Goal: Task Accomplishment & Management: Complete application form

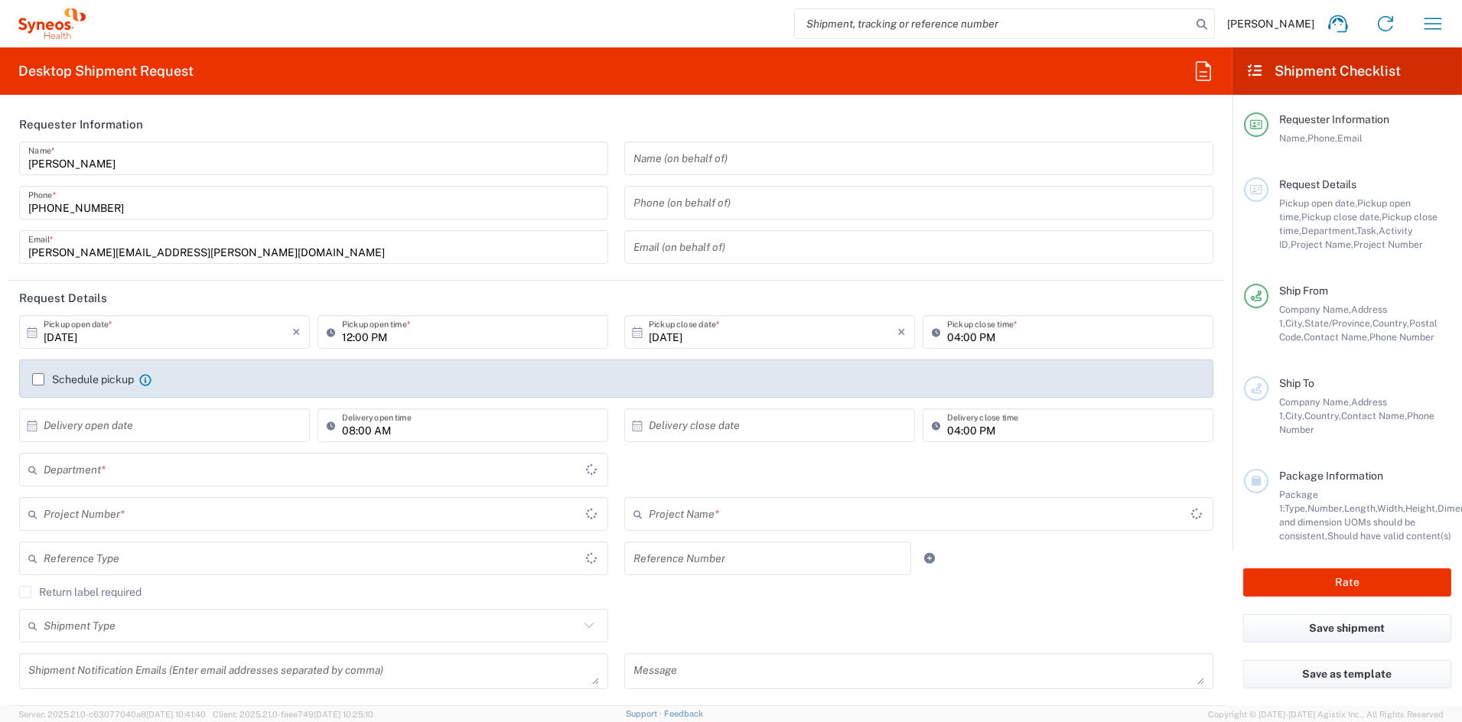
type input "[US_STATE]"
type input "6156"
type input "[GEOGRAPHIC_DATA]"
type input "Syneos Health Communications-[GEOGRAPHIC_DATA] [GEOGRAPHIC_DATA]"
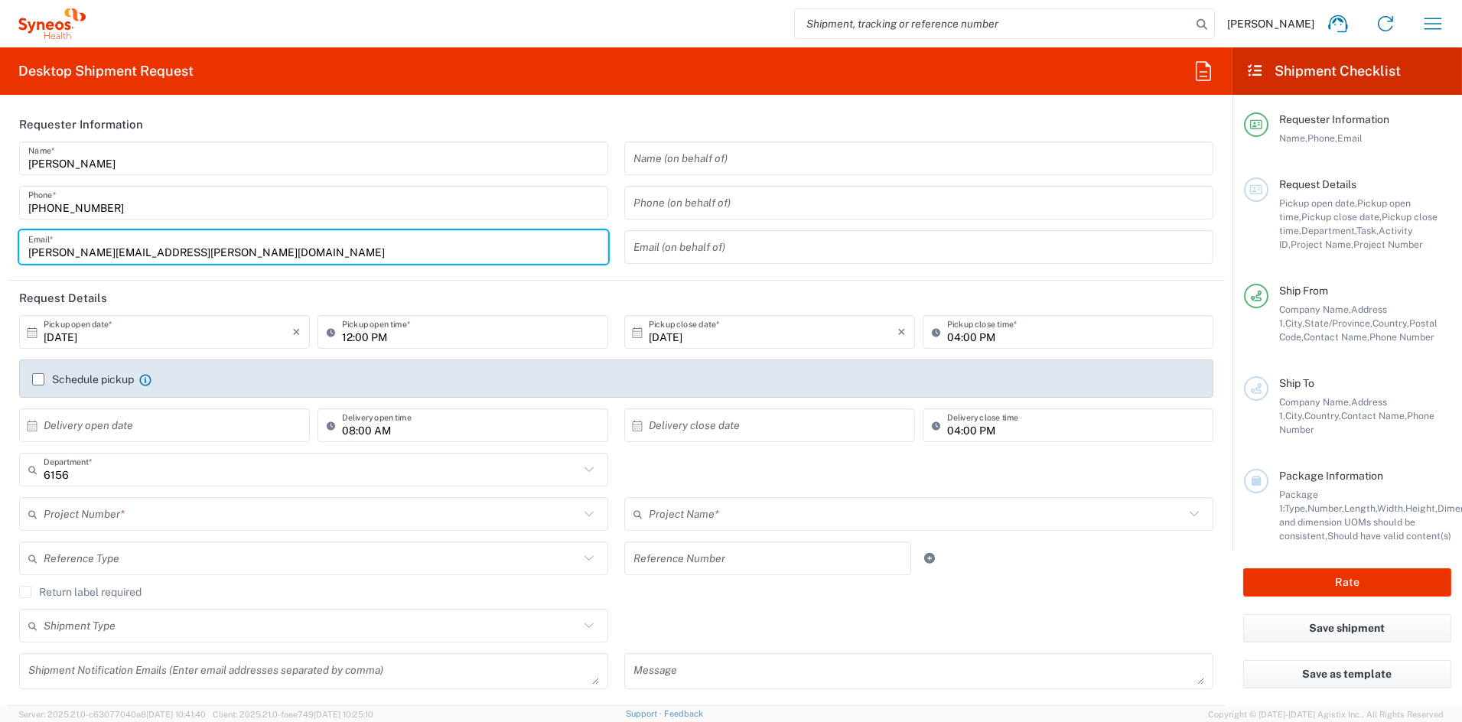
drag, startPoint x: 184, startPoint y: 251, endPoint x: -67, endPoint y: 253, distance: 251.7
click at [0, 253] on html "[PERSON_NAME] Home Shipment estimator Shipment tracking Desktop shipment reques…" at bounding box center [731, 361] width 1462 height 722
paste input "[PERSON_NAME].[PERSON_NAME]"
type input "[PERSON_NAME][EMAIL_ADDRESS][PERSON_NAME][DOMAIN_NAME]"
click at [518, 306] on header "Request Details" at bounding box center [616, 298] width 1217 height 34
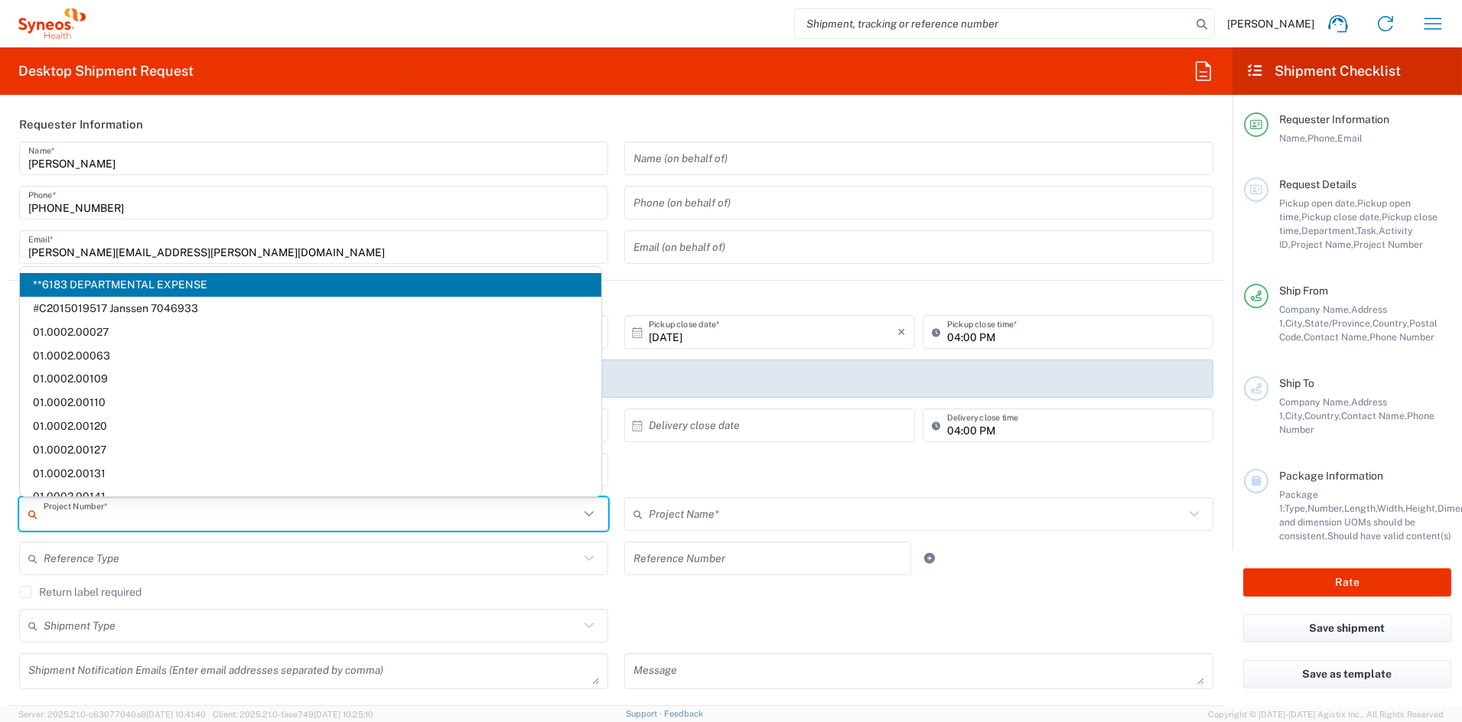
click at [187, 519] on input "text" at bounding box center [312, 514] width 536 height 27
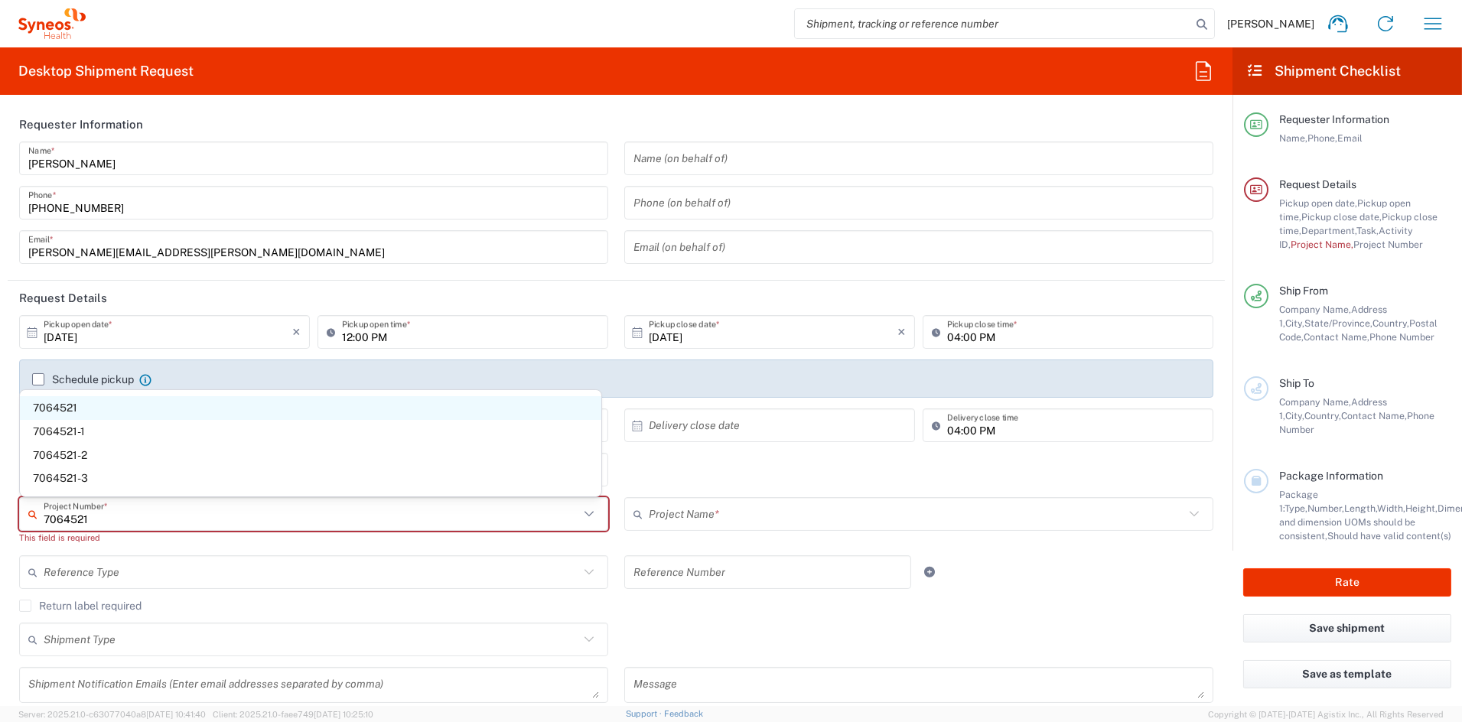
type input "7064521"
click at [96, 405] on span "7064521" at bounding box center [310, 408] width 581 height 24
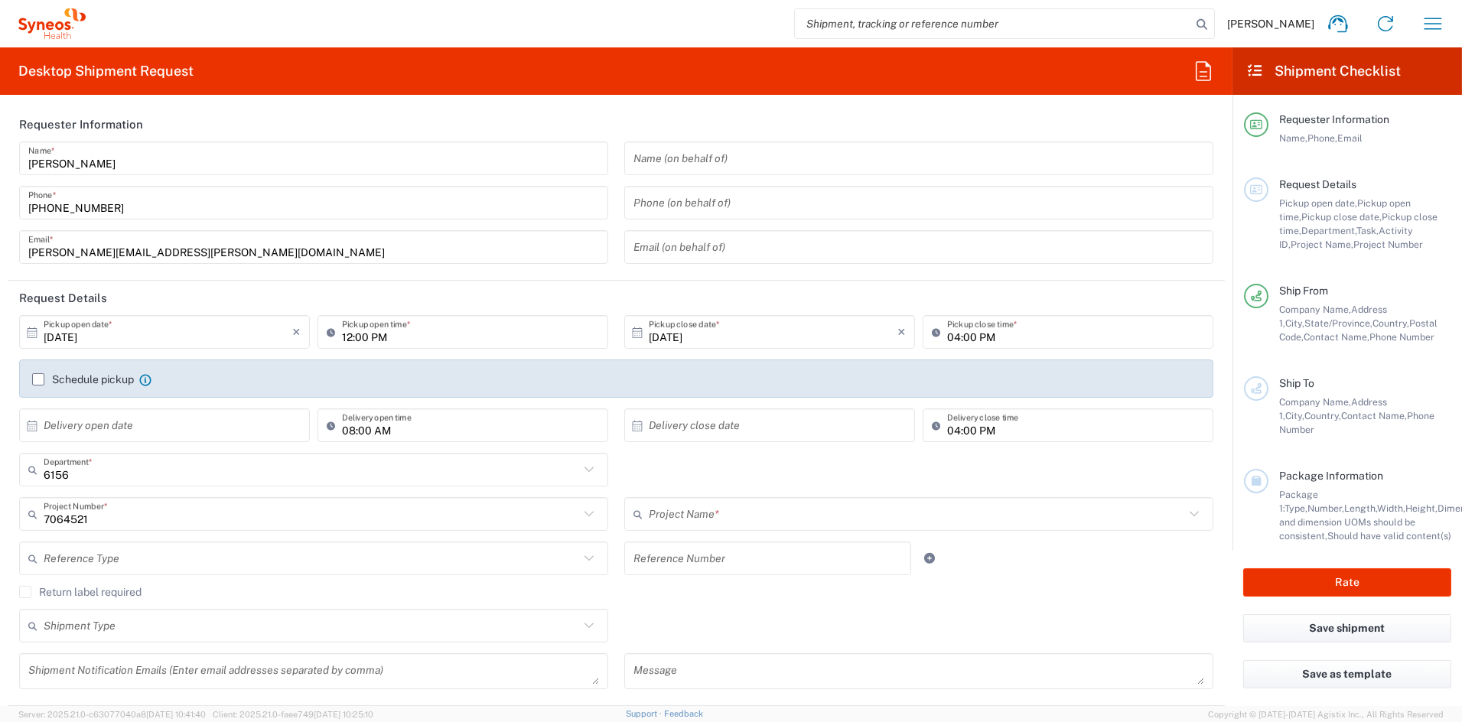
type input "ADX-324-301"
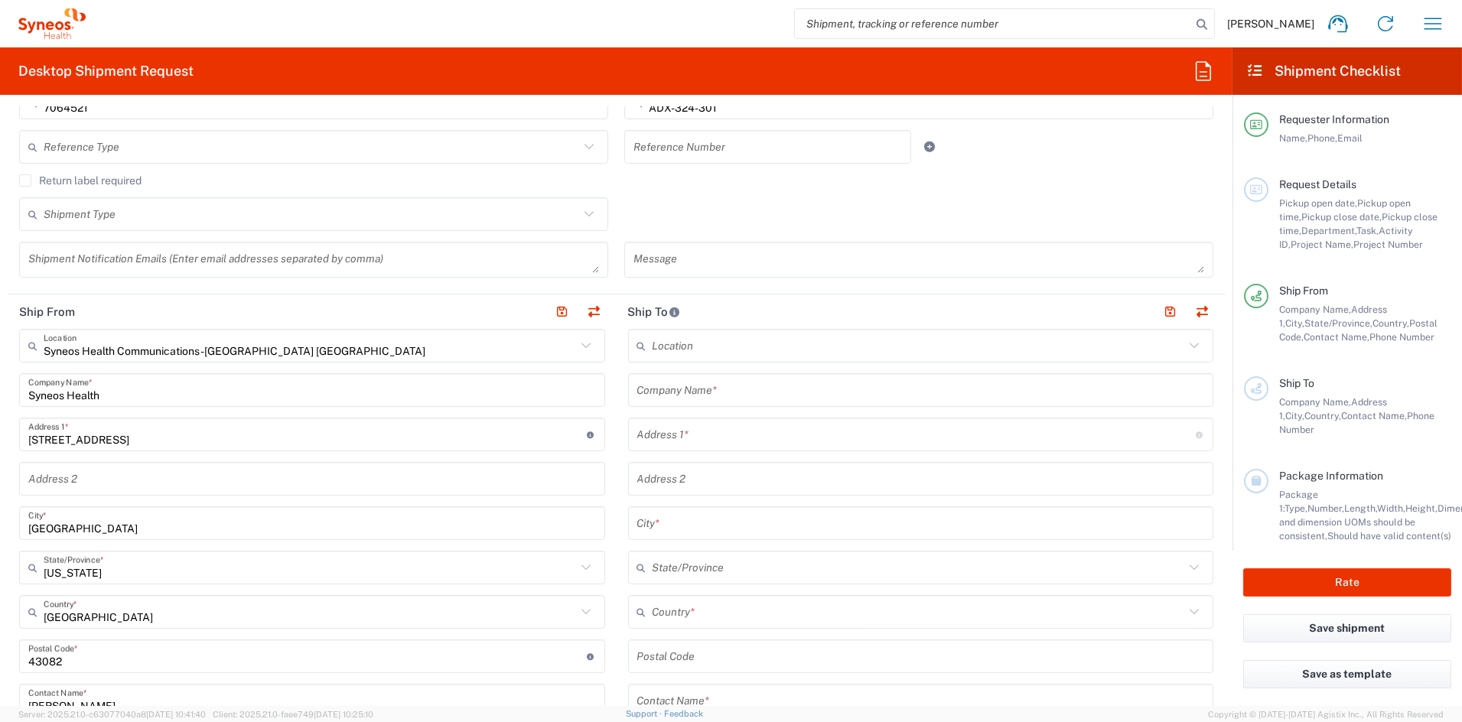
scroll to position [417, 0]
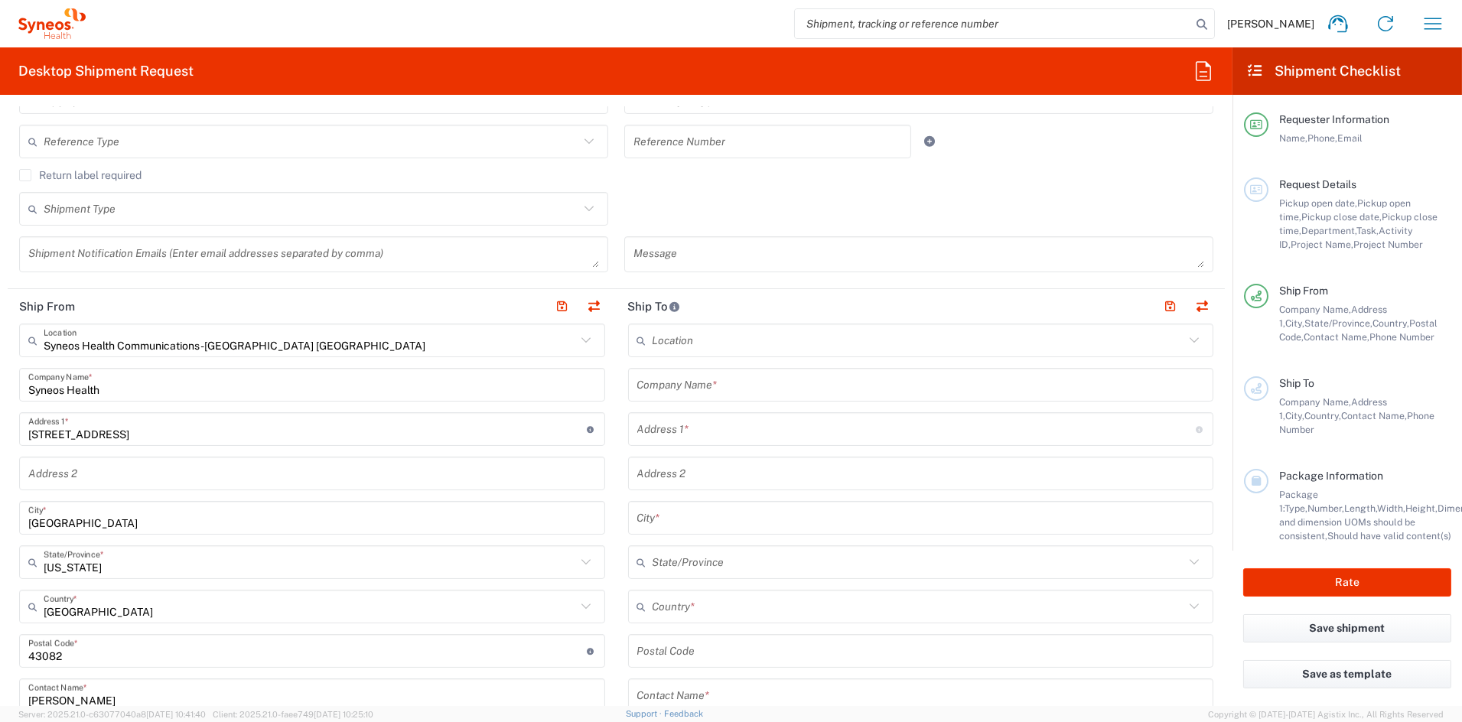
click at [748, 385] on input "text" at bounding box center [921, 385] width 568 height 27
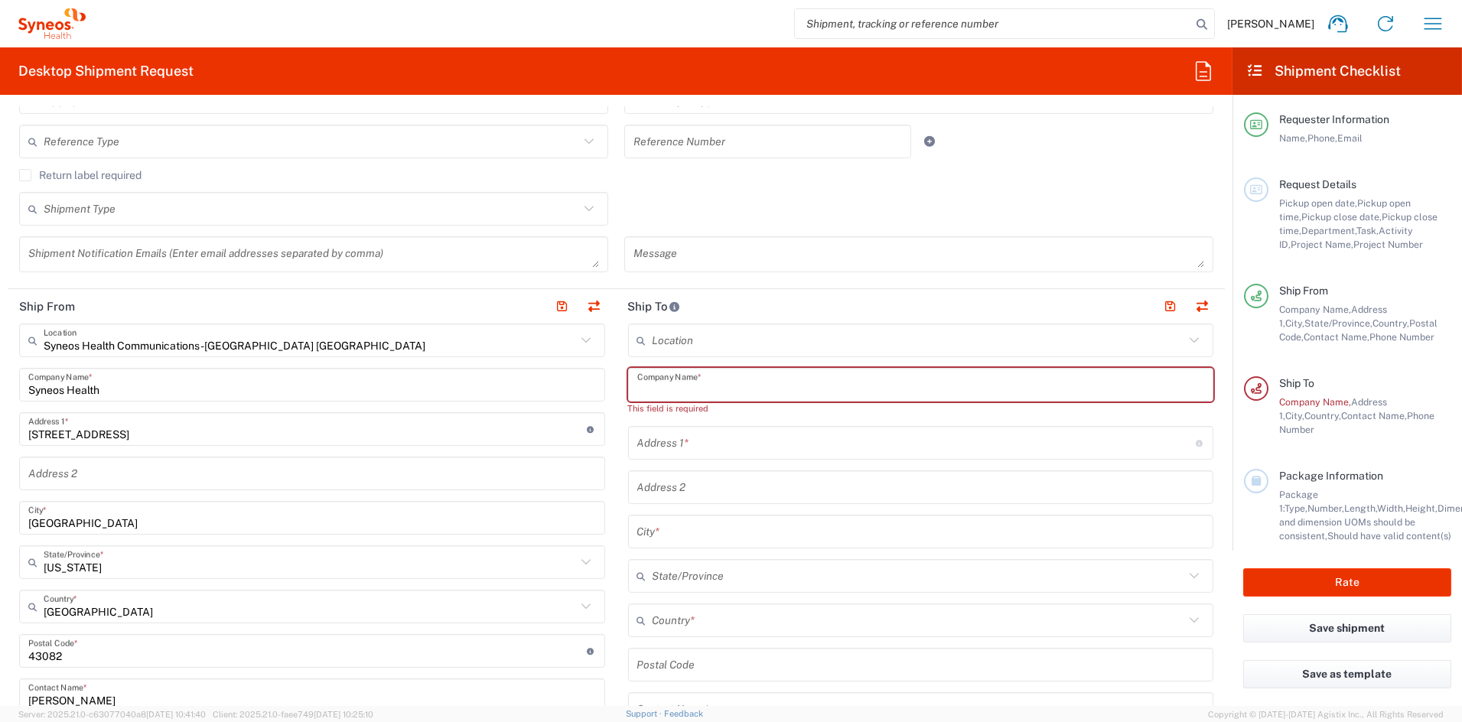
paste input "ADARx Pharmaceuticals, Inc."
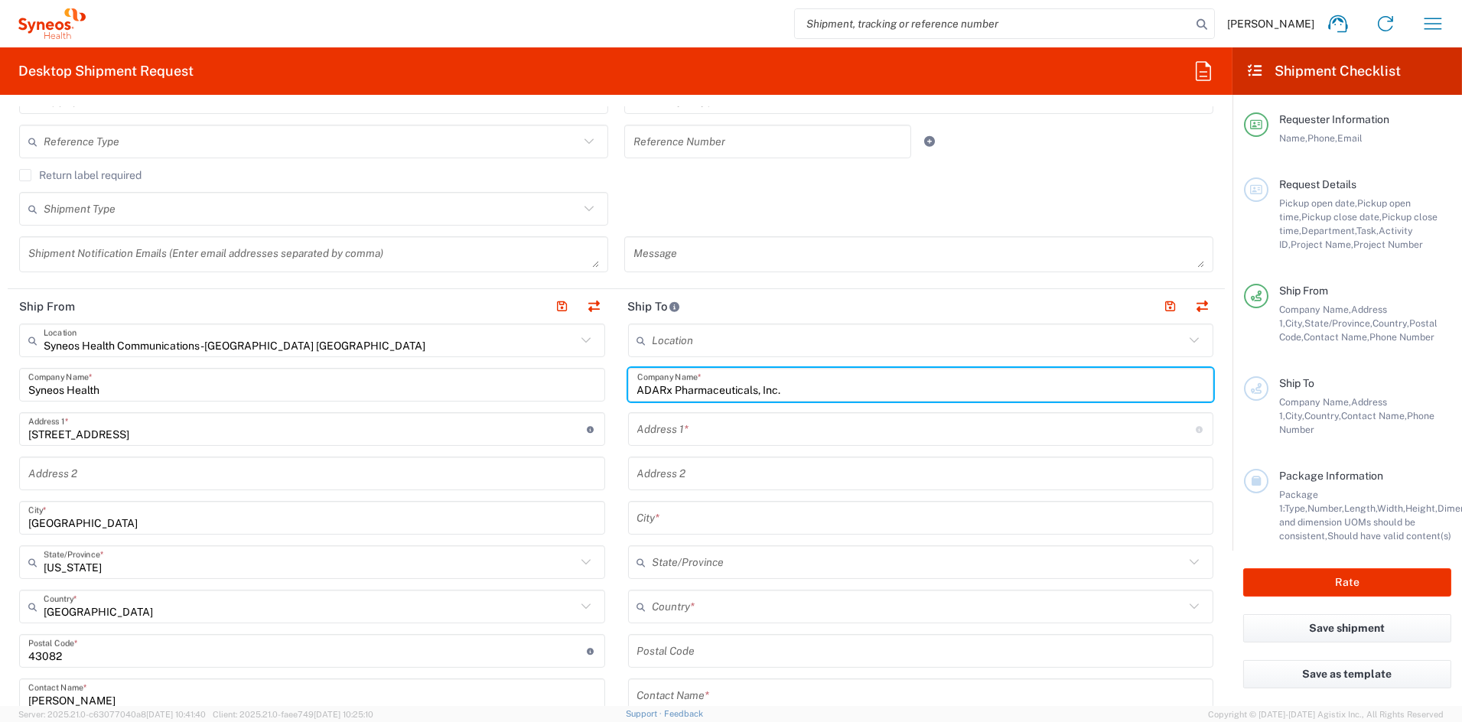
type input "ADARx Pharmaceuticals, Inc."
click at [715, 435] on input "text" at bounding box center [916, 429] width 558 height 27
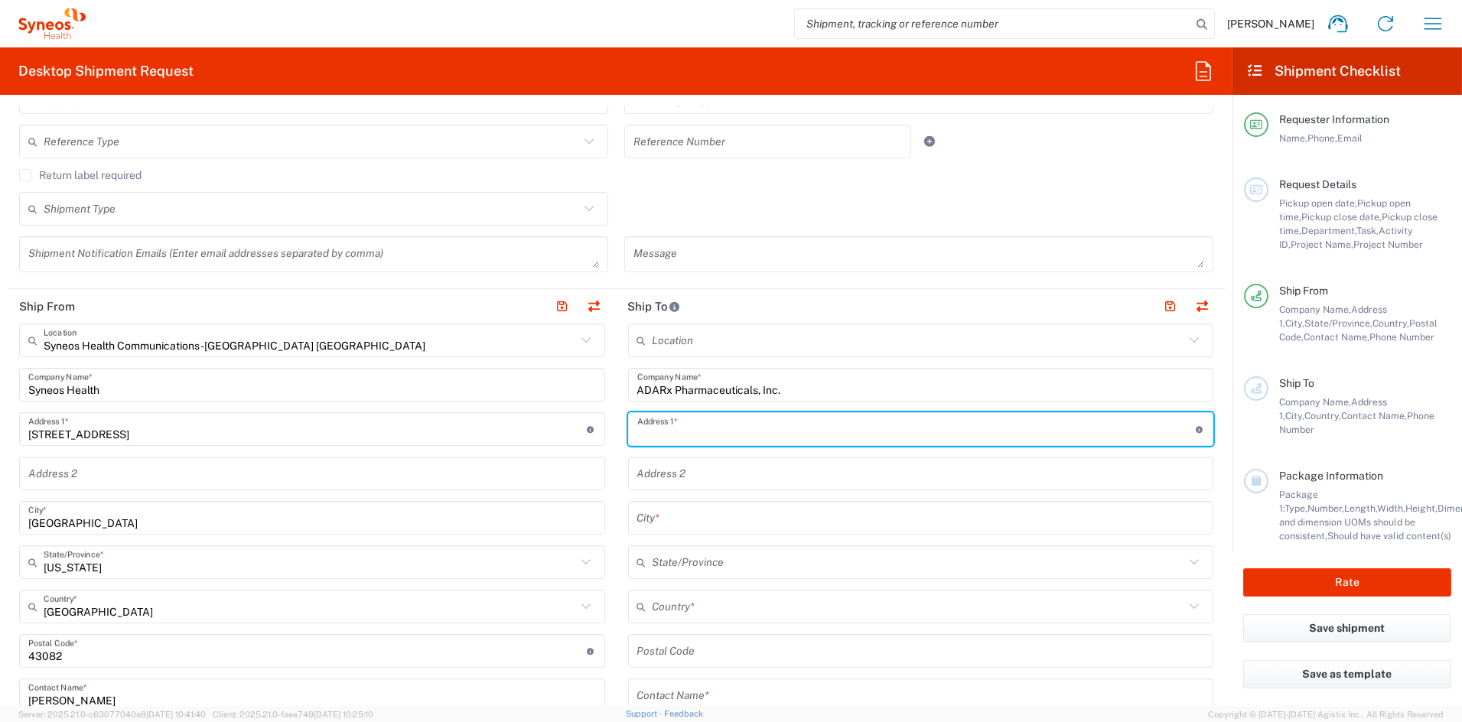
paste input "[STREET_ADDRESS],"
drag, startPoint x: 793, startPoint y: 434, endPoint x: 731, endPoint y: 432, distance: 61.2
click at [730, 432] on input "[STREET_ADDRESS]," at bounding box center [916, 429] width 558 height 27
type input "[STREET_ADDRESS]"
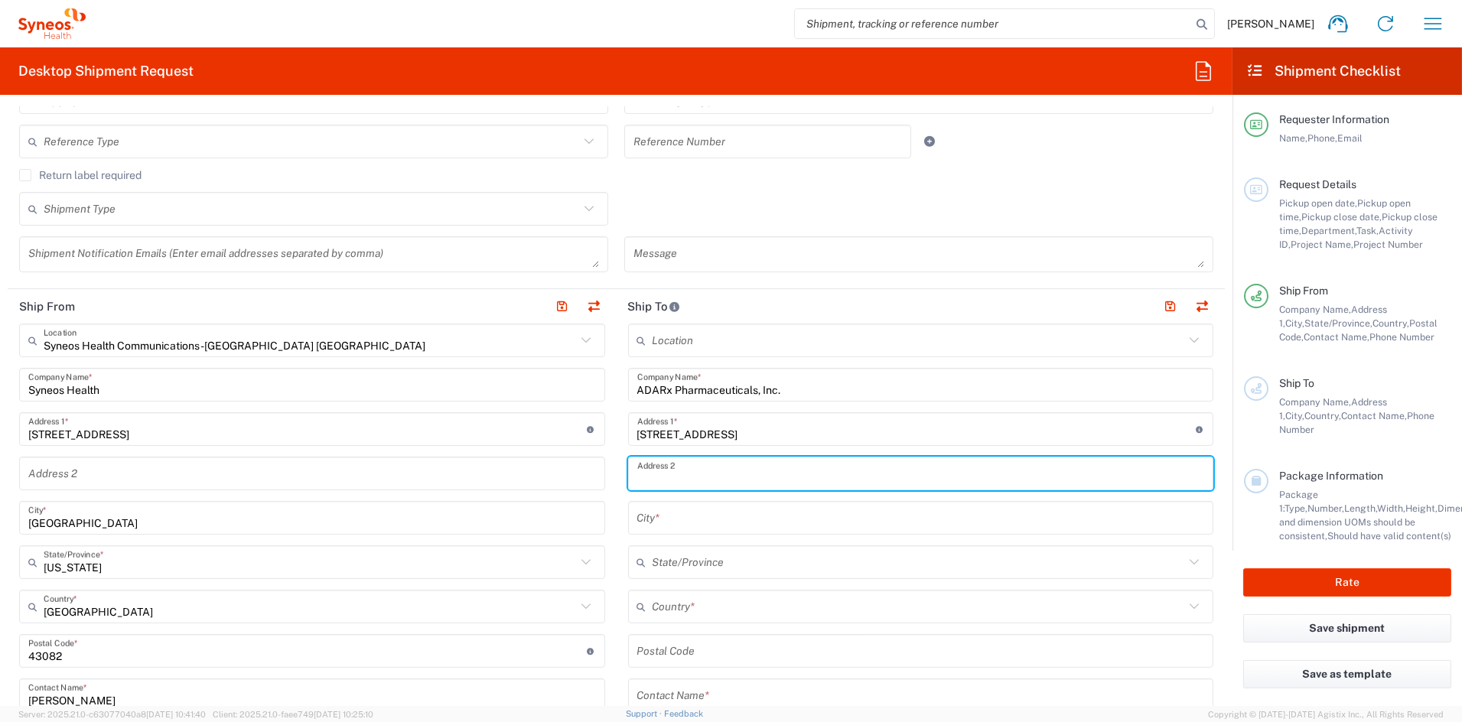
click at [777, 475] on input "text" at bounding box center [921, 474] width 568 height 27
paste input "Suite 200,"
type input "Suite 200"
click at [707, 521] on input "text" at bounding box center [921, 518] width 568 height 27
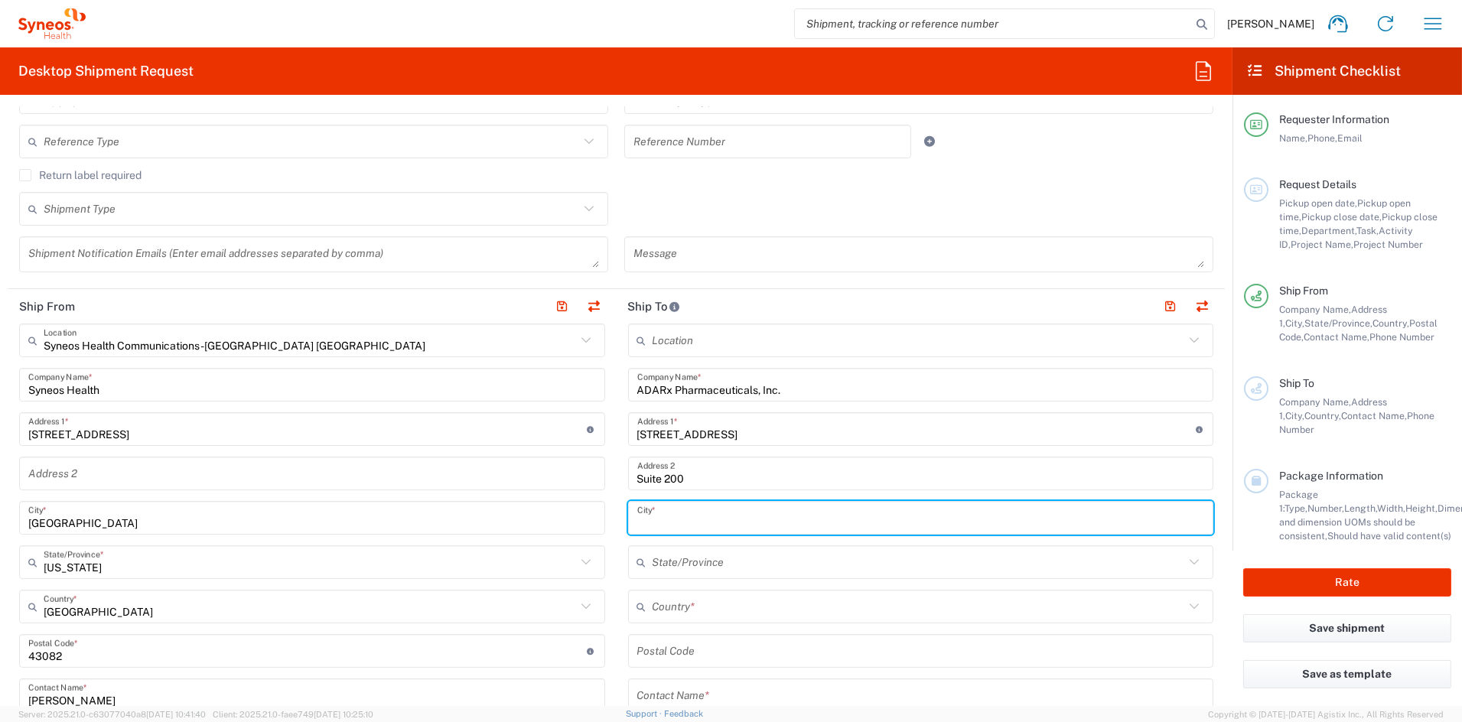
paste input "[GEOGRAPHIC_DATA]"
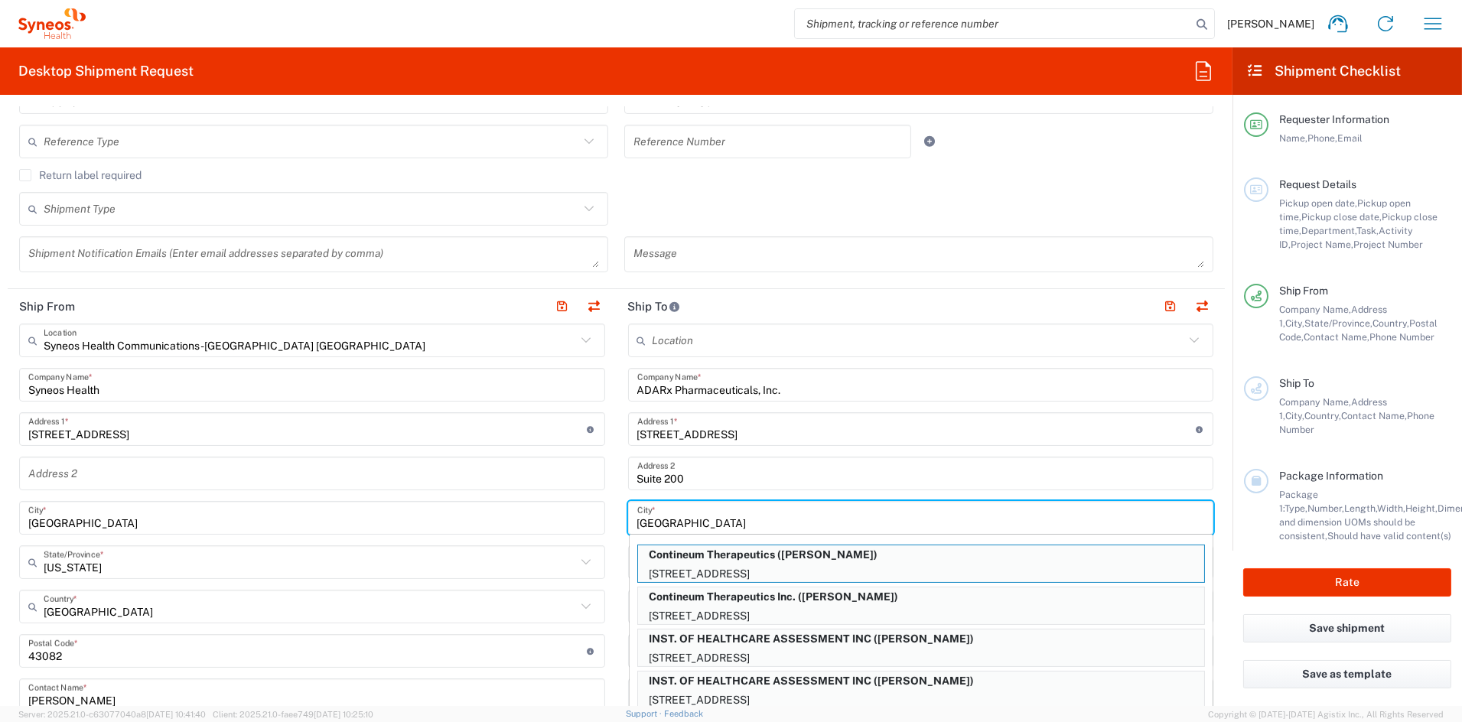
type input "[GEOGRAPHIC_DATA]"
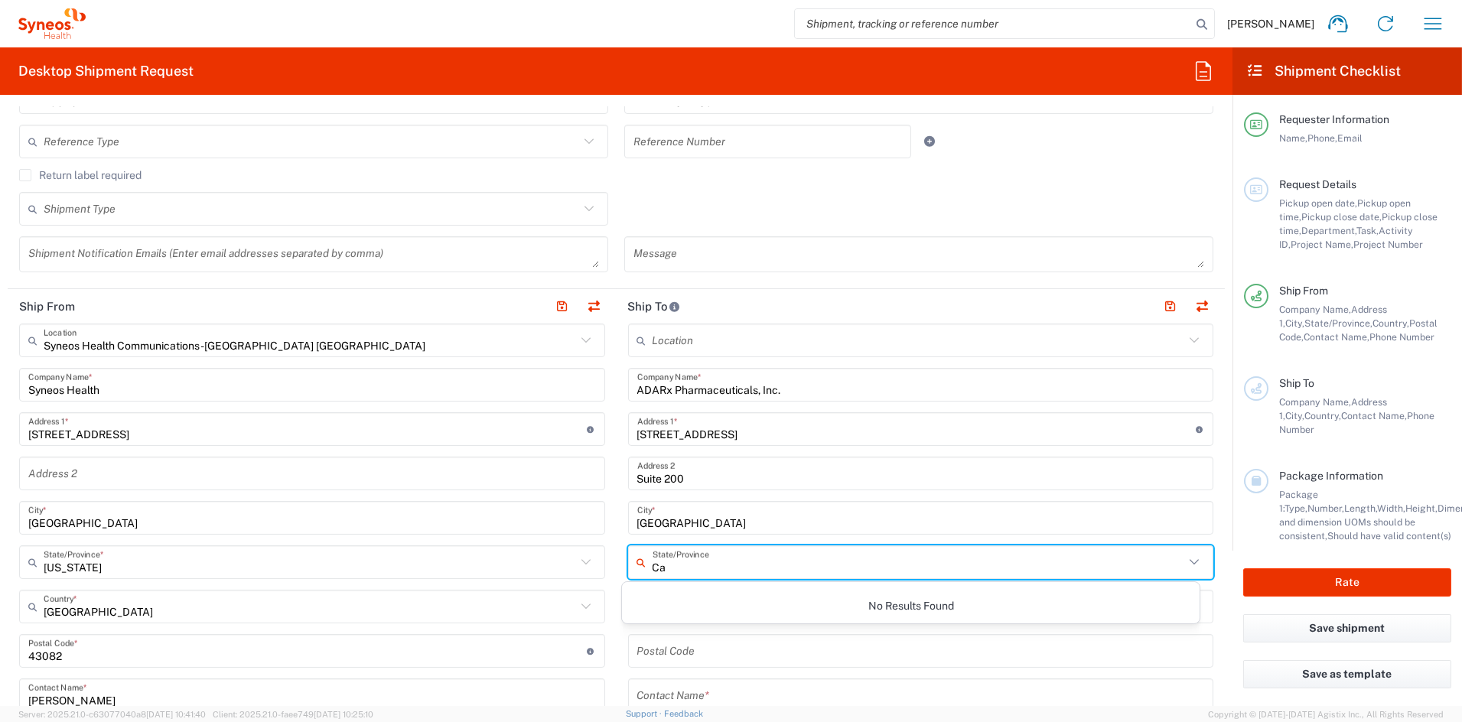
type input "C"
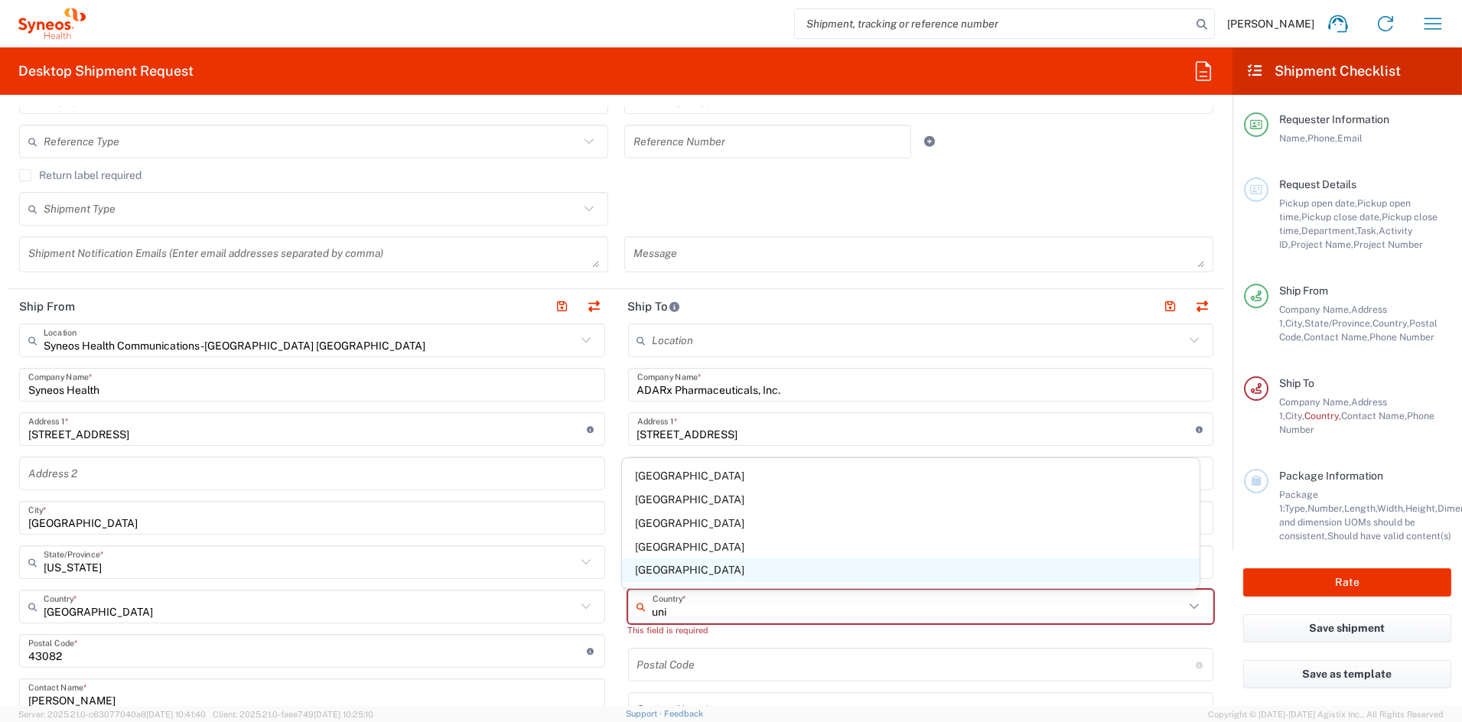
click at [653, 571] on span "[GEOGRAPHIC_DATA]" at bounding box center [911, 570] width 578 height 24
type input "[GEOGRAPHIC_DATA]"
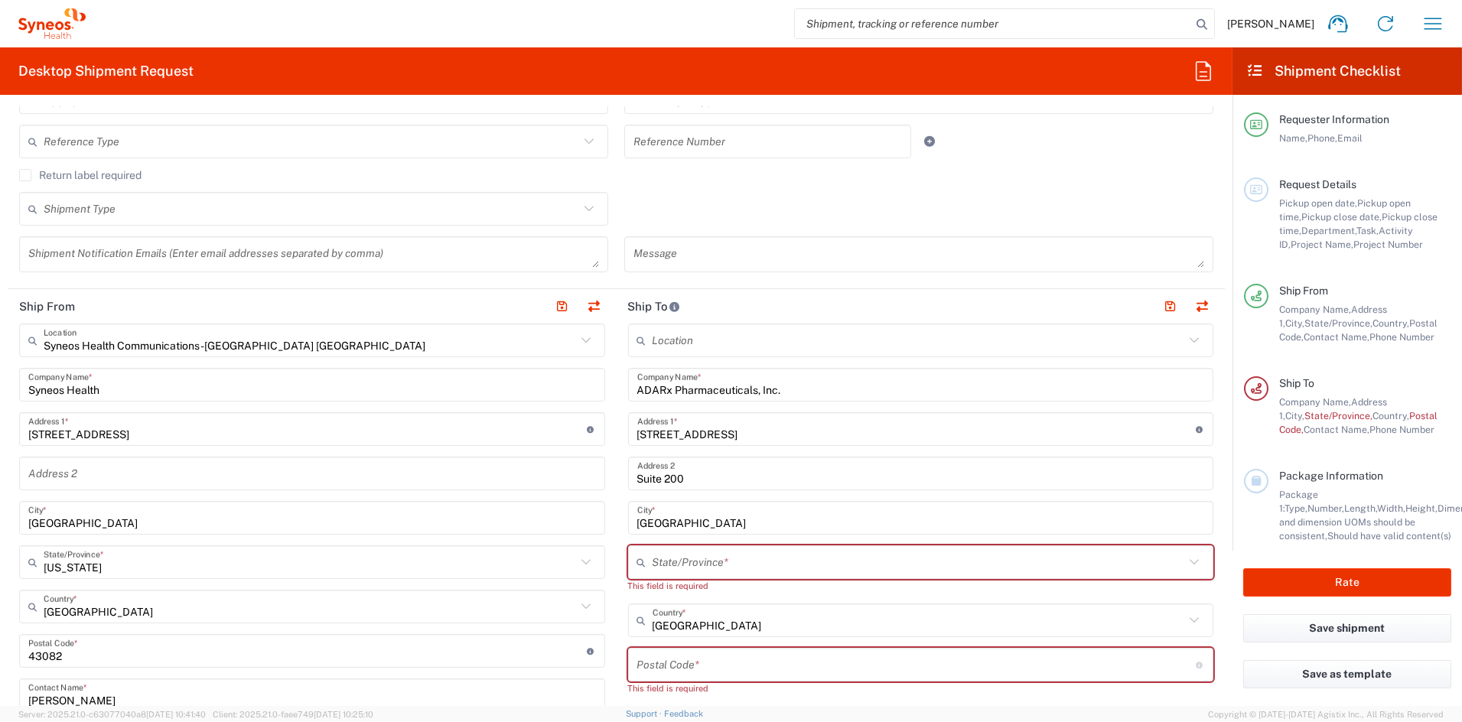
click at [701, 558] on input "text" at bounding box center [919, 562] width 532 height 27
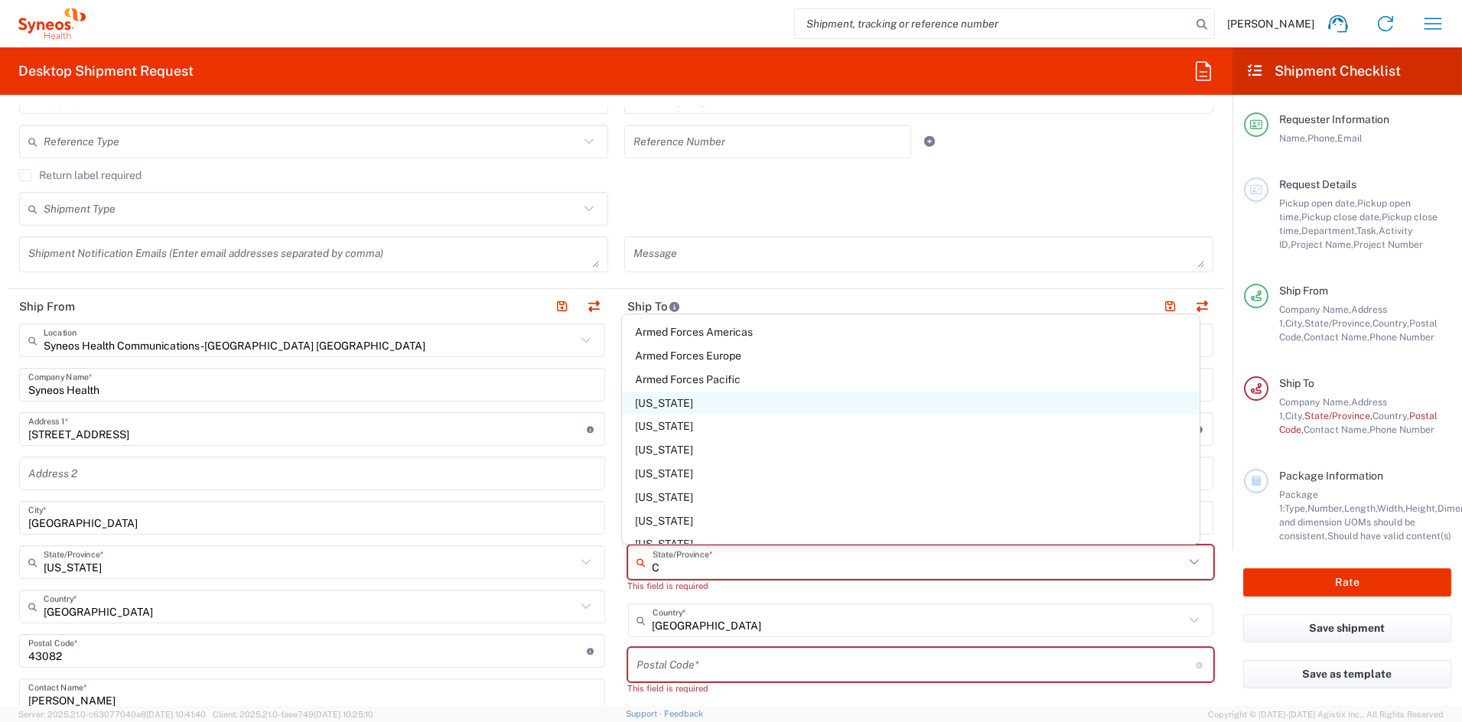
click at [660, 403] on span "[US_STATE]" at bounding box center [911, 404] width 578 height 24
type input "[US_STATE]"
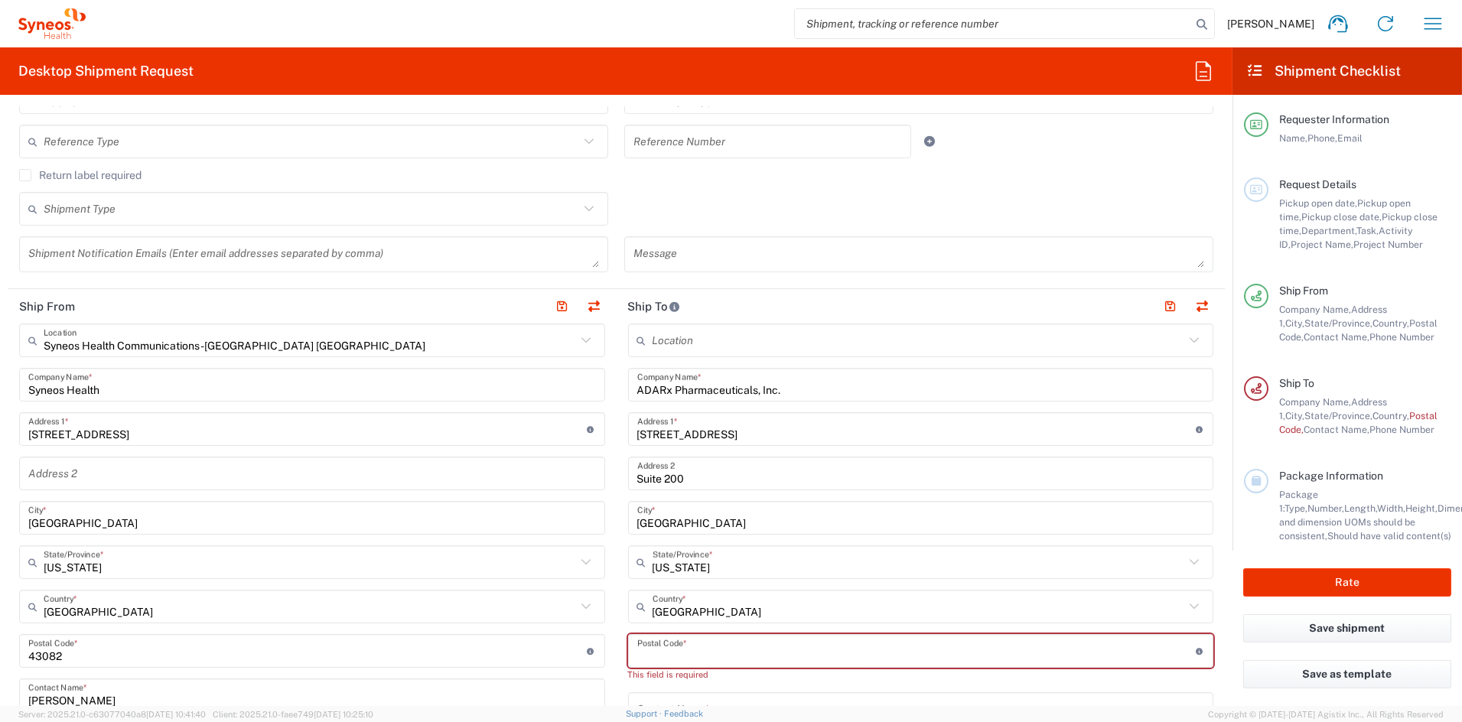
click at [661, 652] on input "undefined" at bounding box center [916, 651] width 558 height 27
paste input "92121"
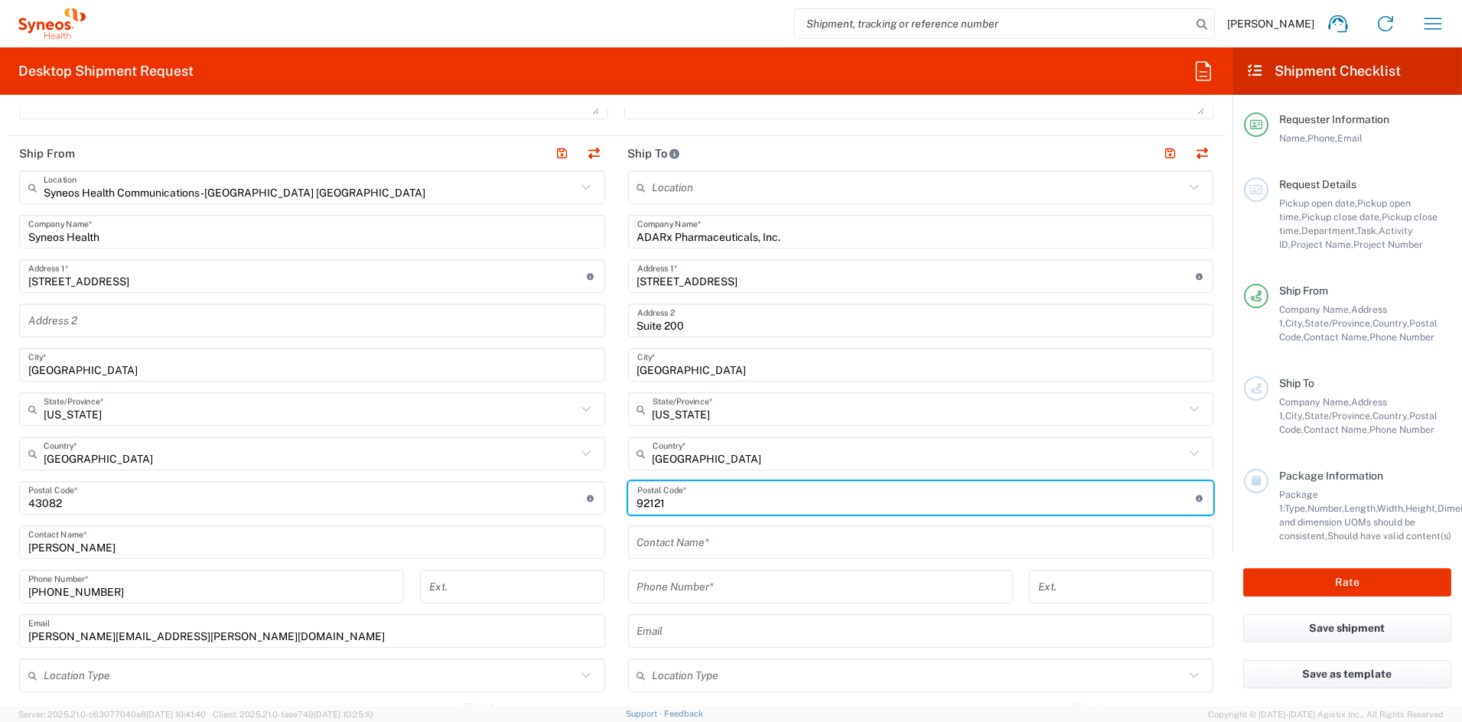
scroll to position [587, 0]
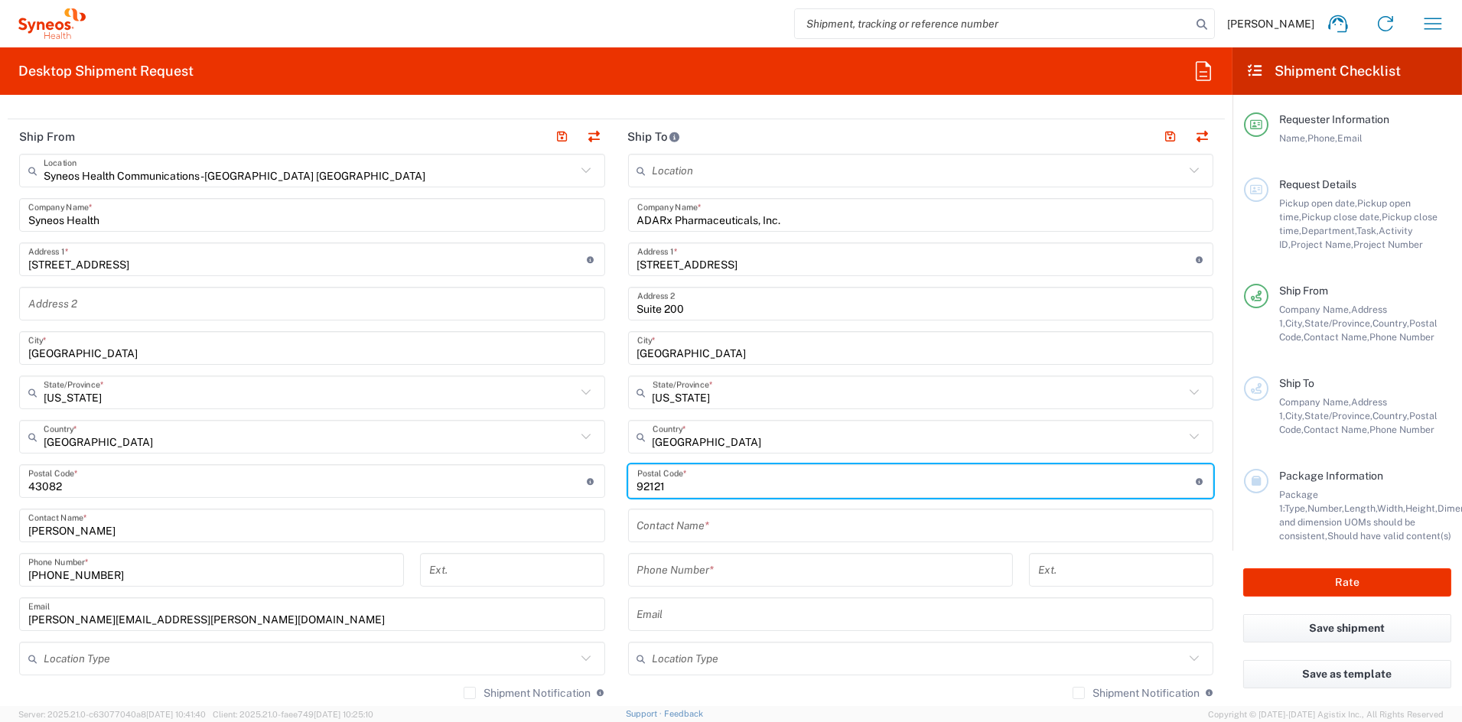
type input "92121"
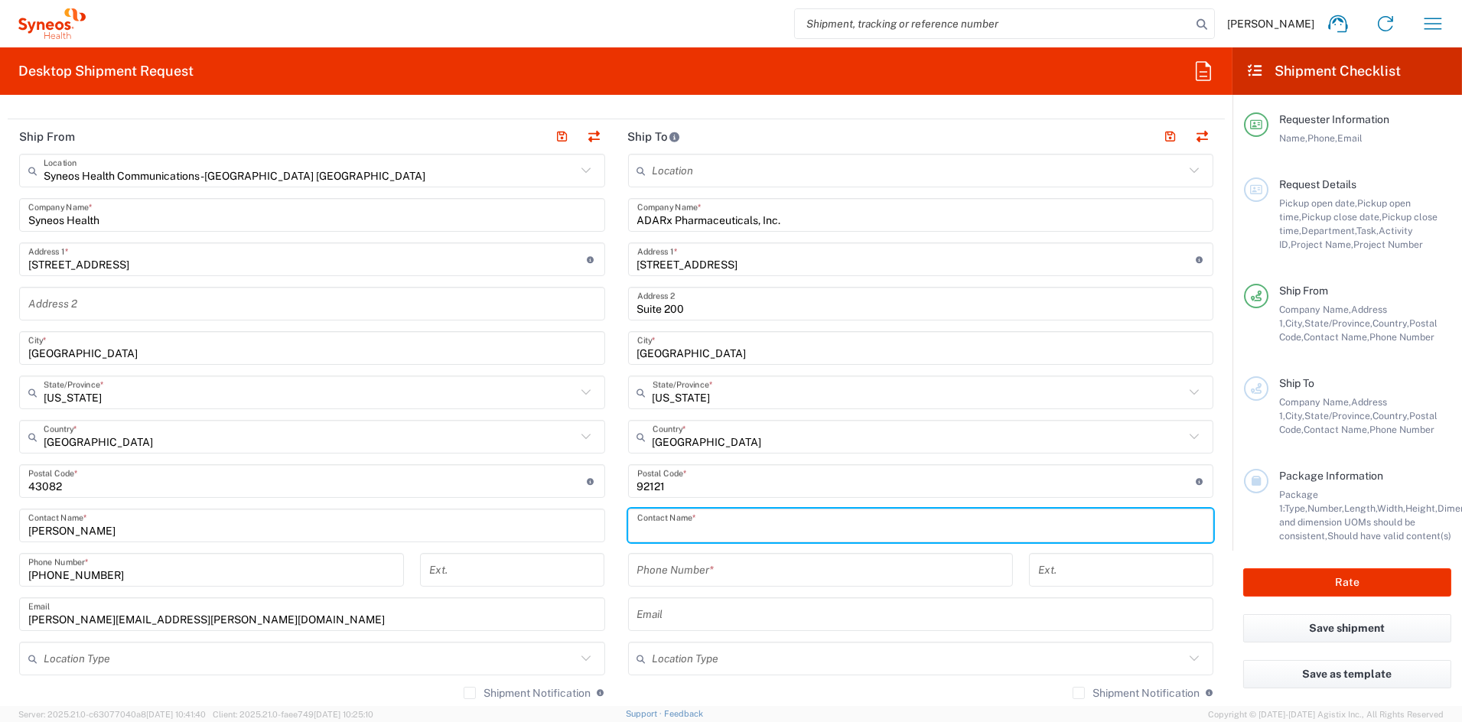
click at [680, 527] on input "text" at bounding box center [921, 526] width 568 height 27
paste input "[PERSON_NAME] ([PERSON_NAME]) [PERSON_NAME]"
type input "[PERSON_NAME] ([PERSON_NAME]) [PERSON_NAME]"
click at [767, 572] on input "tel" at bounding box center [820, 570] width 366 height 27
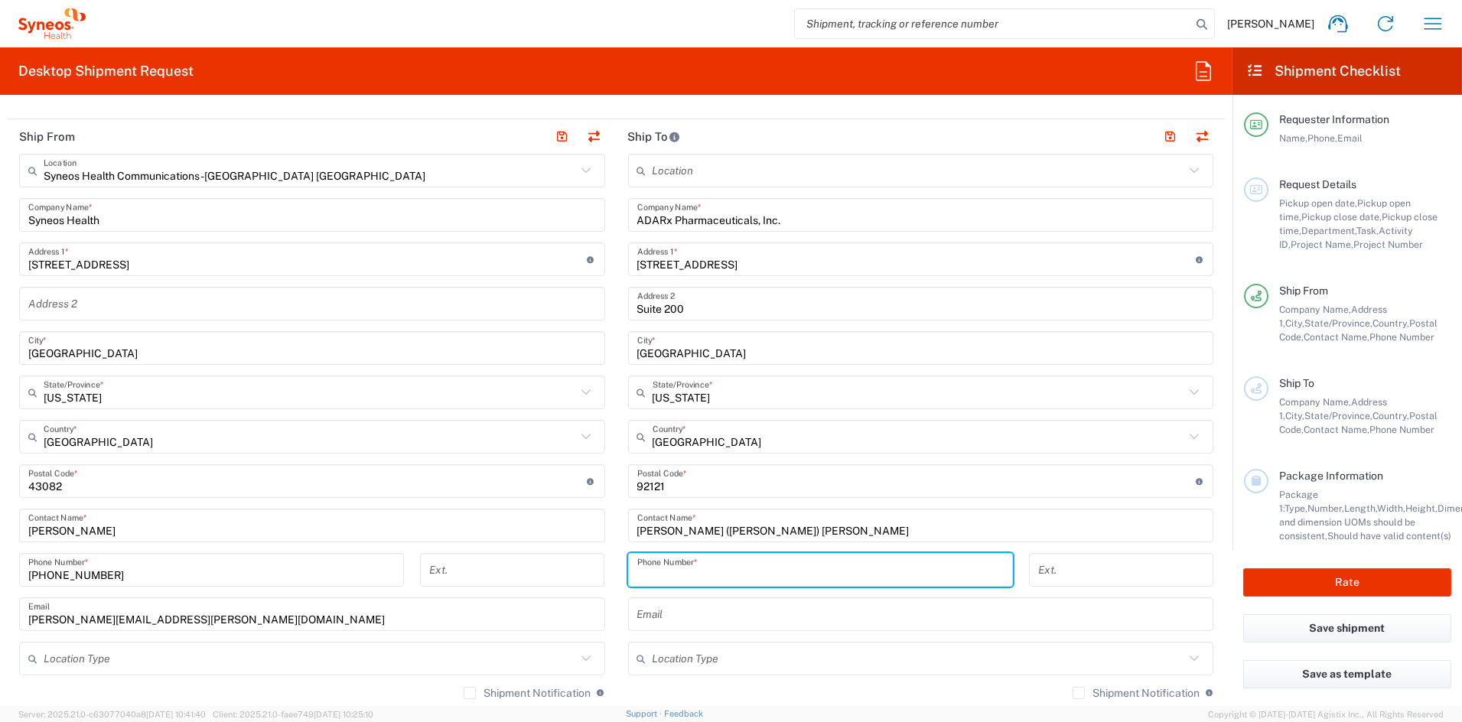
paste input "[PHONE_NUMBER]"
type input "[PHONE_NUMBER]"
click at [679, 612] on input "text" at bounding box center [921, 614] width 568 height 27
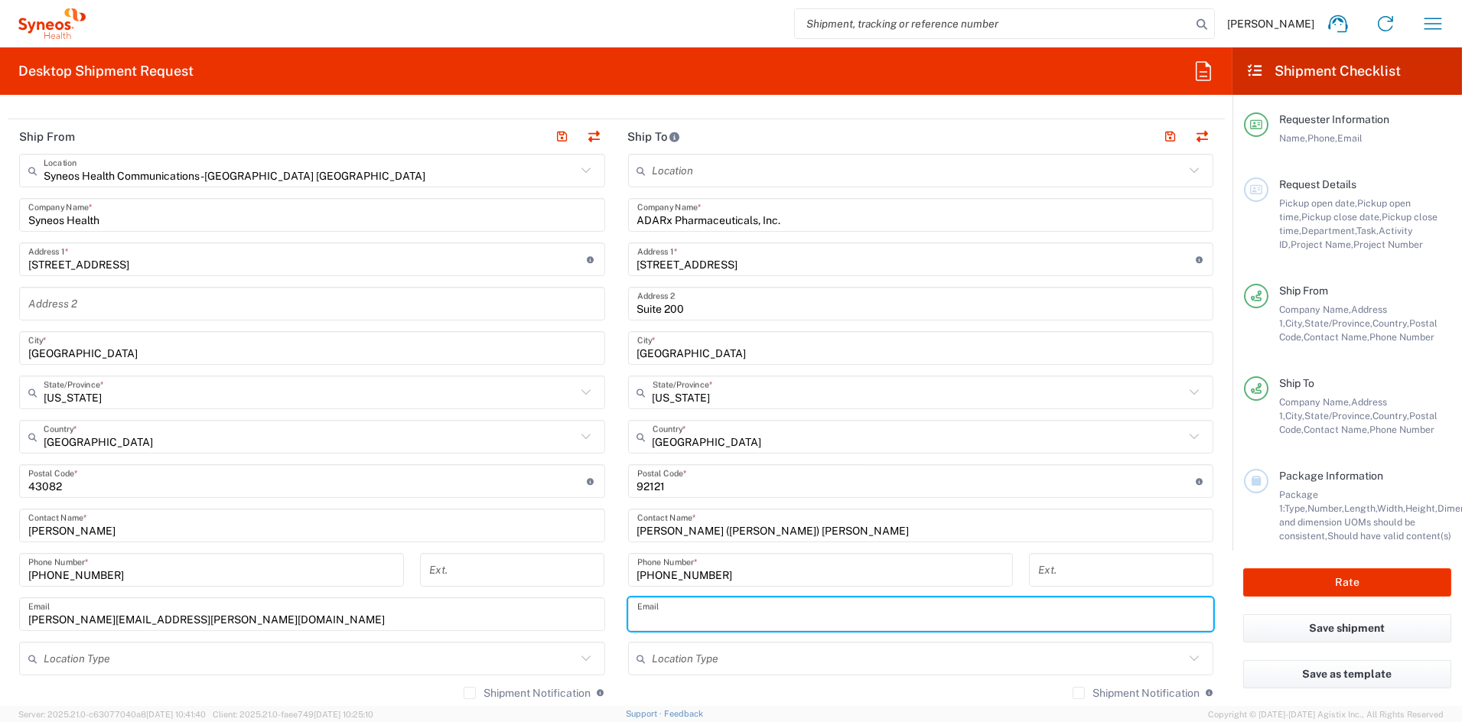
paste input "[EMAIL_ADDRESS][DOMAIN_NAME]"
type input "[EMAIL_ADDRESS][DOMAIN_NAME]"
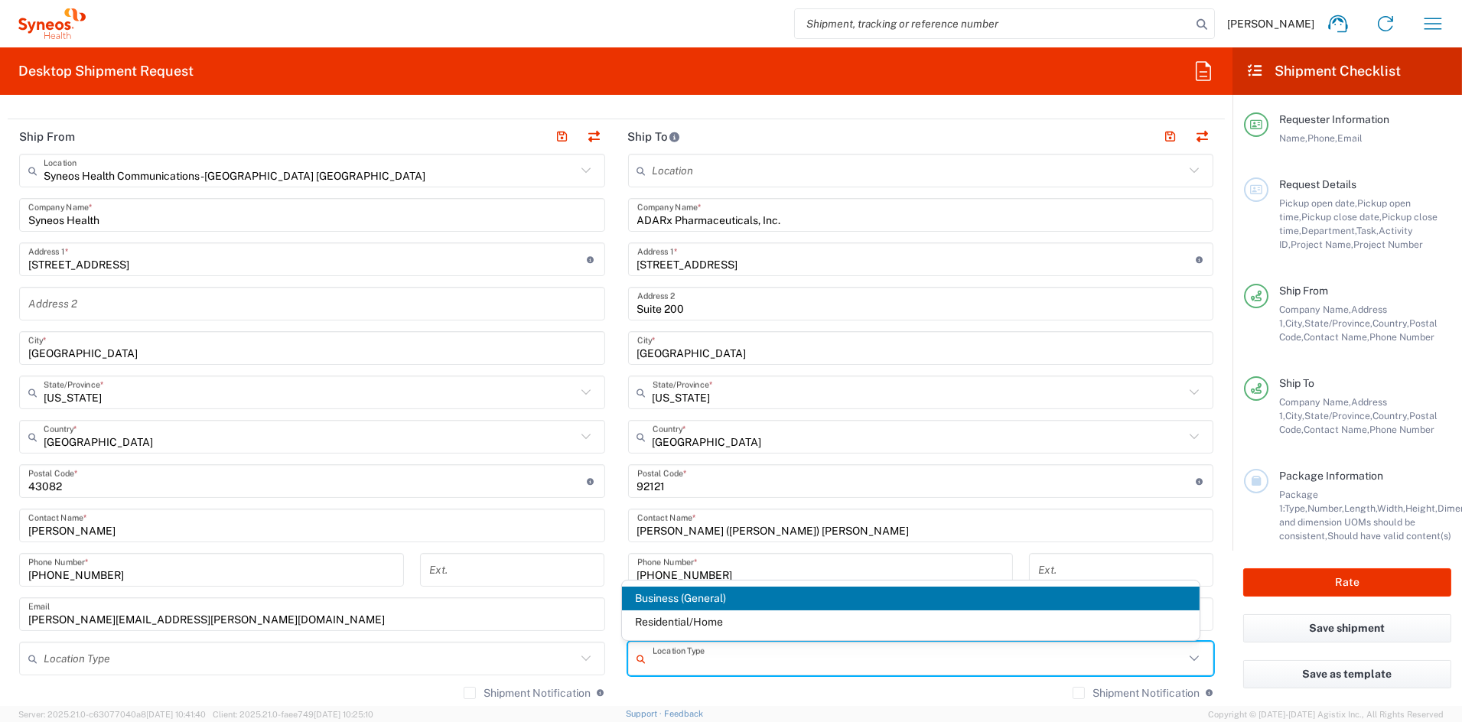
click at [728, 653] on input "text" at bounding box center [919, 659] width 532 height 27
click at [704, 600] on span "Business (General)" at bounding box center [911, 599] width 578 height 24
type input "Business (General)"
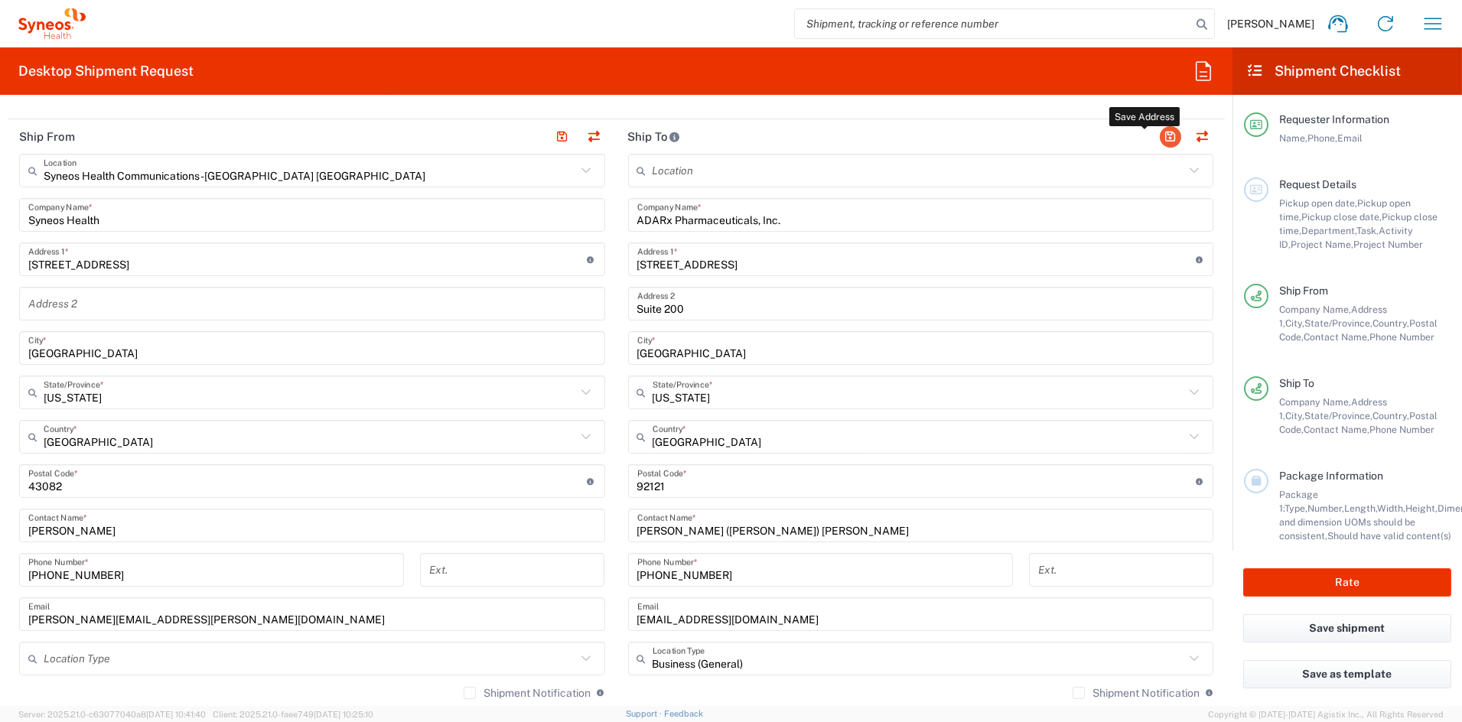
click at [1160, 133] on button "button" at bounding box center [1170, 136] width 21 height 21
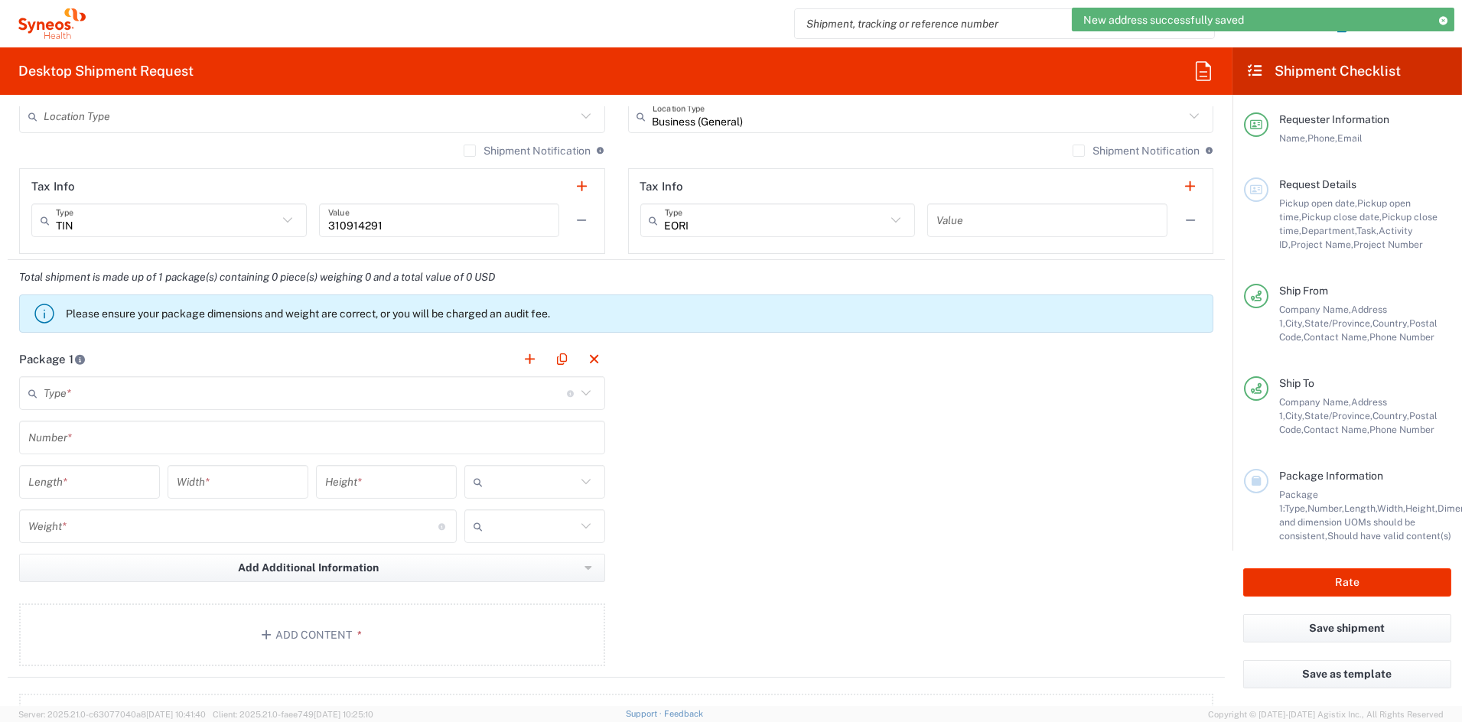
scroll to position [1131, 0]
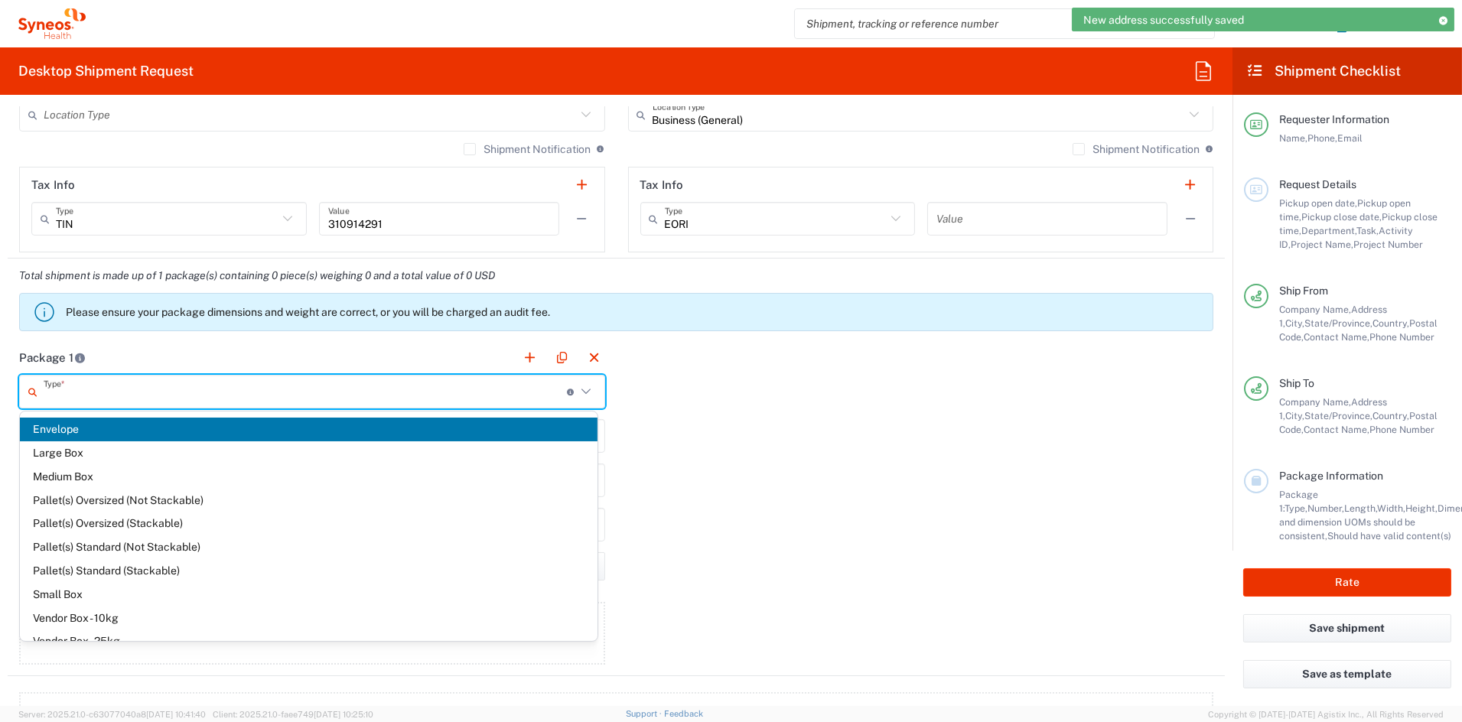
click at [90, 395] on input "text" at bounding box center [305, 392] width 523 height 27
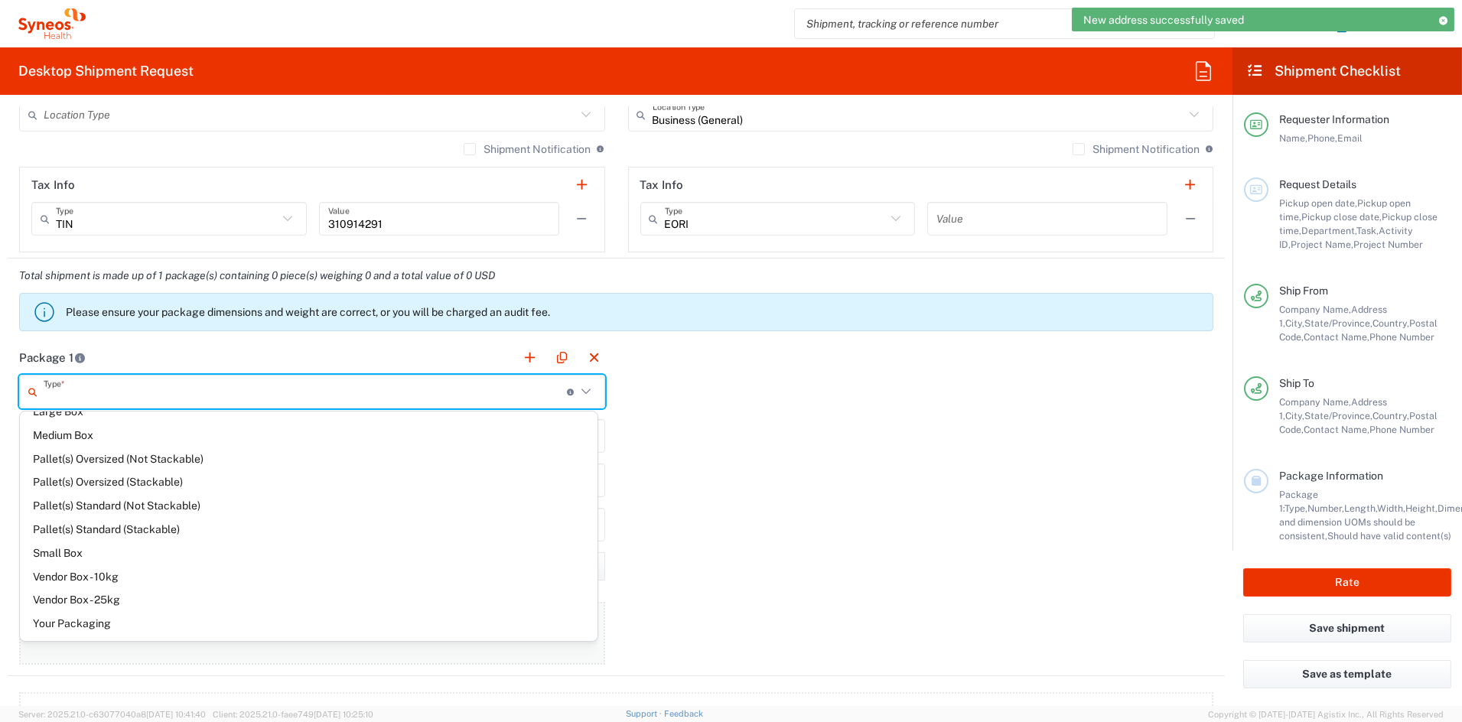
click at [76, 626] on span "Your Packaging" at bounding box center [309, 624] width 578 height 24
type input "Your Packaging"
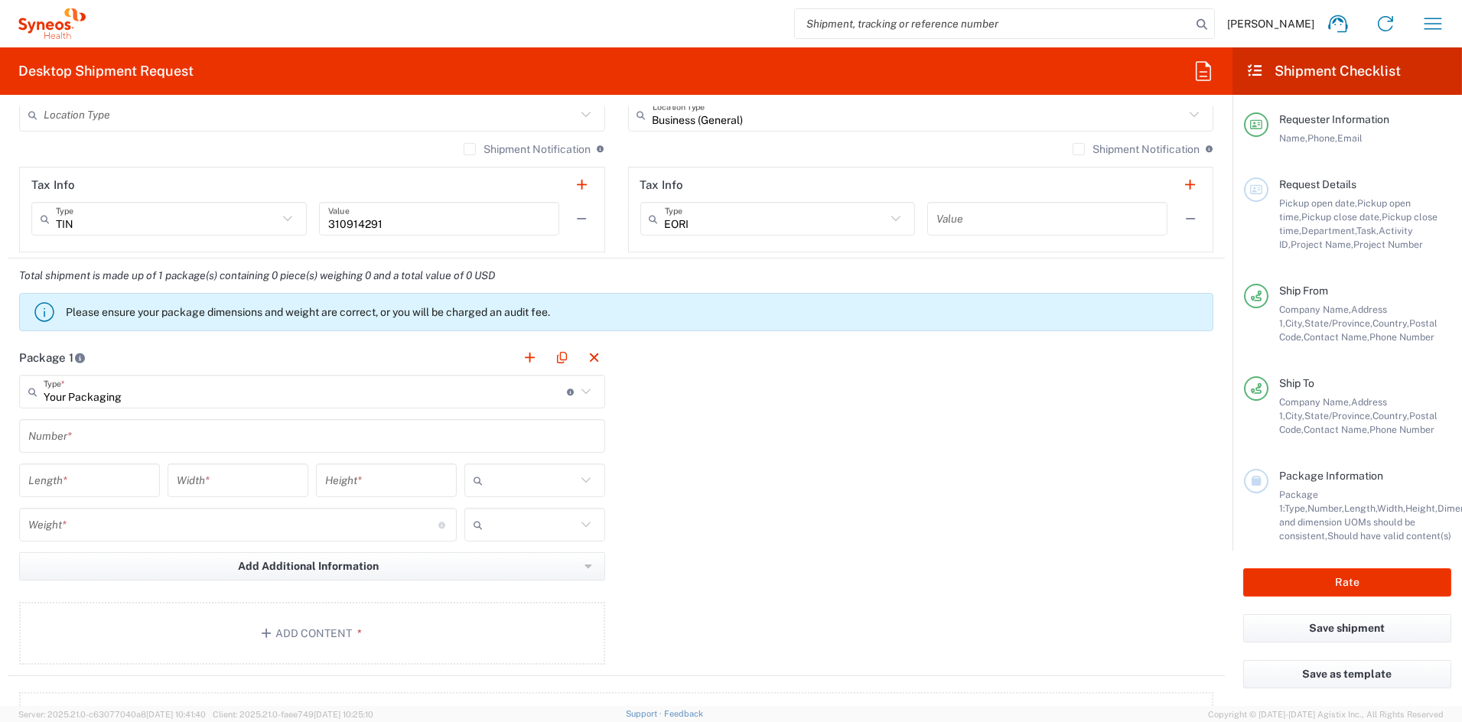
click at [103, 441] on input "text" at bounding box center [312, 436] width 568 height 27
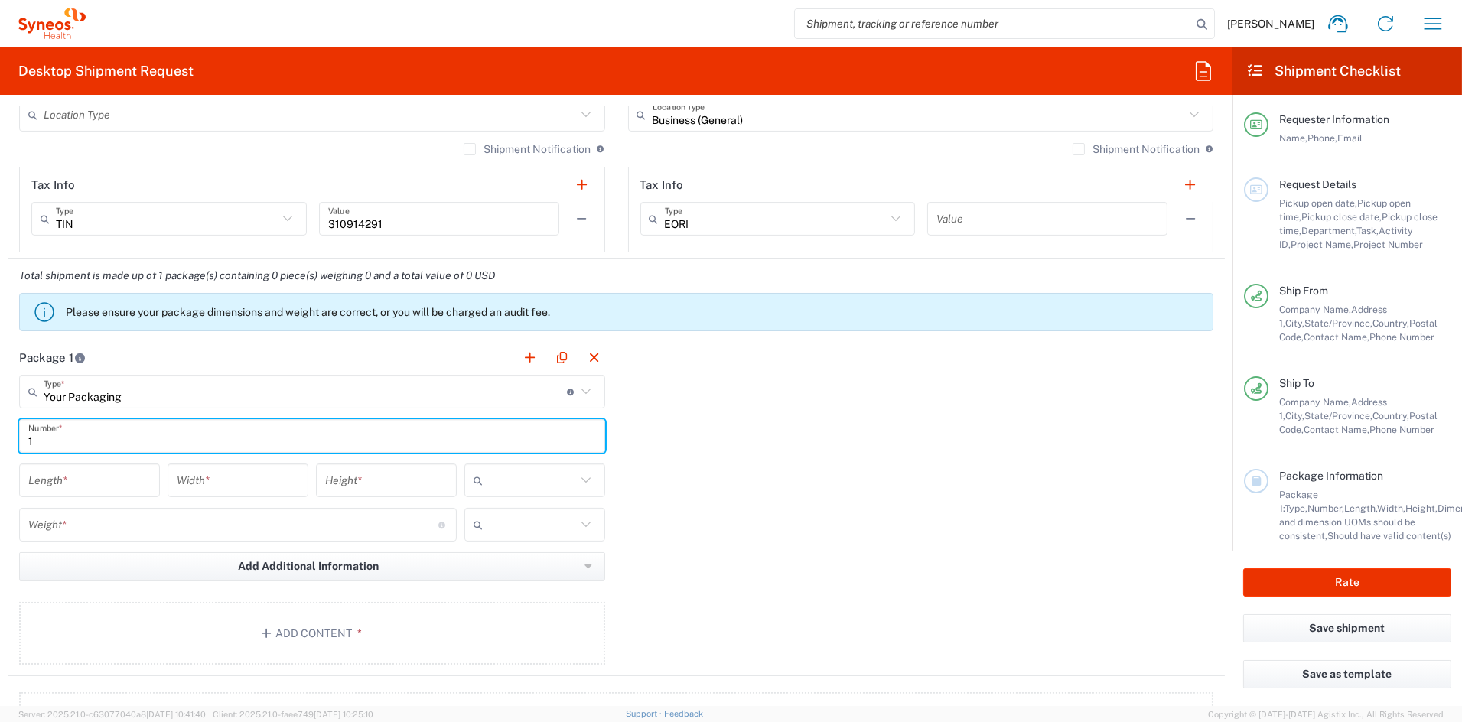
type input "1"
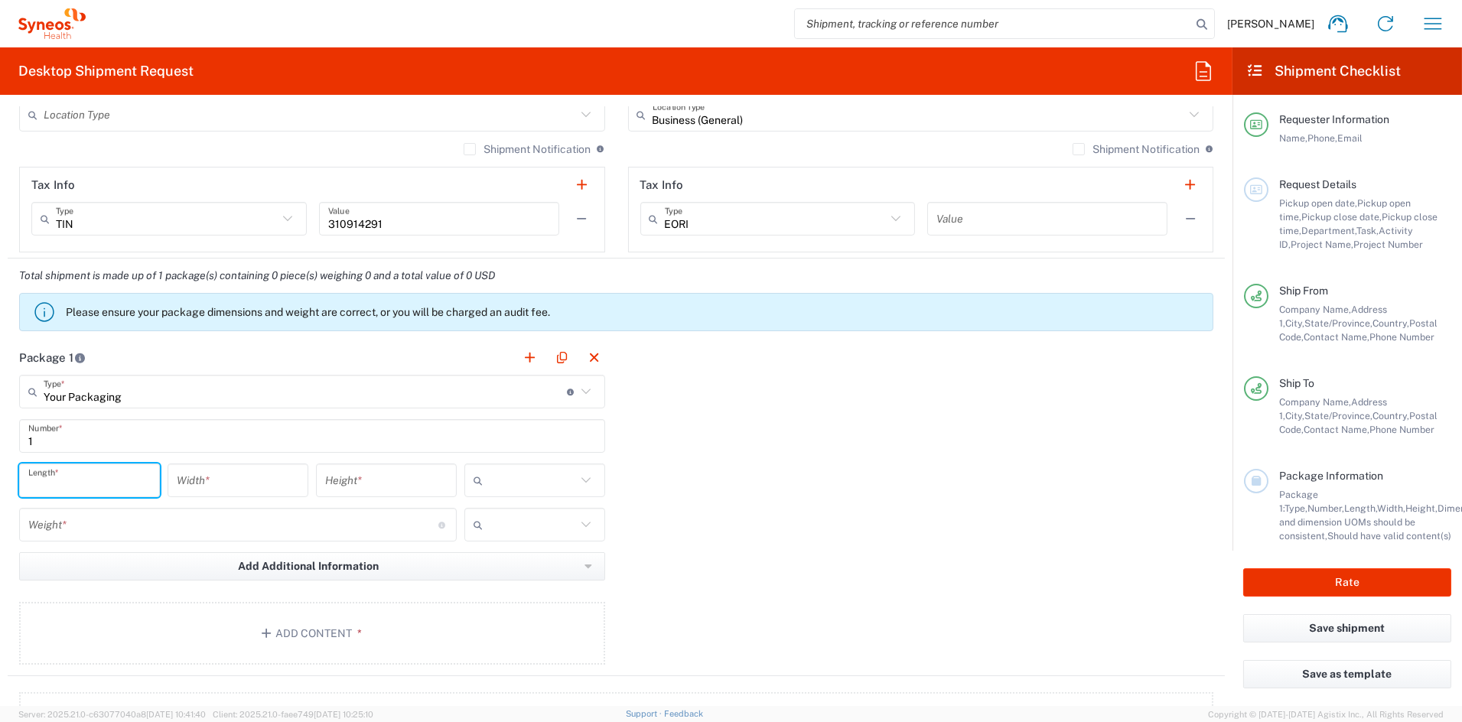
click at [106, 486] on input "number" at bounding box center [89, 480] width 122 height 27
type input "21"
type input "15"
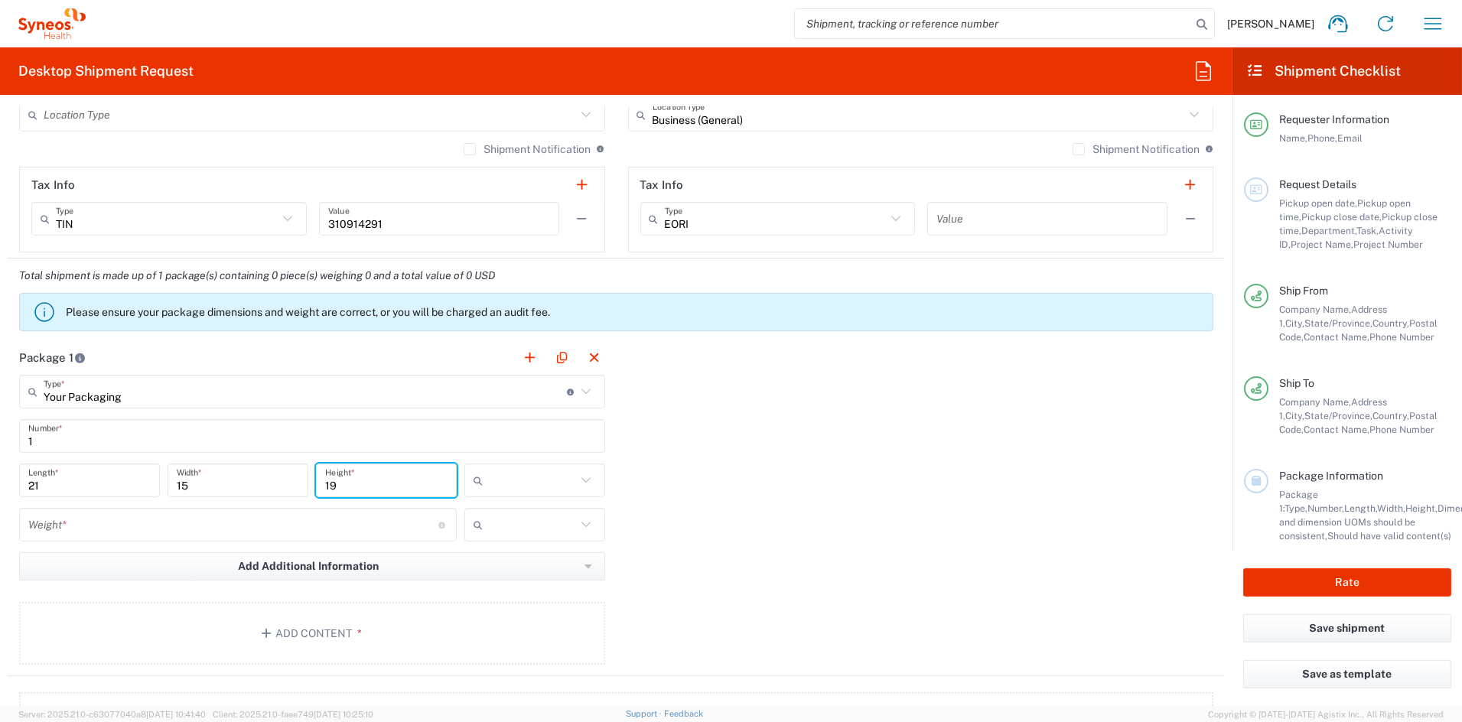
type input "19"
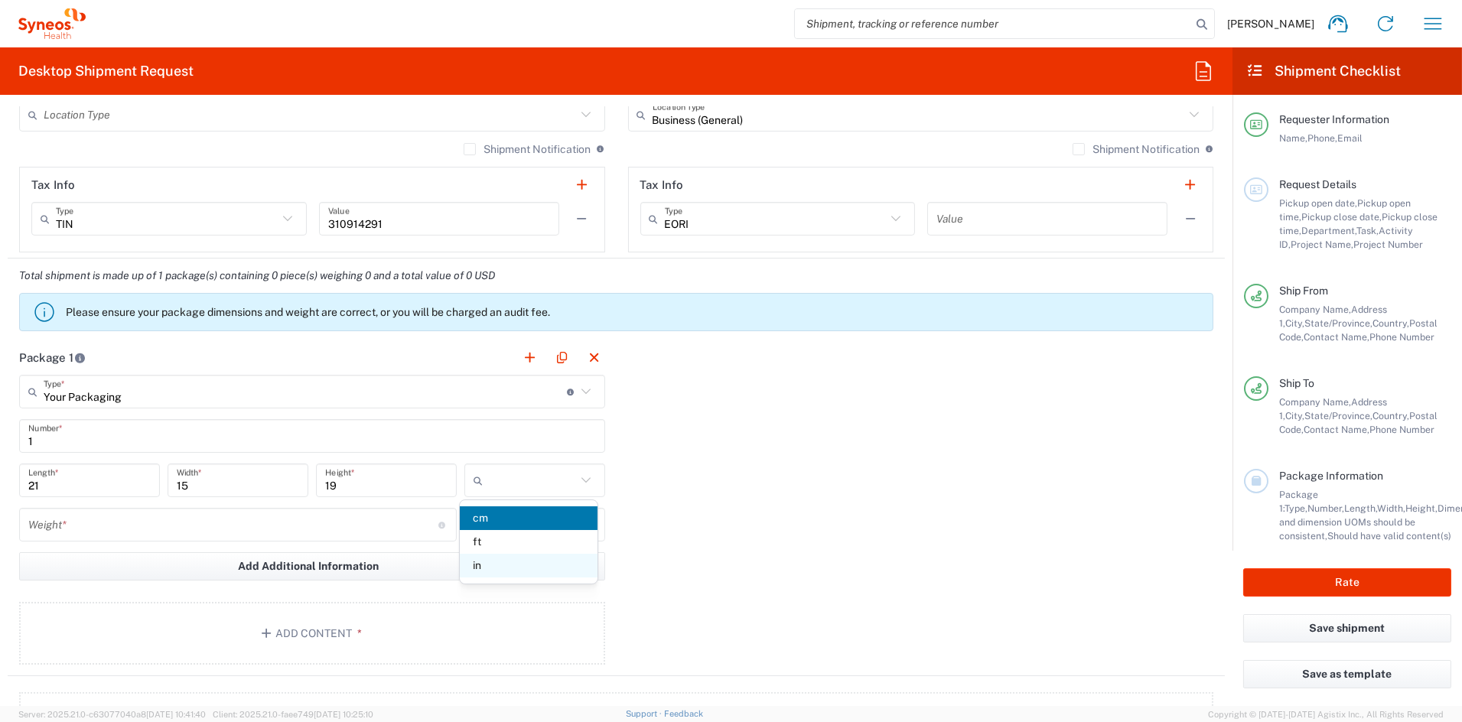
click at [497, 566] on span "in" at bounding box center [529, 566] width 138 height 24
type input "in"
click at [138, 531] on input "number" at bounding box center [233, 525] width 410 height 27
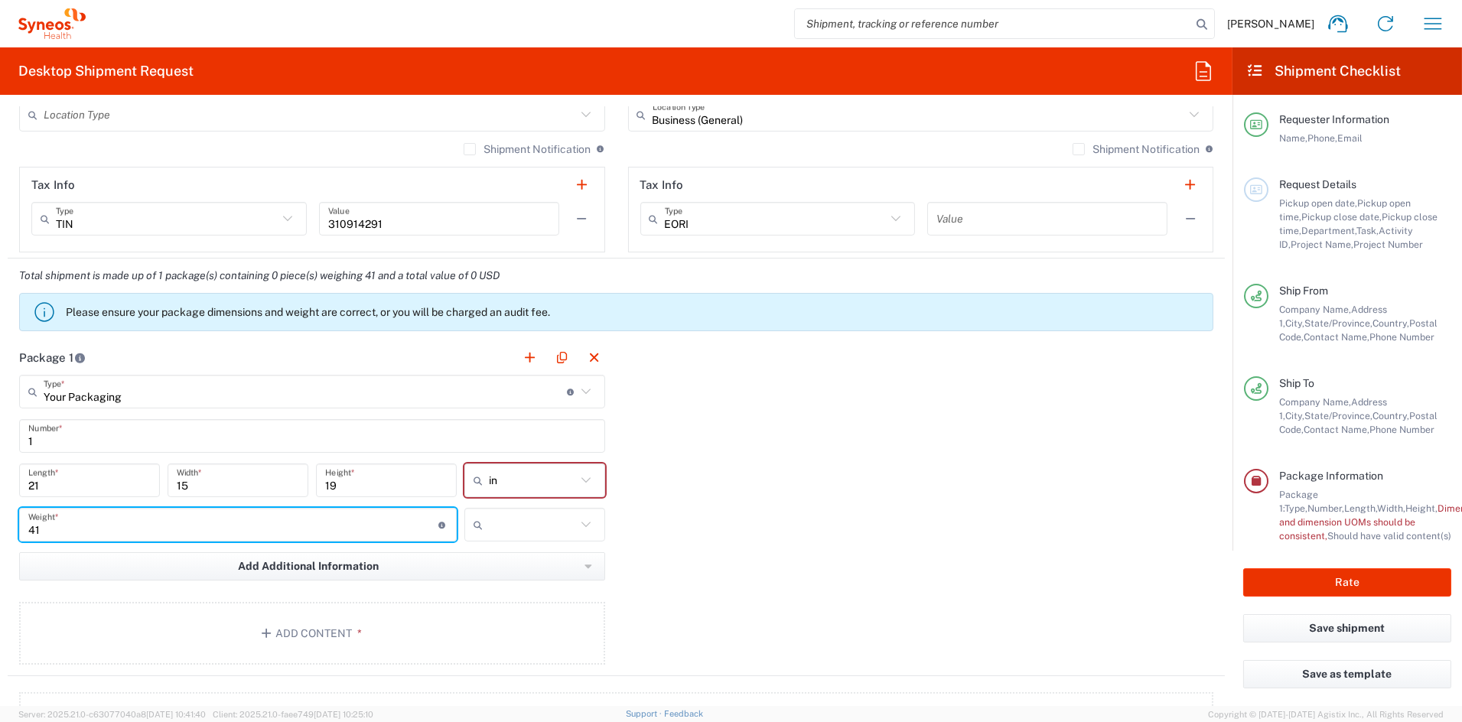
type input "41"
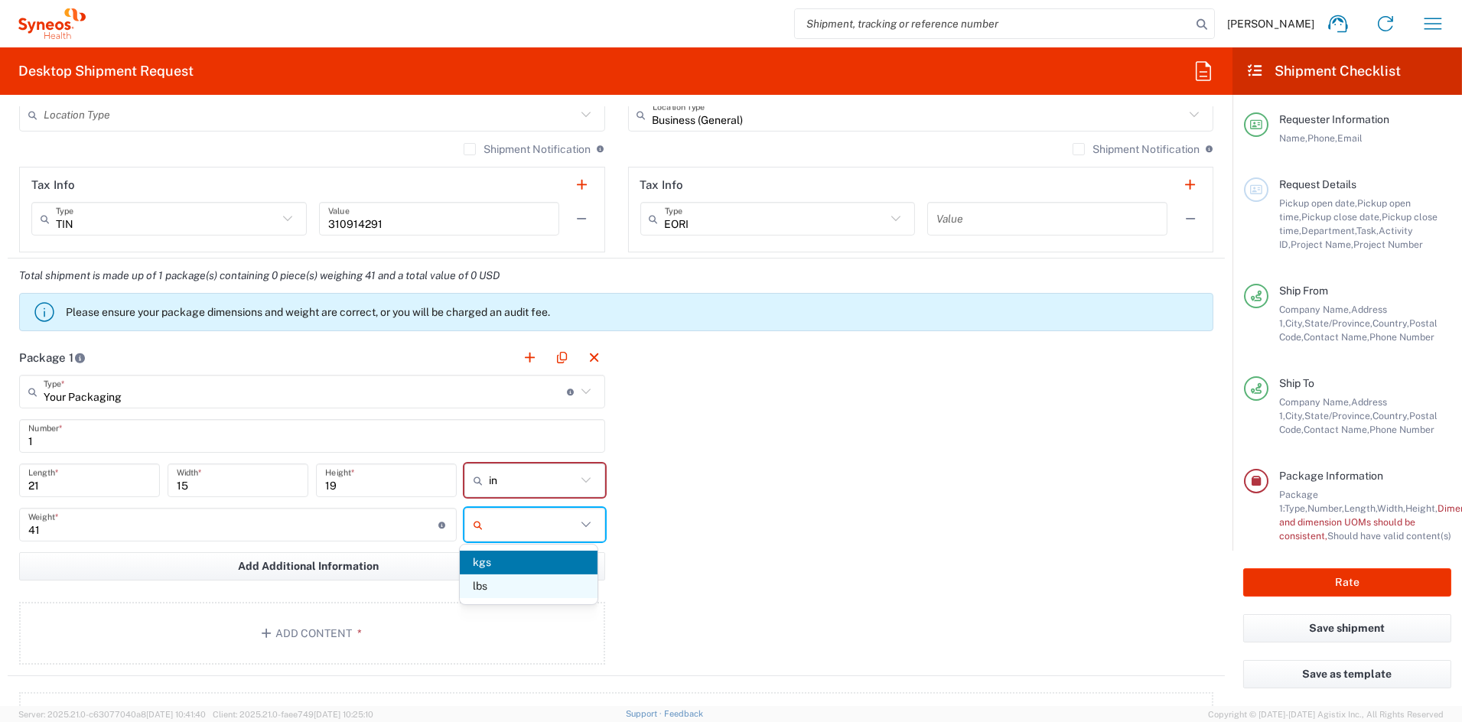
click at [487, 586] on span "lbs" at bounding box center [529, 587] width 138 height 24
type input "lbs"
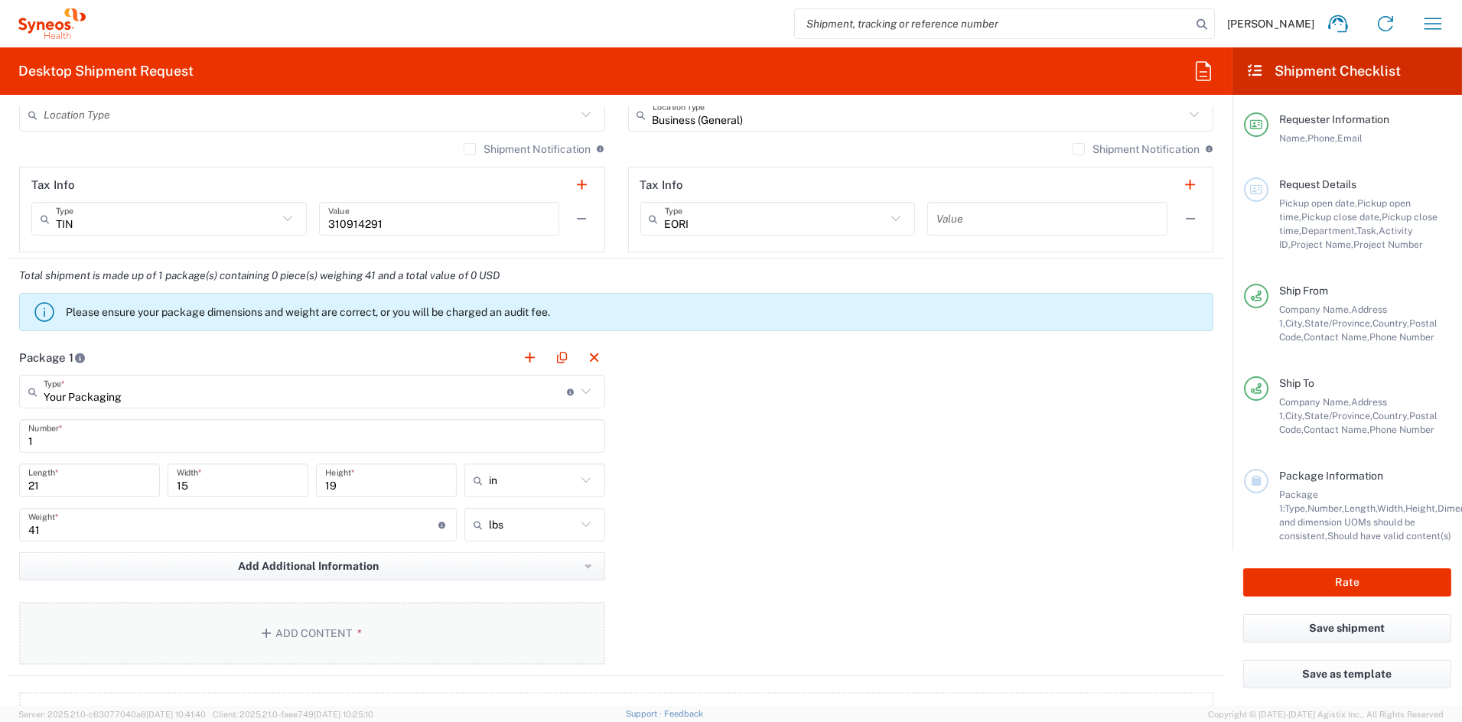
click at [295, 623] on button "Add Content *" at bounding box center [312, 633] width 586 height 63
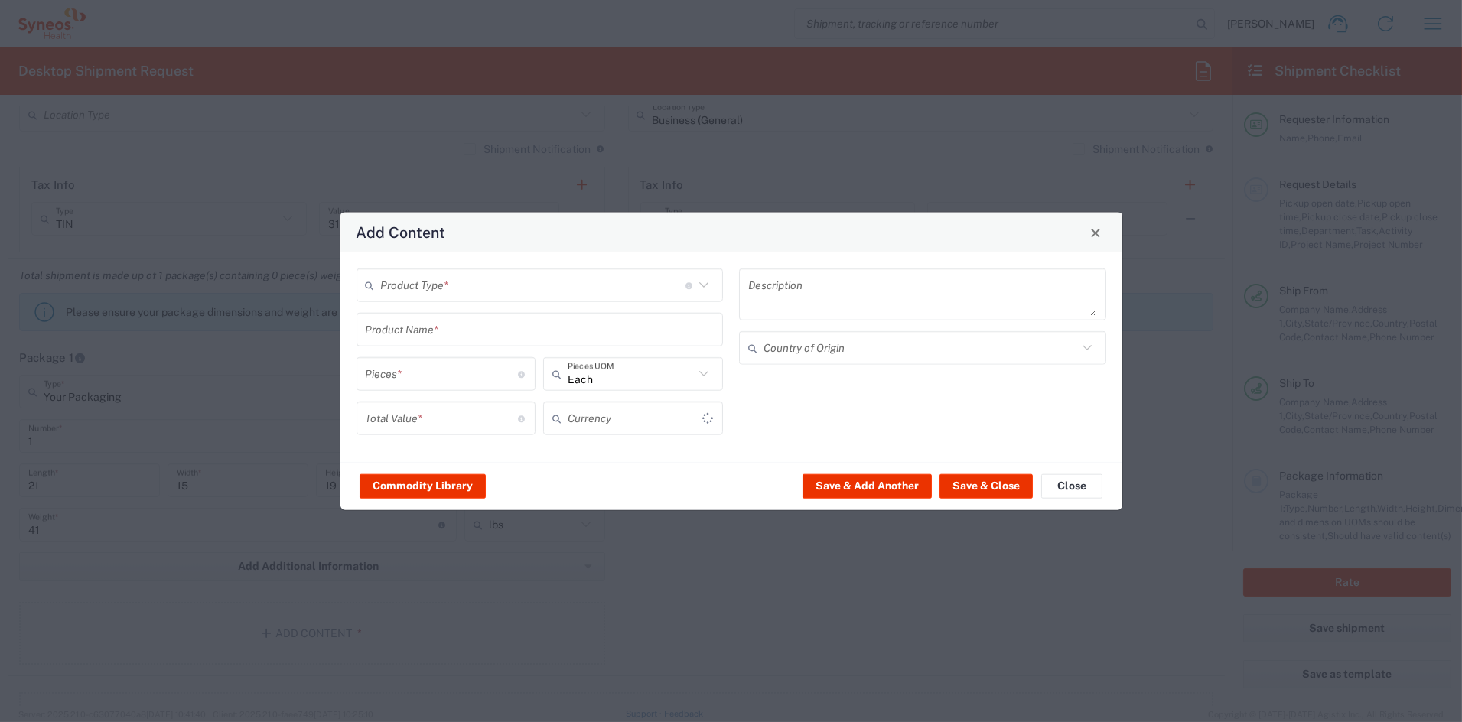
type input "US Dollar"
click at [431, 285] on input "text" at bounding box center [533, 285] width 304 height 27
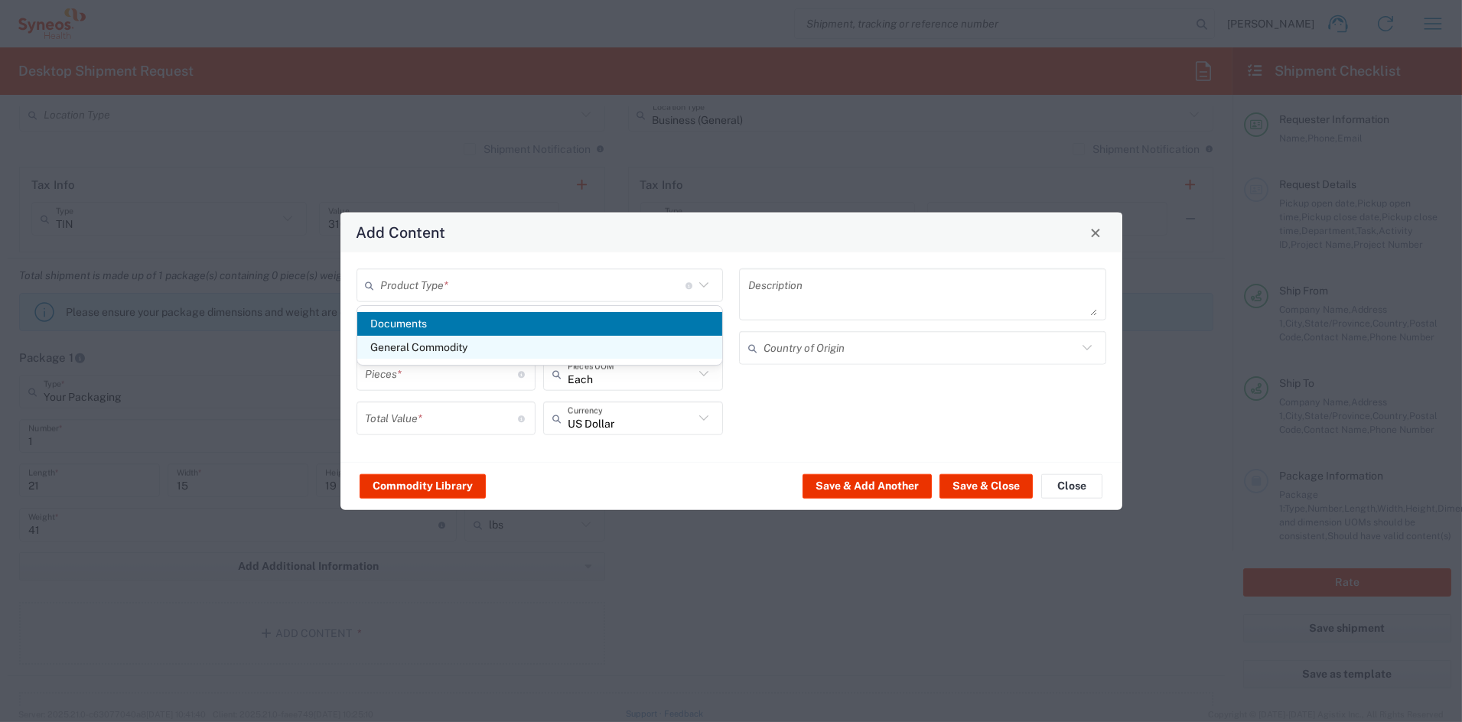
click at [435, 350] on span "General Commodity" at bounding box center [539, 348] width 365 height 24
type input "General Commodity"
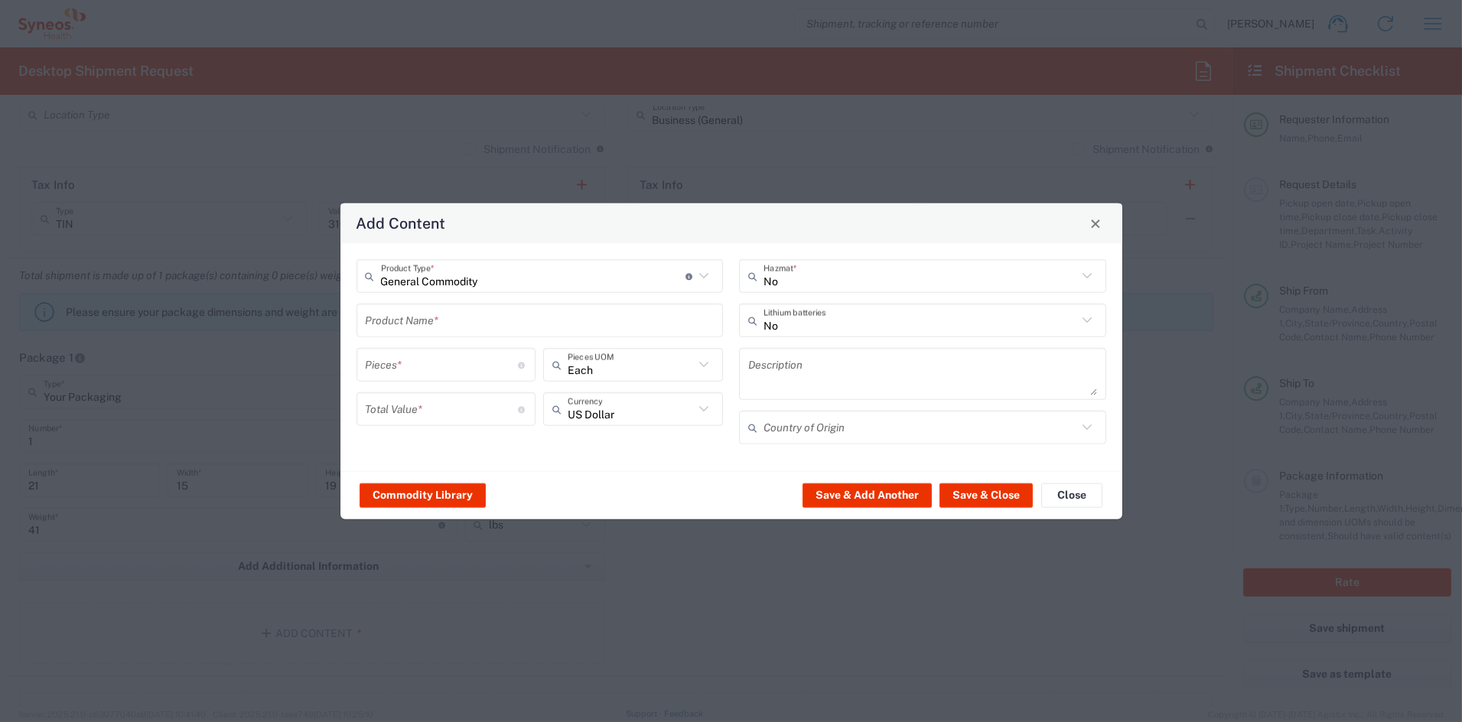
click at [427, 322] on input "text" at bounding box center [540, 320] width 349 height 27
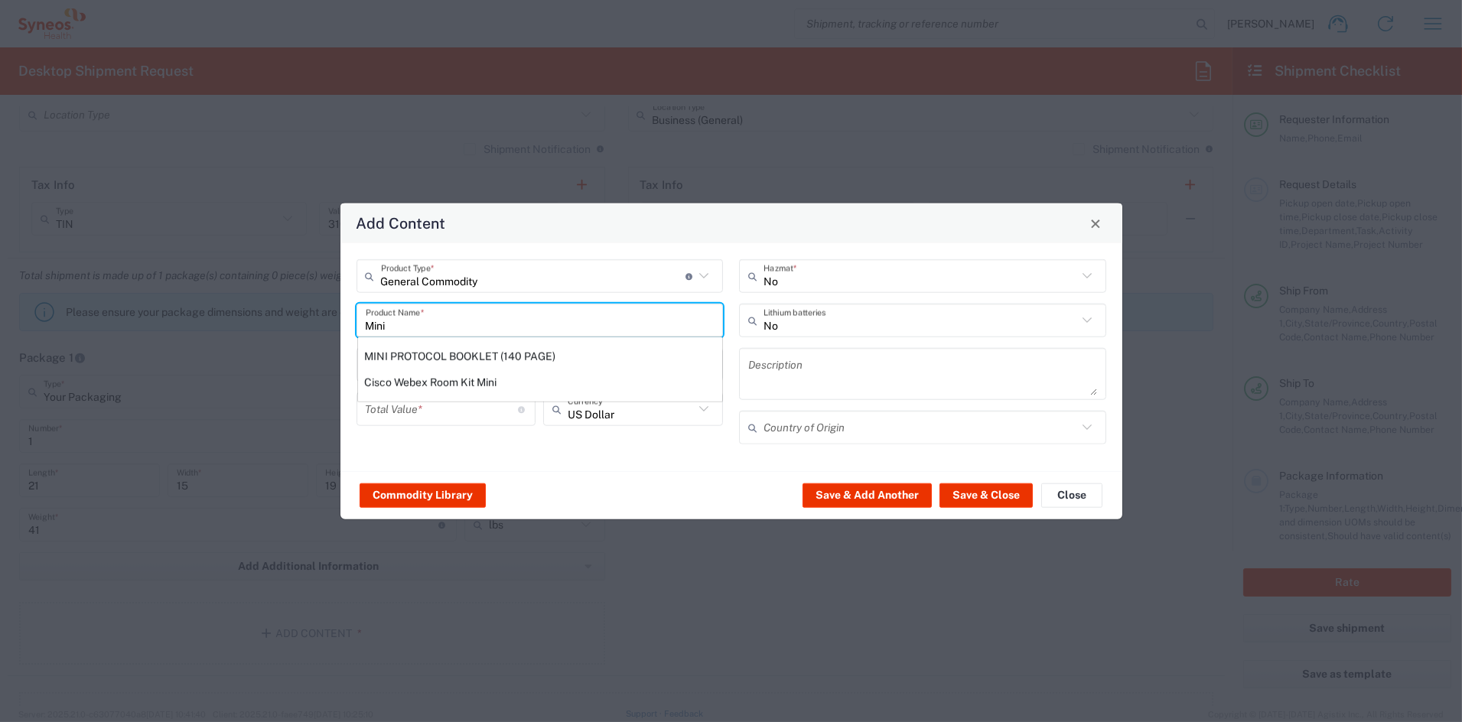
click at [417, 350] on div "MINI PROTOCOL BOOKLET (140 PAGE)" at bounding box center [540, 357] width 364 height 26
type input "MINI PROTOCOL BOOKLET (140 PAGE)"
type input "1"
type textarea "6'x7', PRINTED LAMINATED PAPER"
type input "[GEOGRAPHIC_DATA]"
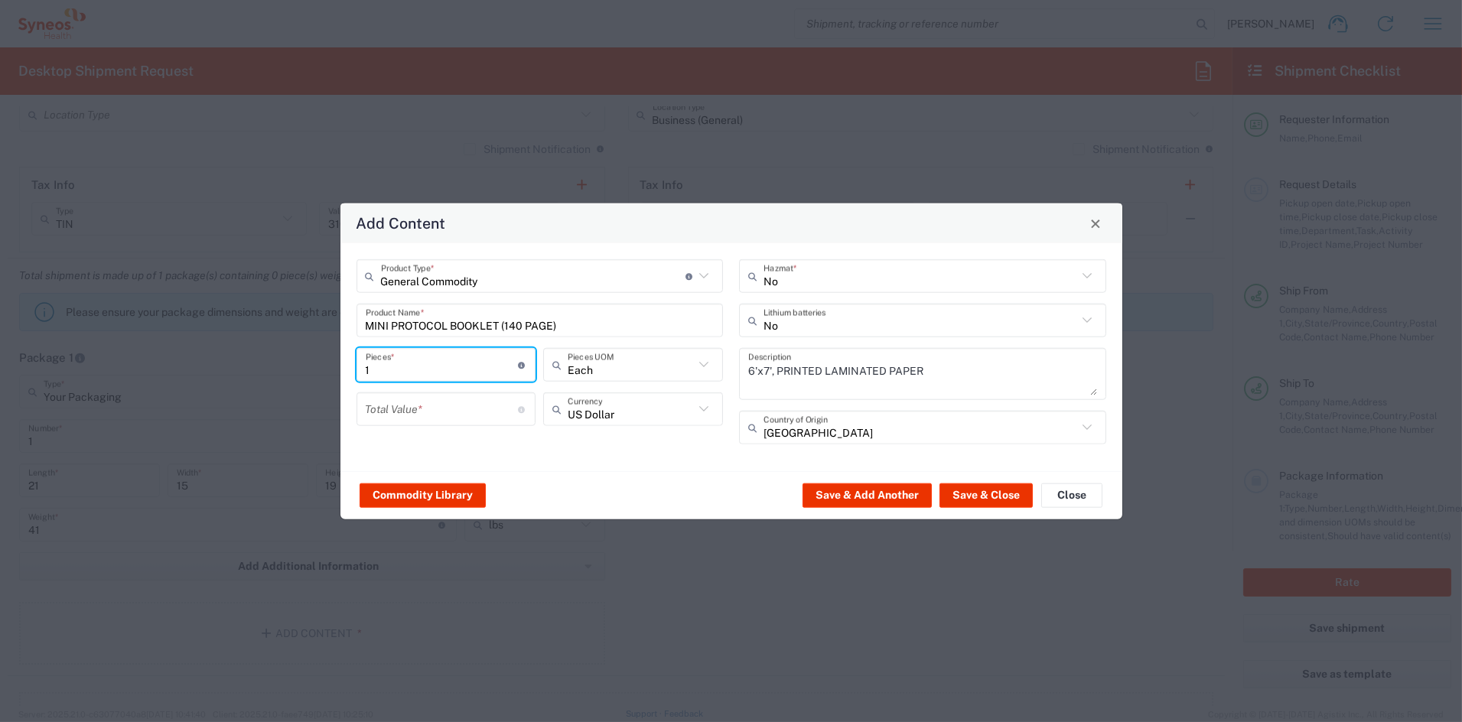
drag, startPoint x: 346, startPoint y: 364, endPoint x: 316, endPoint y: 362, distance: 29.9
click at [318, 362] on div "Add Content General Commodity Product Type * Document: Paper document generated…" at bounding box center [731, 361] width 1462 height 722
type input "10"
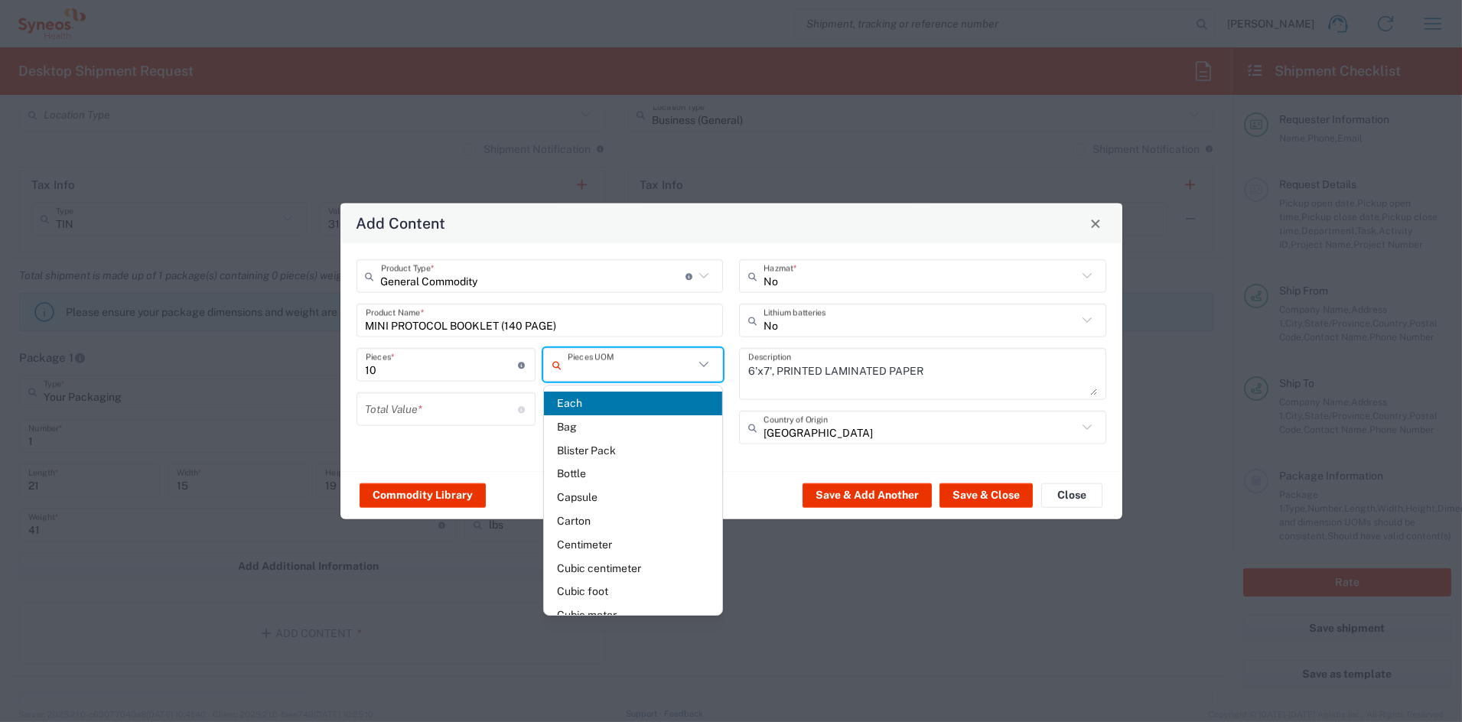
type input "Each"
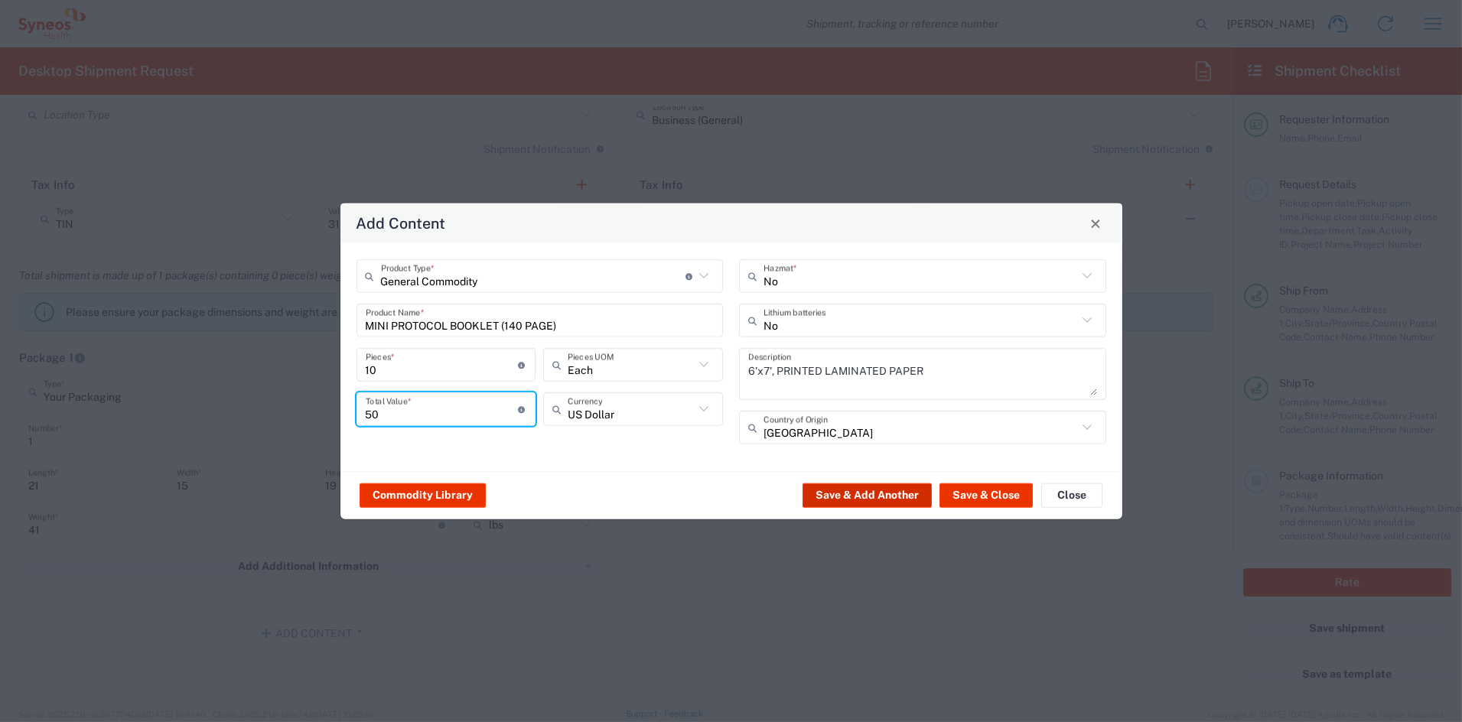
type input "50"
click at [883, 493] on button "Save & Add Another" at bounding box center [867, 495] width 129 height 24
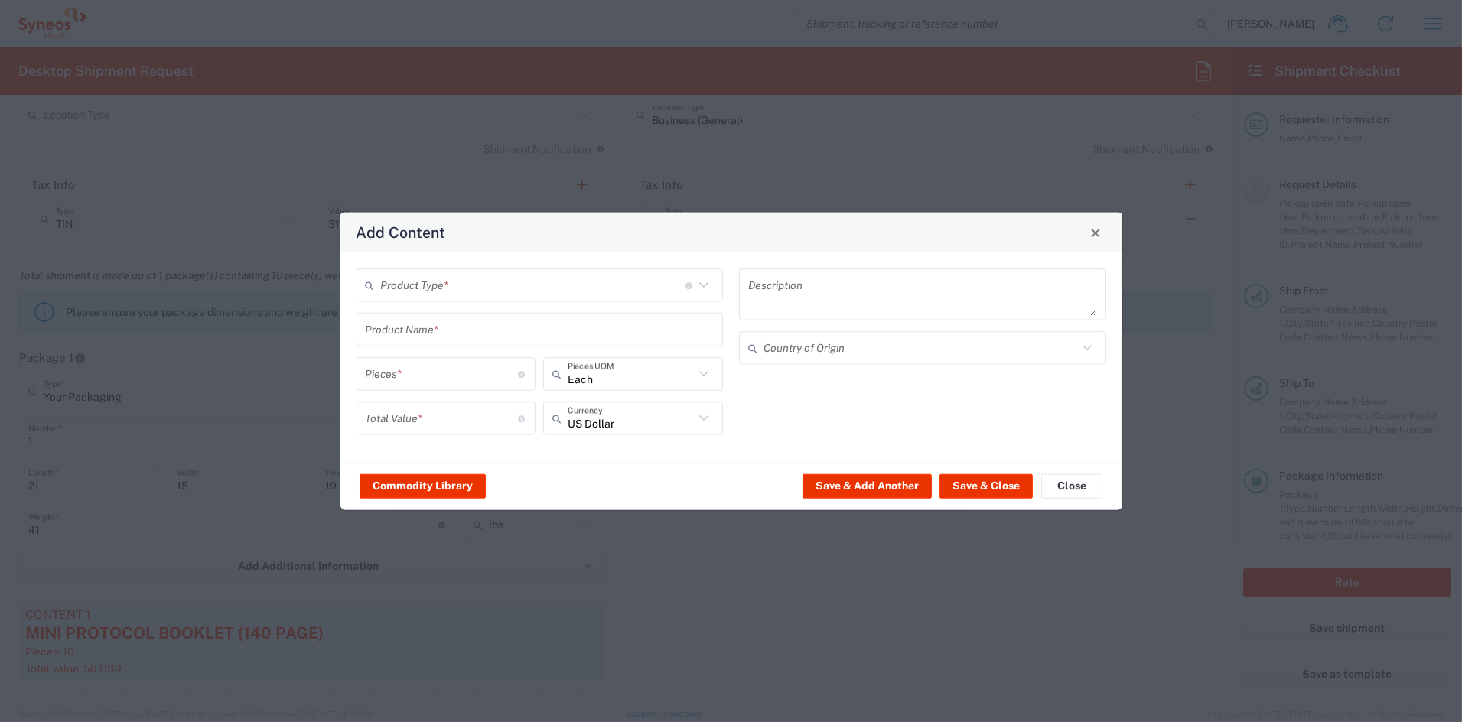
click at [425, 288] on input "text" at bounding box center [533, 285] width 304 height 27
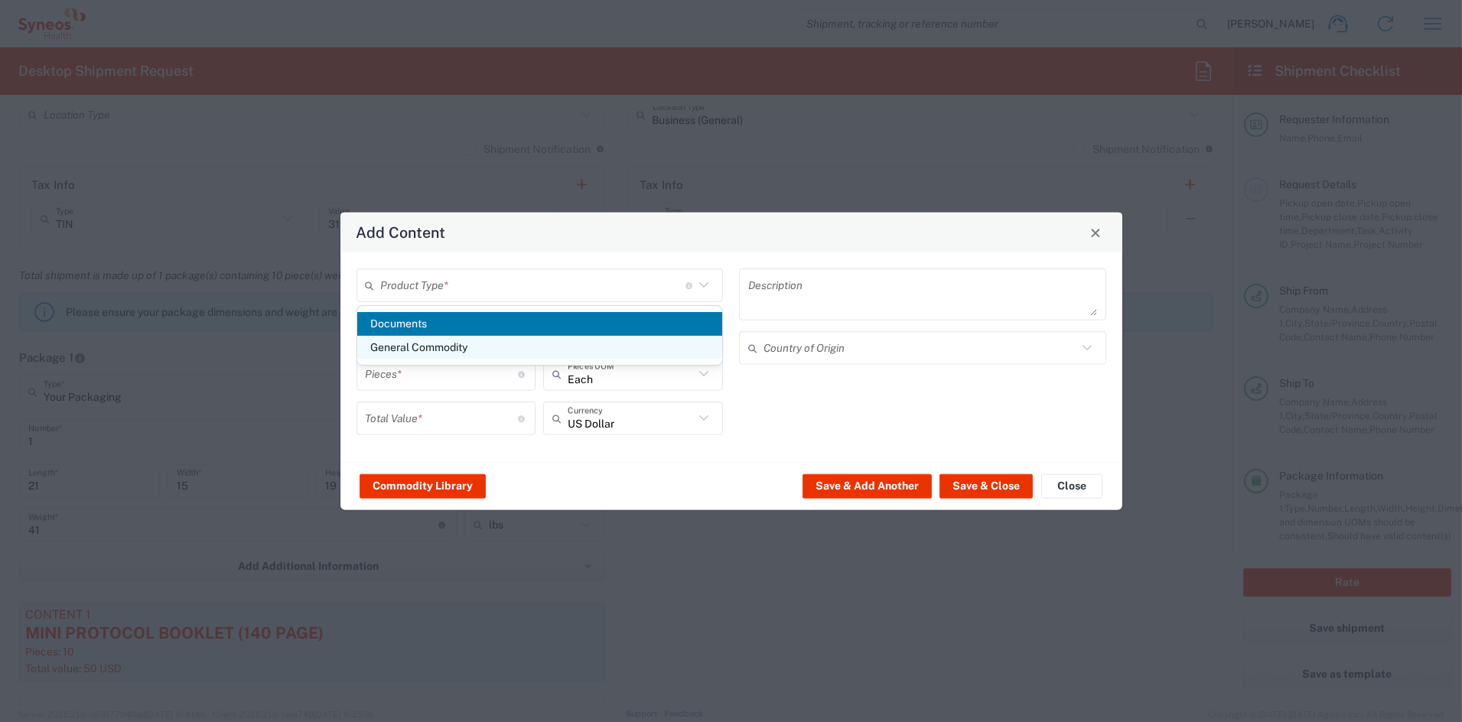
click at [418, 347] on span "General Commodity" at bounding box center [539, 348] width 365 height 24
type input "General Commodity"
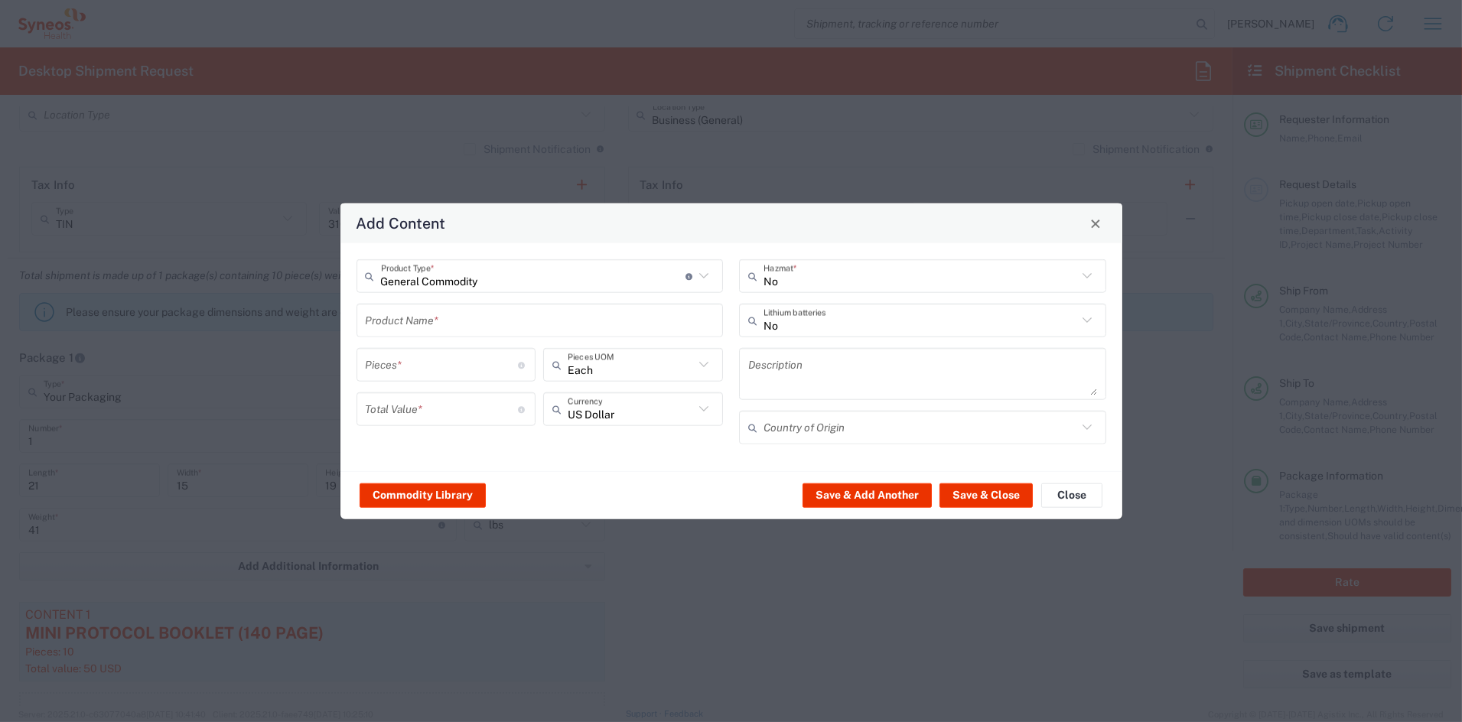
click at [418, 320] on input "text" at bounding box center [540, 320] width 349 height 27
click at [435, 357] on div "CANVAS TOTE BAG" at bounding box center [540, 357] width 364 height 26
type input "CANVAS TOTE BAG"
type input "1"
type textarea "CANVAS TOTE BAG"
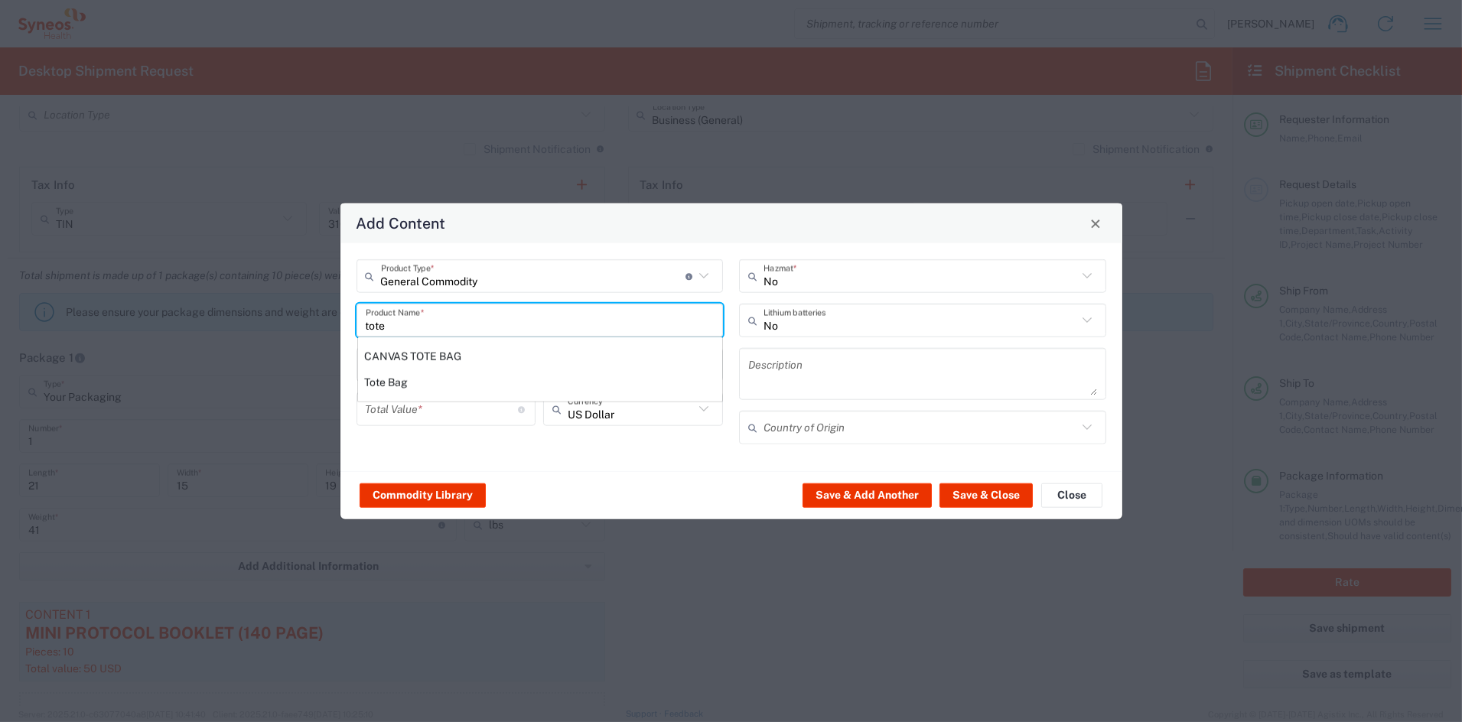
type input "[GEOGRAPHIC_DATA]"
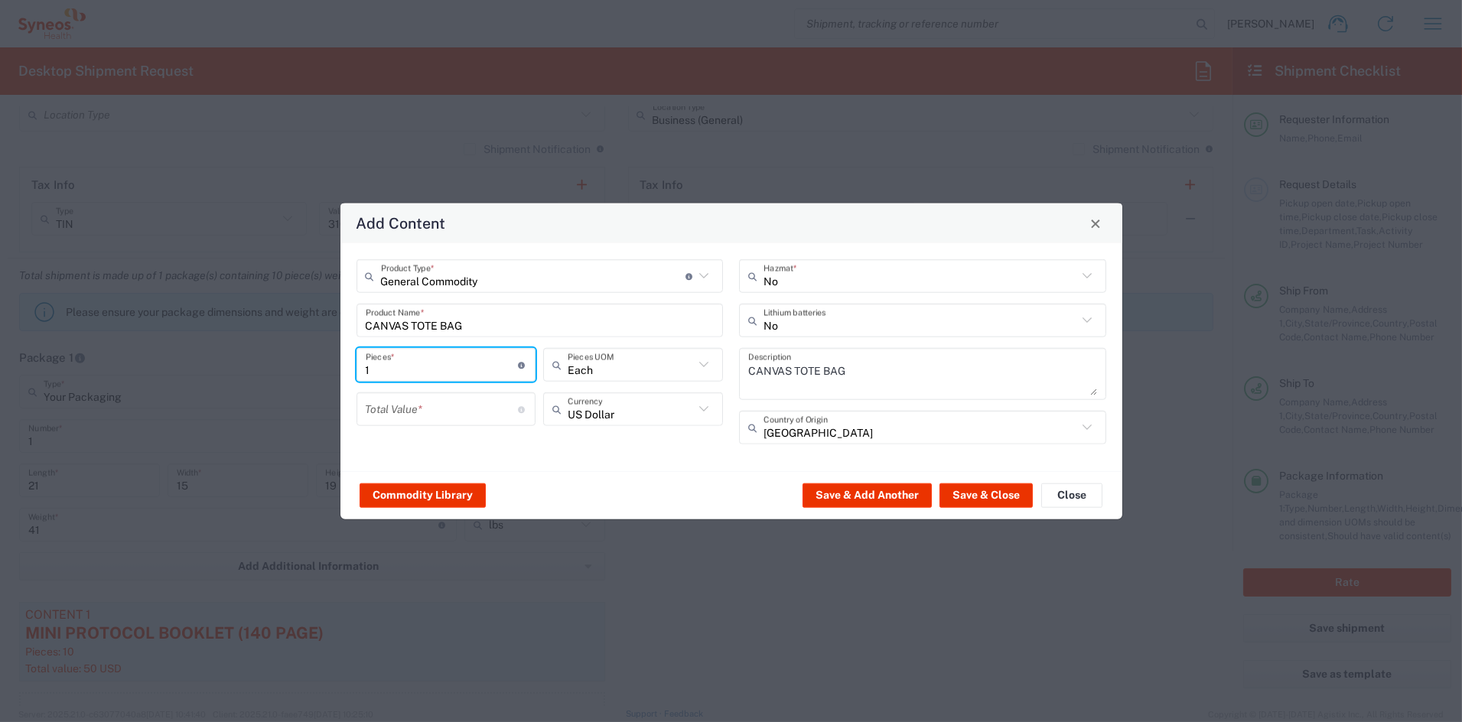
drag, startPoint x: 404, startPoint y: 367, endPoint x: 326, endPoint y: 360, distance: 78.3
click at [328, 360] on div "Add Content General Commodity Product Type * Document: Paper document generated…" at bounding box center [731, 361] width 1462 height 722
type input "12"
click at [409, 406] on input "number" at bounding box center [442, 409] width 153 height 27
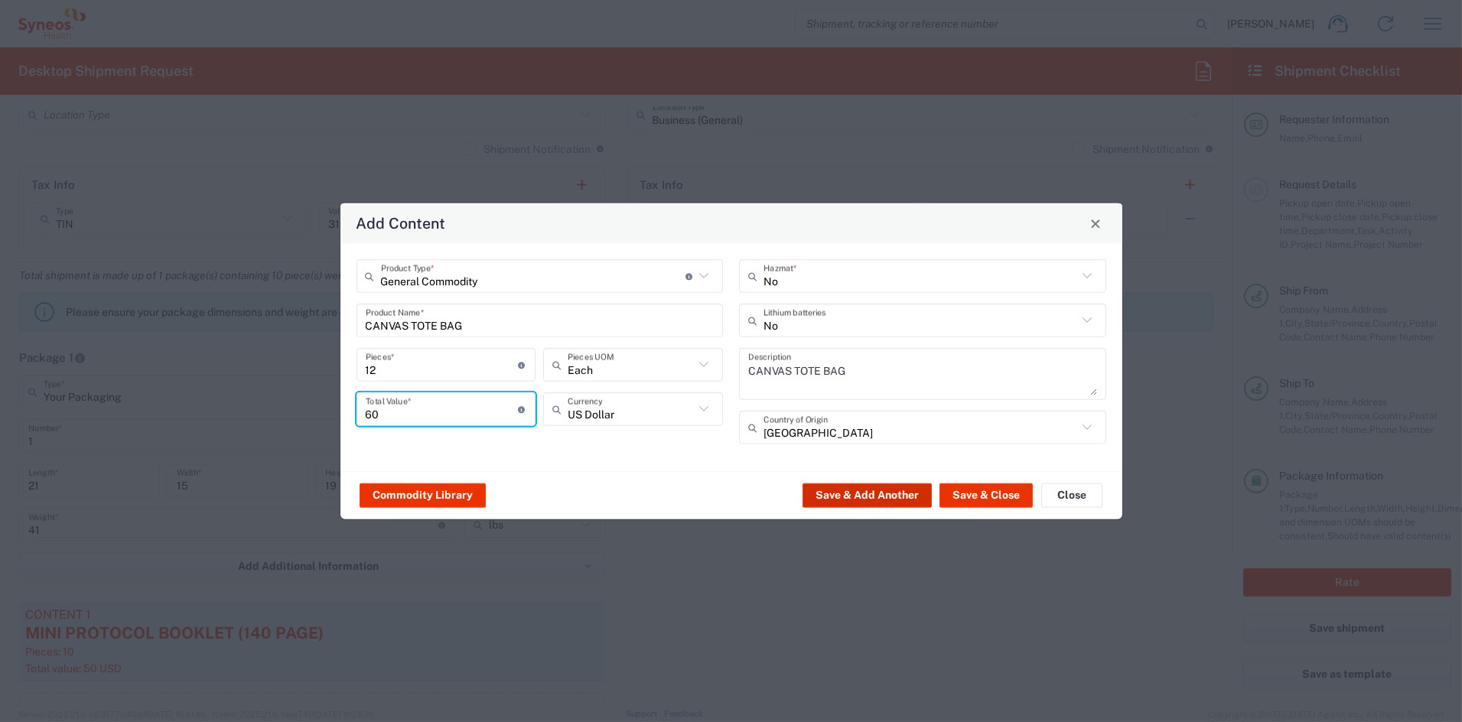
type input "60"
click at [868, 497] on button "Save & Add Another" at bounding box center [867, 495] width 129 height 24
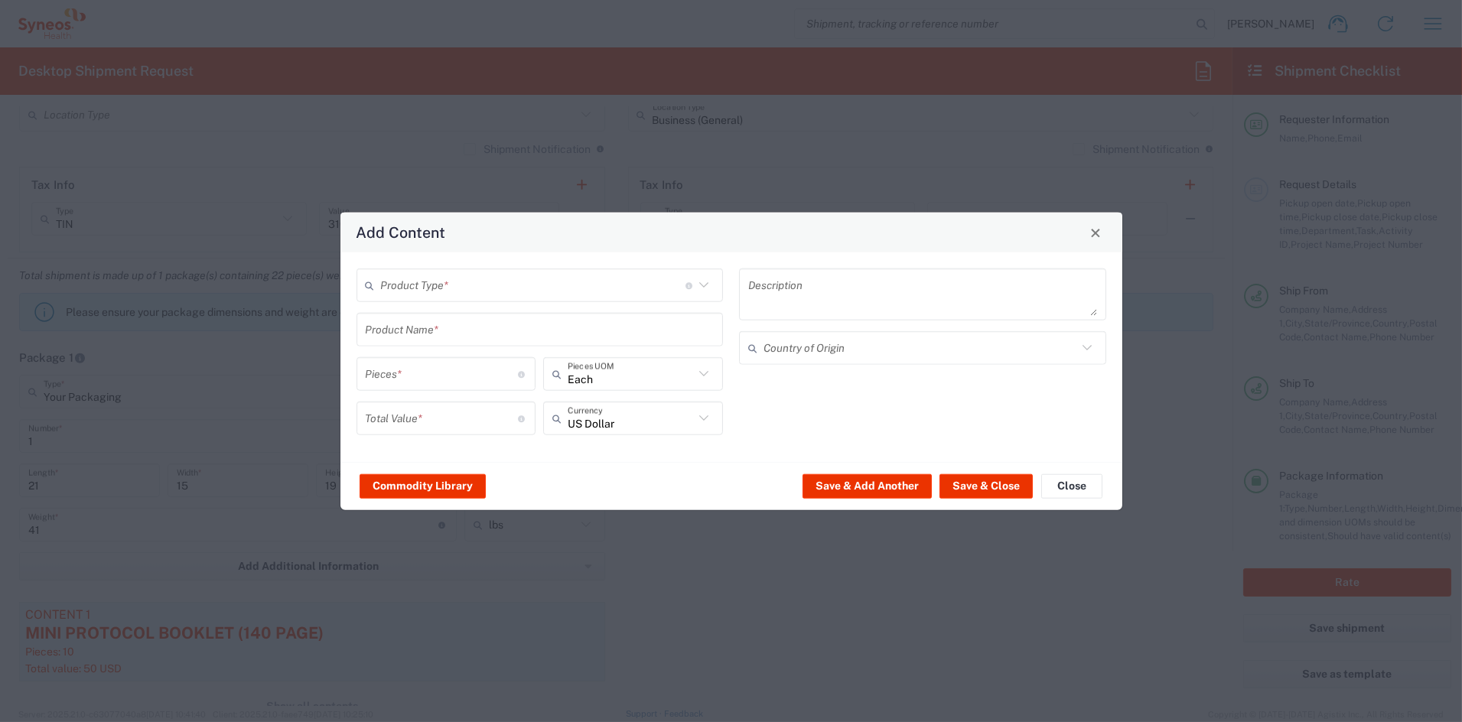
click at [440, 283] on input "text" at bounding box center [533, 285] width 304 height 27
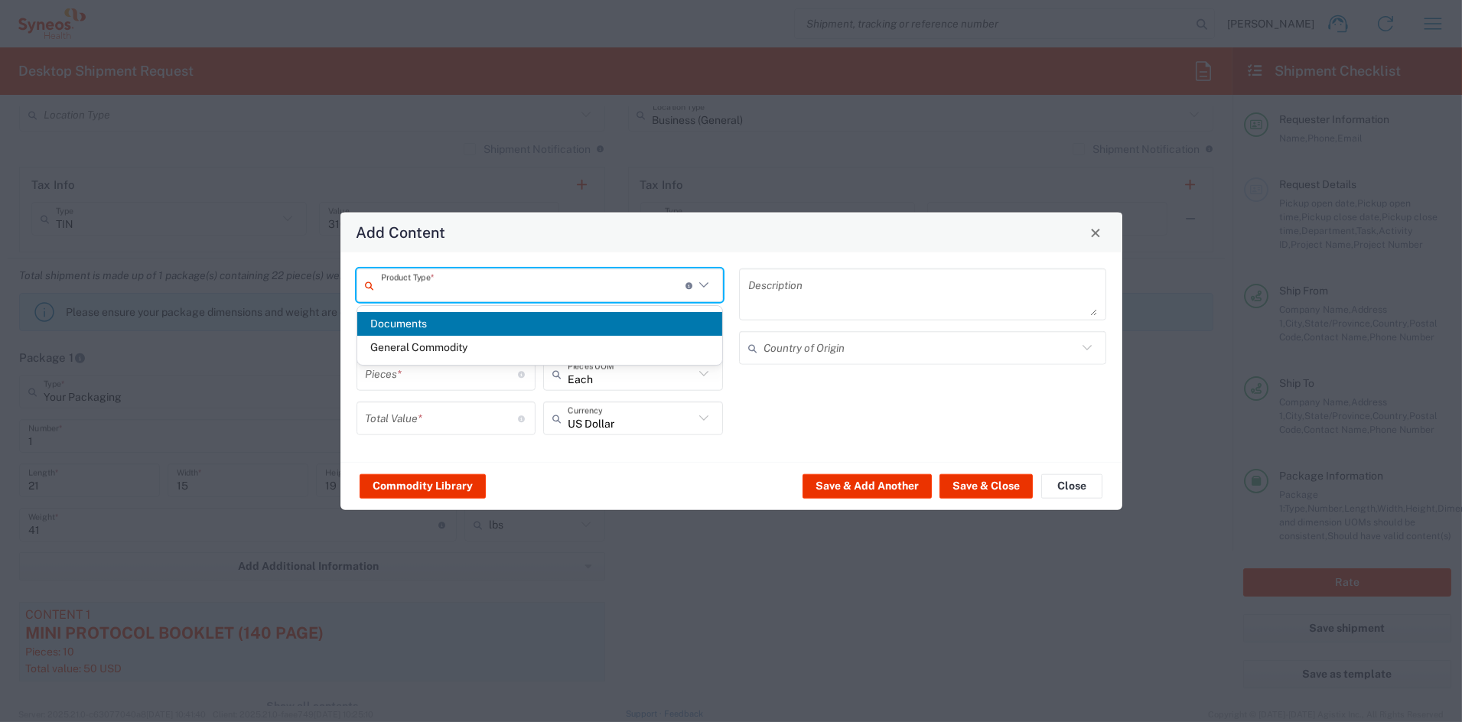
click at [420, 347] on span "General Commodity" at bounding box center [539, 348] width 365 height 24
type input "General Commodity"
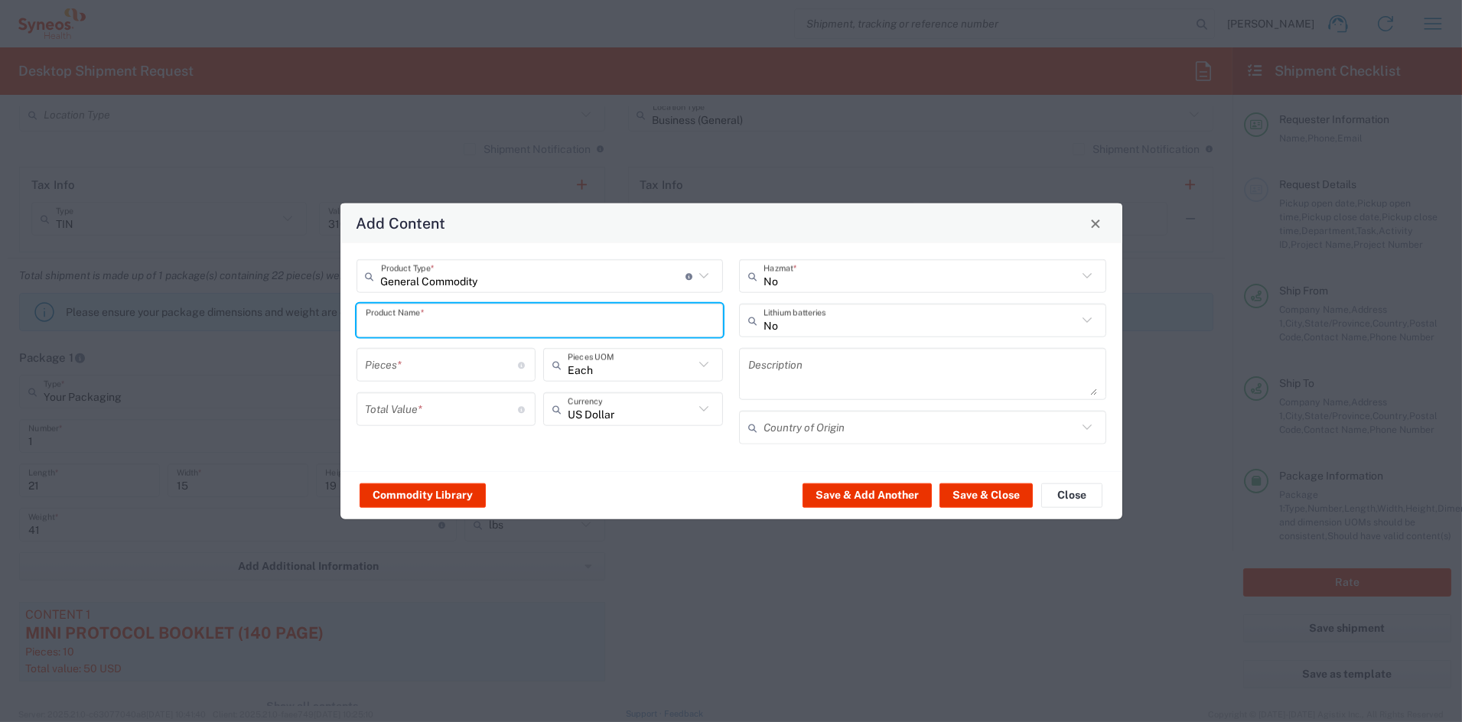
click at [418, 317] on input "text" at bounding box center [540, 320] width 349 height 27
type input "Puzzle Book"
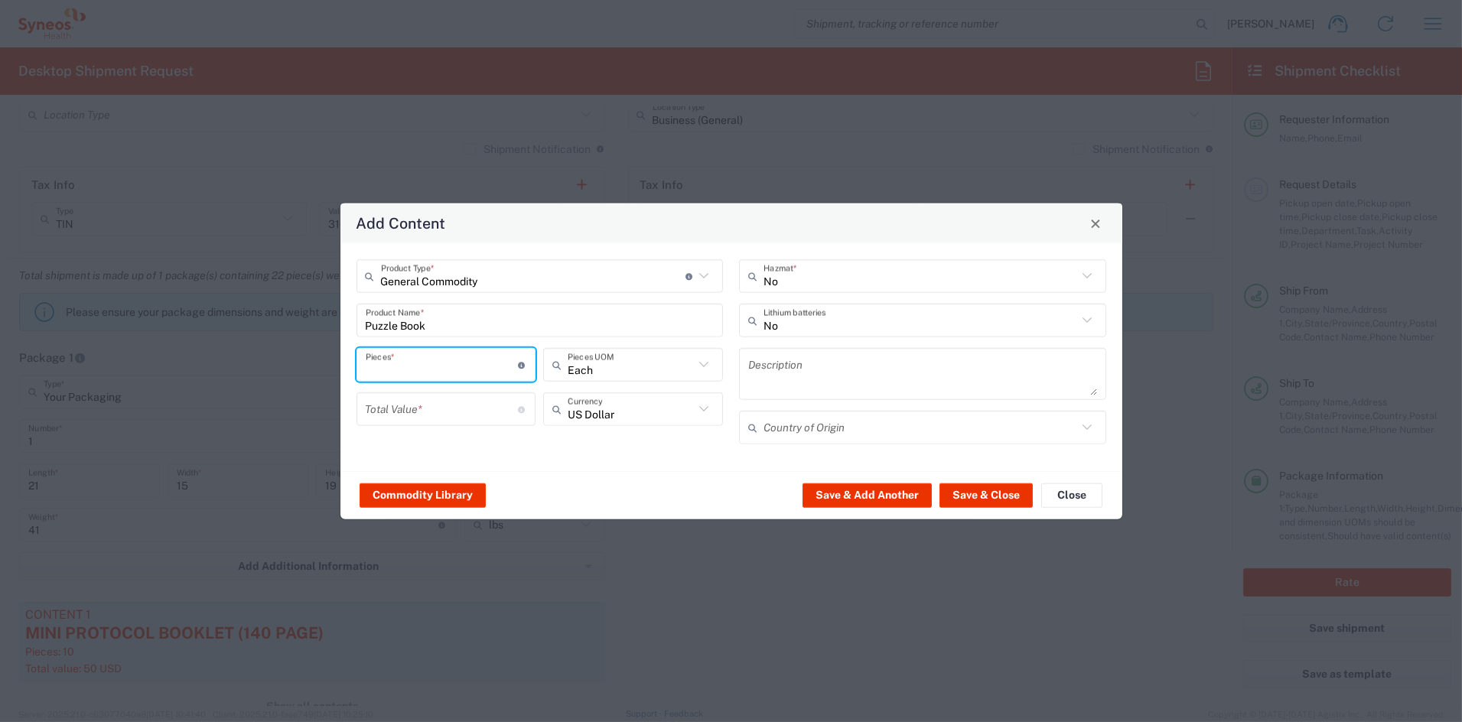
click at [445, 368] on input "number" at bounding box center [442, 364] width 153 height 27
type input "12"
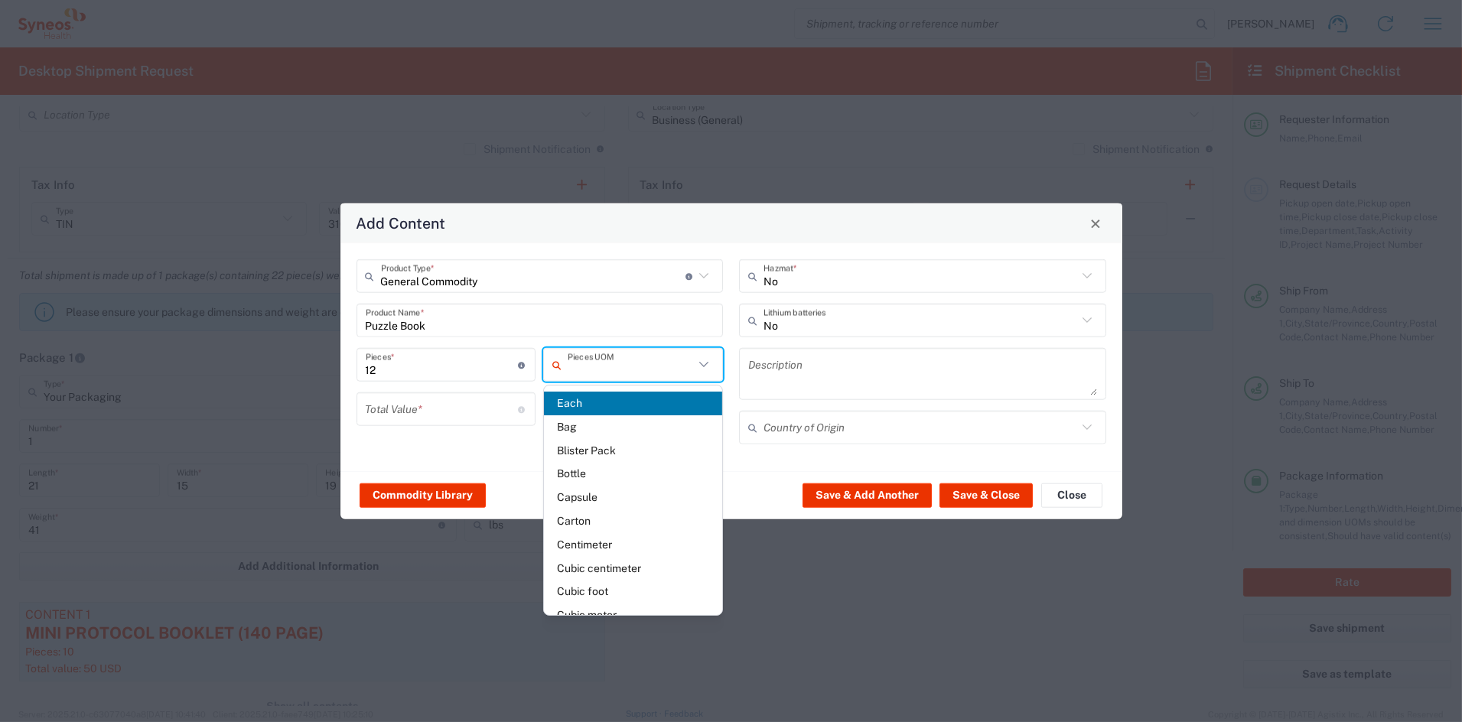
type input "Each"
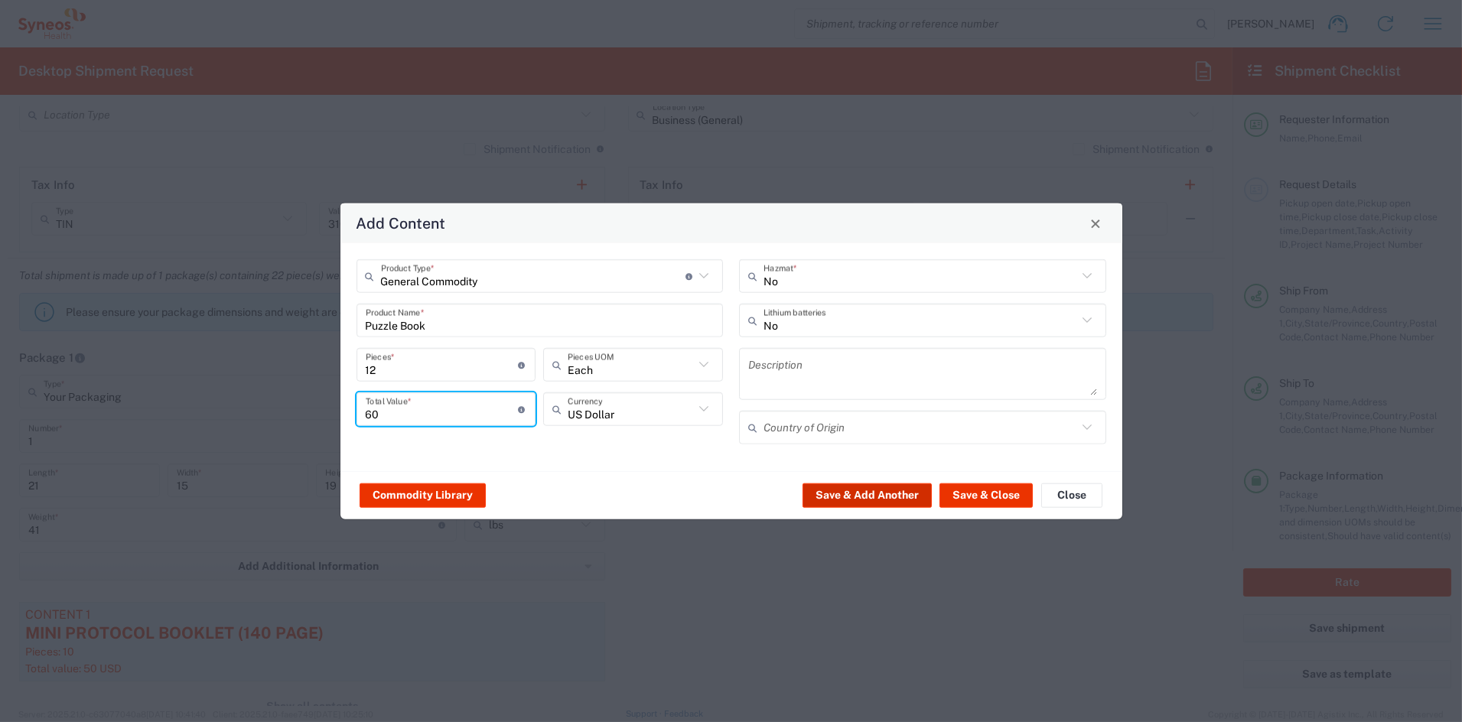
type input "60"
click at [871, 493] on button "Save & Add Another" at bounding box center [867, 495] width 129 height 24
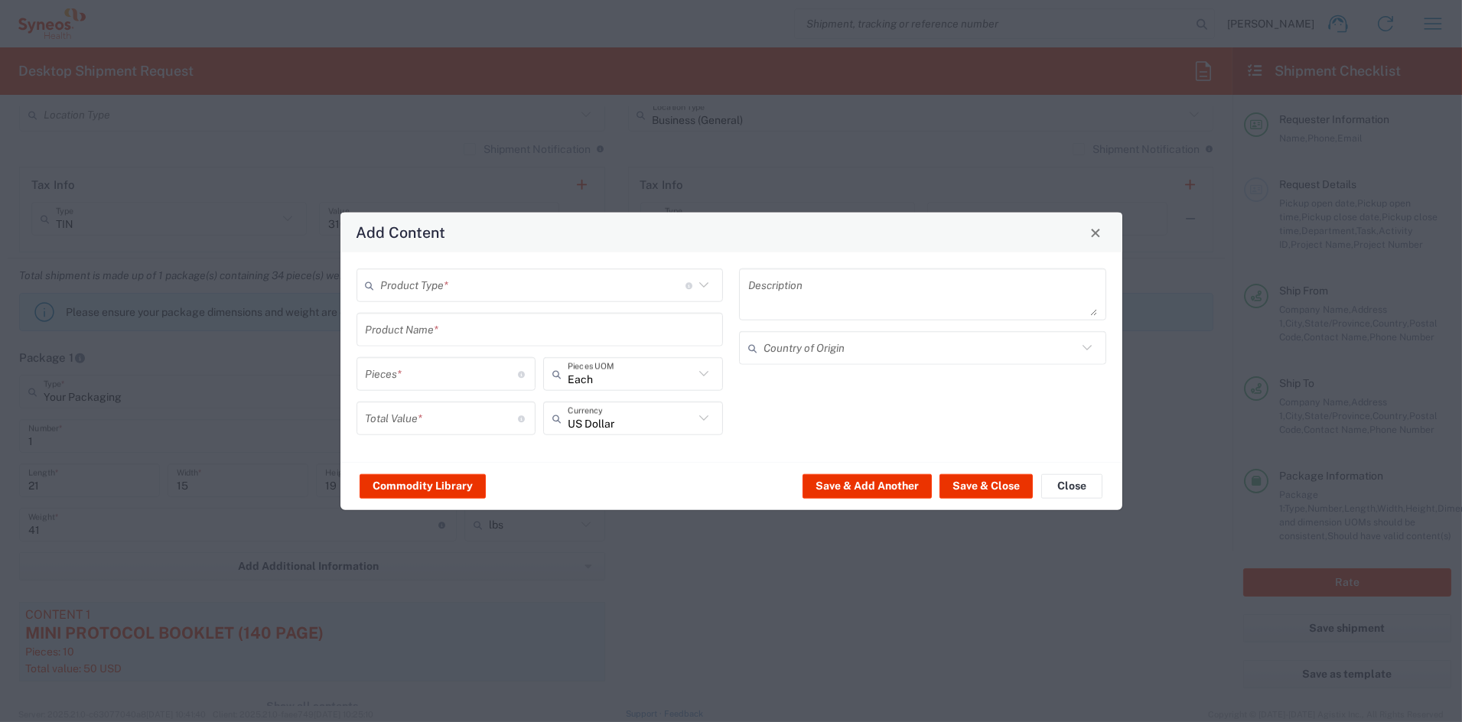
click at [467, 288] on input "text" at bounding box center [533, 285] width 304 height 27
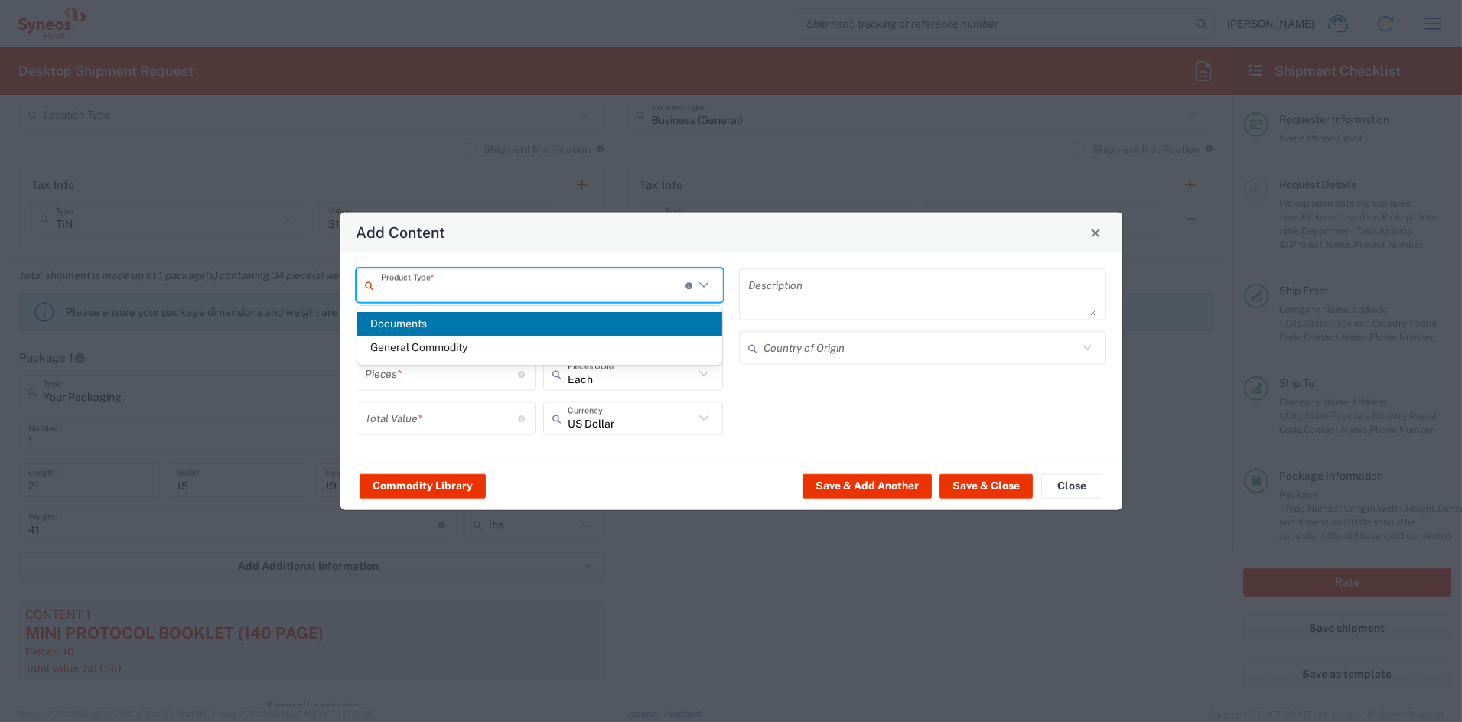
click at [443, 345] on span "General Commodity" at bounding box center [539, 348] width 365 height 24
type input "General Commodity"
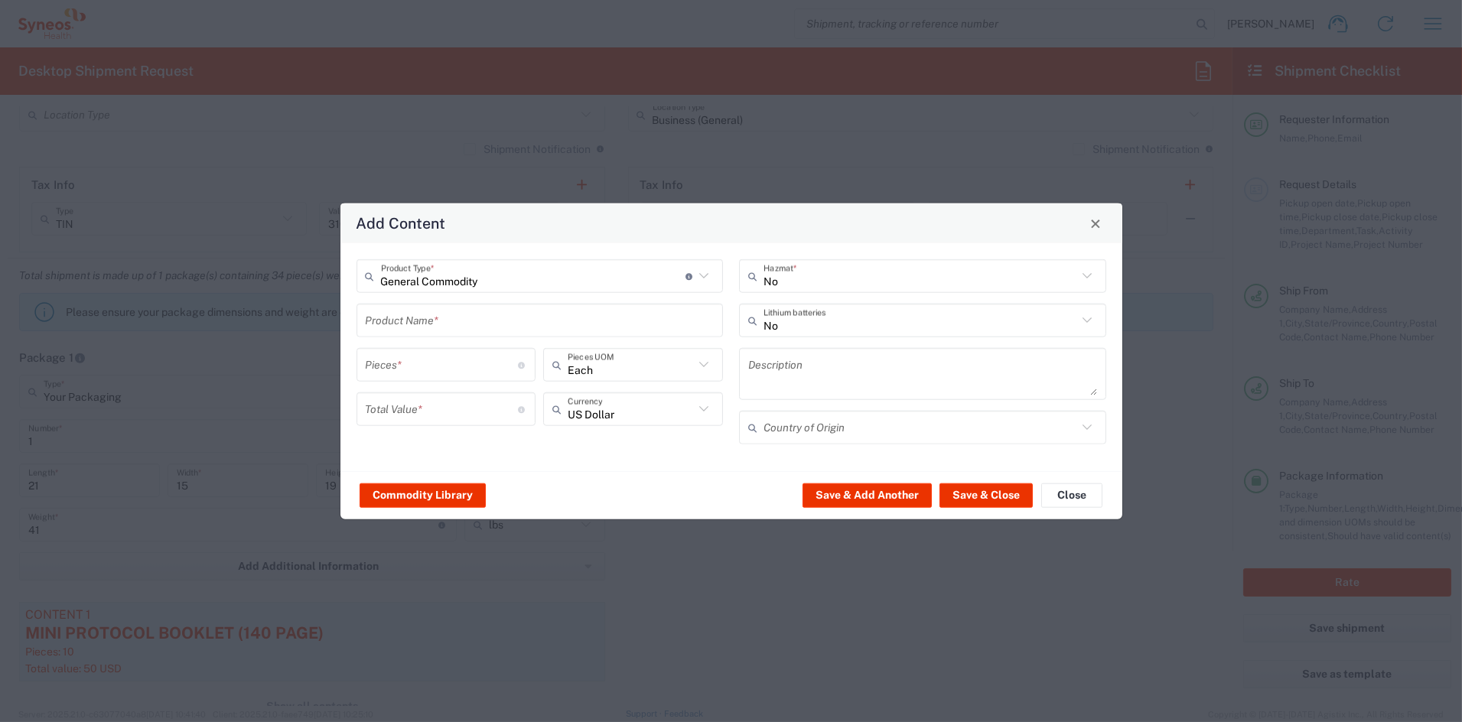
click at [425, 312] on input "text" at bounding box center [540, 320] width 349 height 27
type input "Self Care Kit"
click at [491, 362] on input "number" at bounding box center [442, 364] width 153 height 27
type input "12"
click at [428, 418] on input "number" at bounding box center [442, 409] width 153 height 27
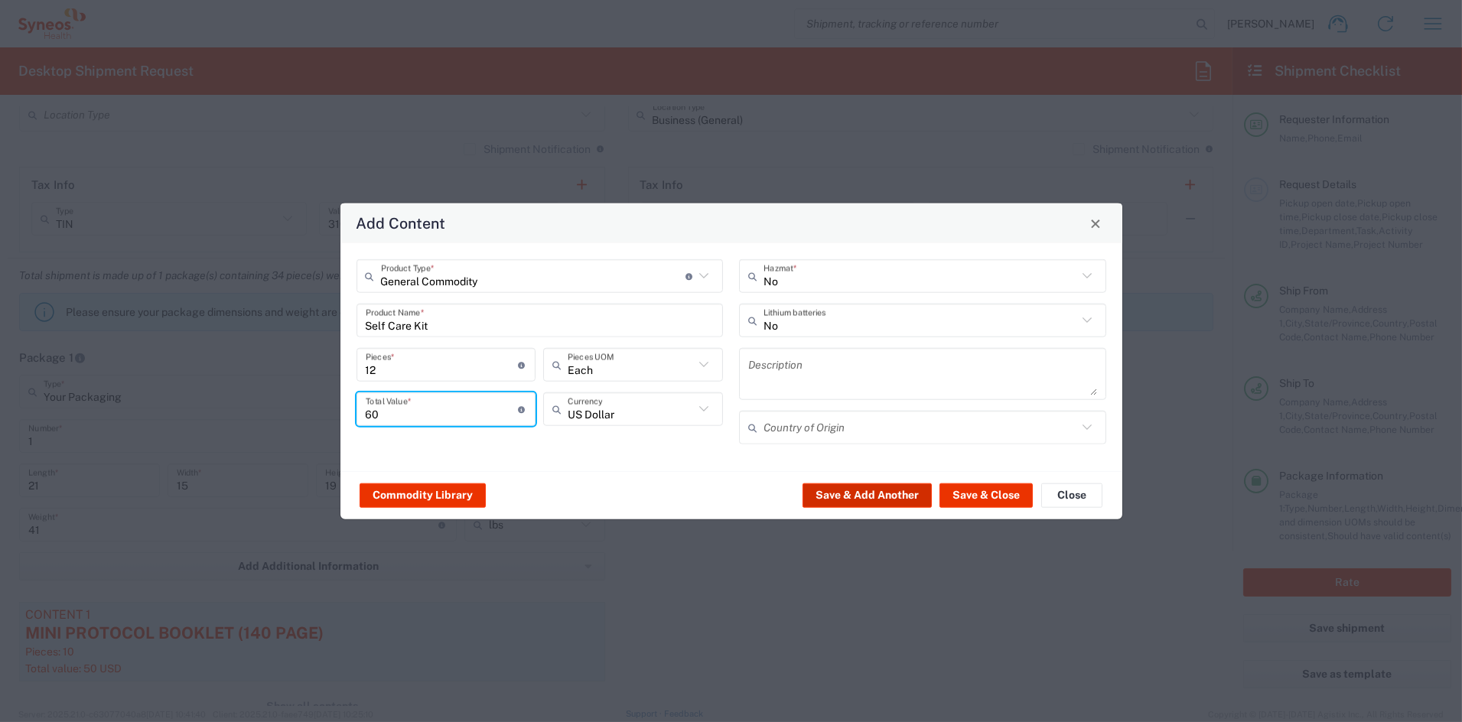
type input "60"
click at [854, 496] on button "Save & Add Another" at bounding box center [867, 495] width 129 height 24
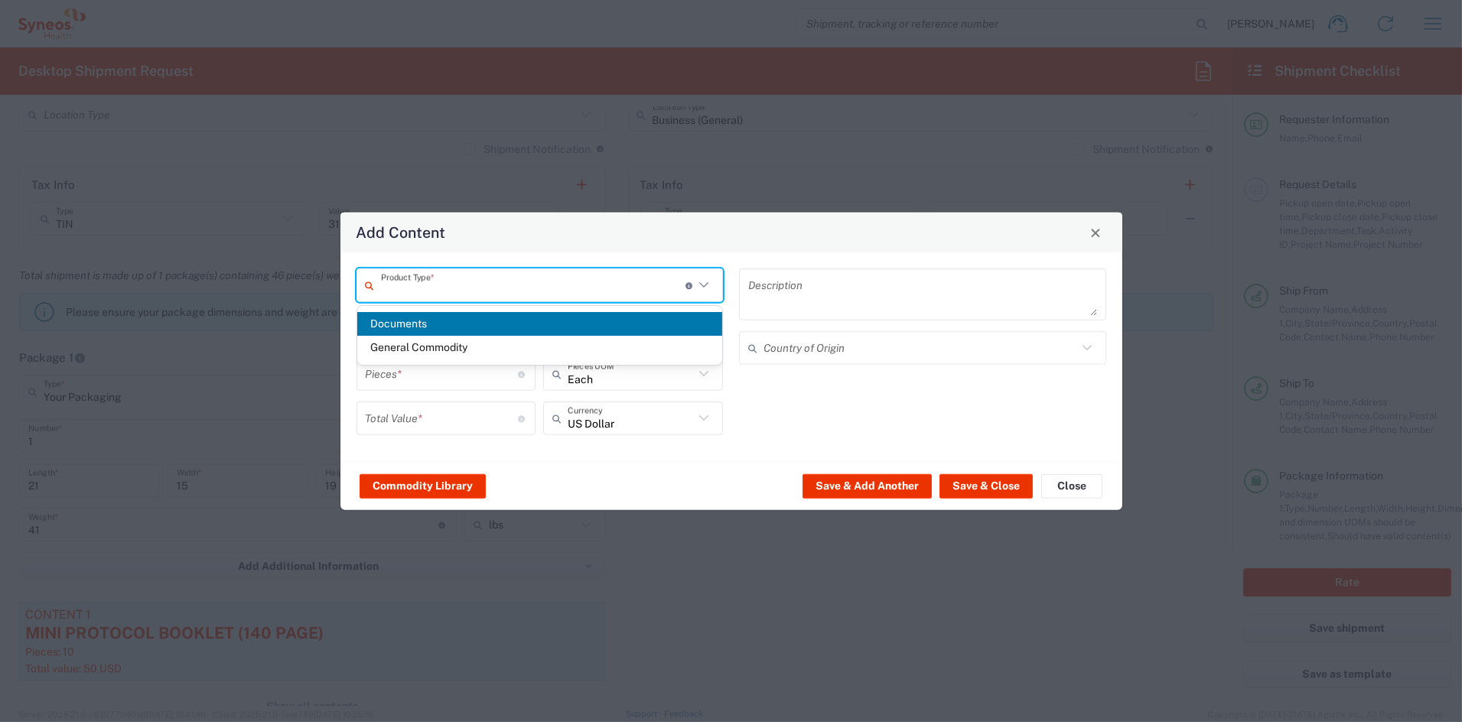
click at [468, 288] on input "text" at bounding box center [533, 285] width 304 height 27
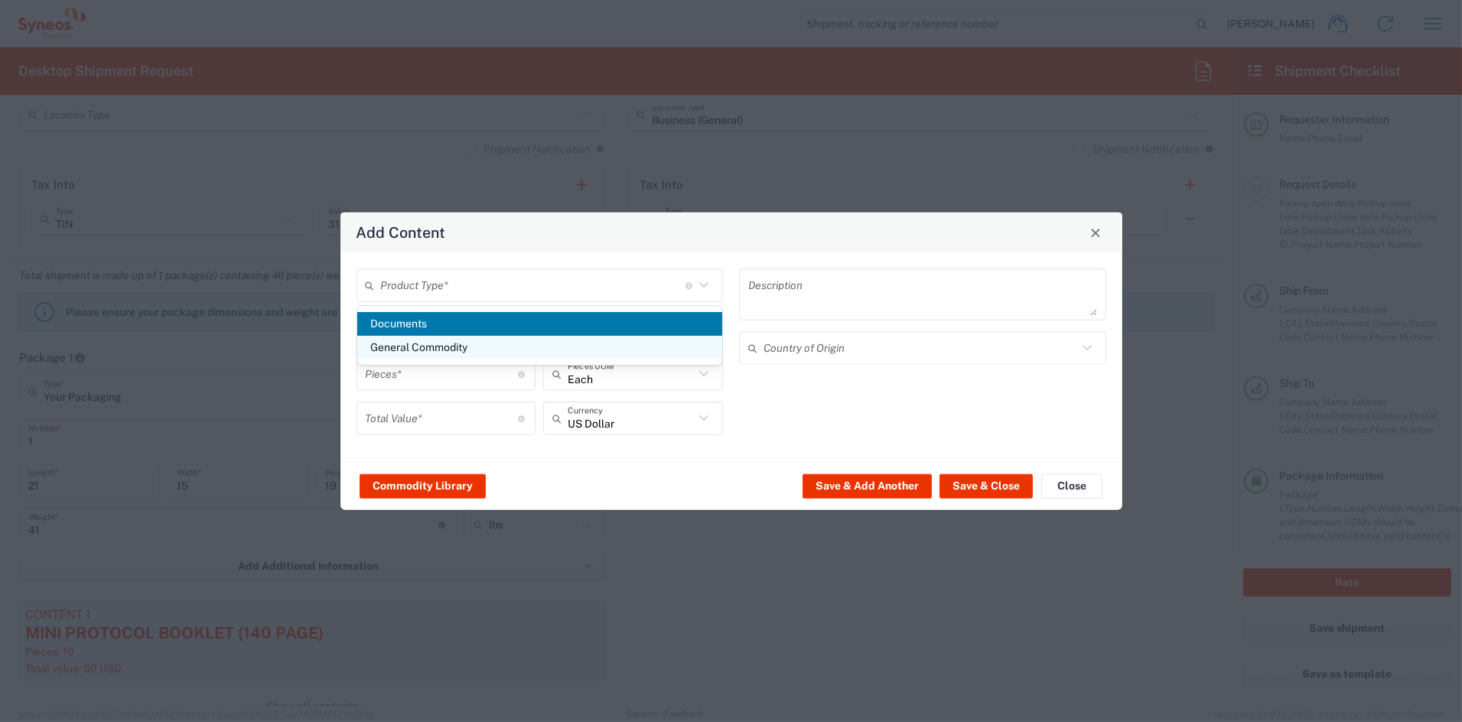
drag, startPoint x: 447, startPoint y: 348, endPoint x: 438, endPoint y: 336, distance: 15.3
click at [446, 347] on span "General Commodity" at bounding box center [539, 348] width 365 height 24
type input "General Commodity"
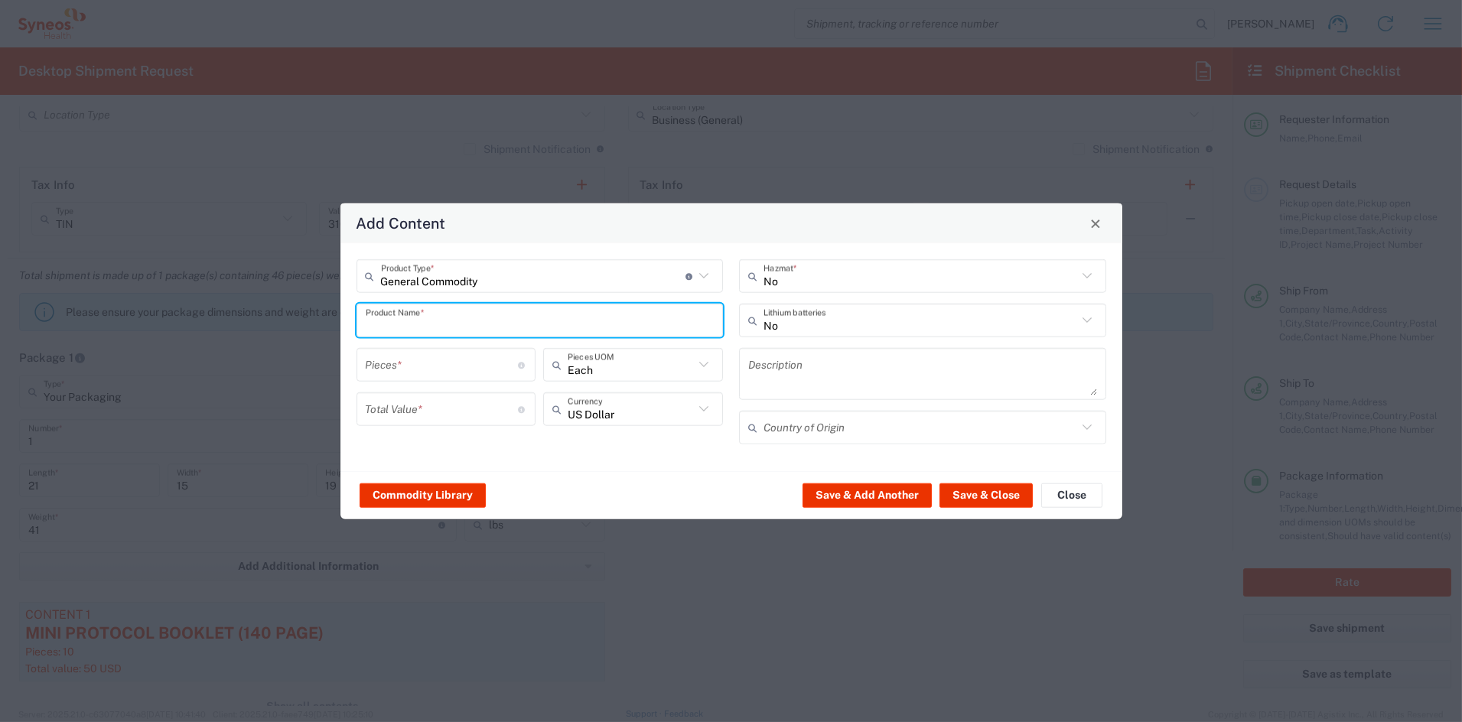
click at [431, 327] on input "text" at bounding box center [540, 320] width 349 height 27
click at [422, 356] on div "FUZZY SOCKS" at bounding box center [540, 357] width 364 height 26
type input "FUZZY SOCKS"
type input "1"
type textarea "COTTON BLEND"
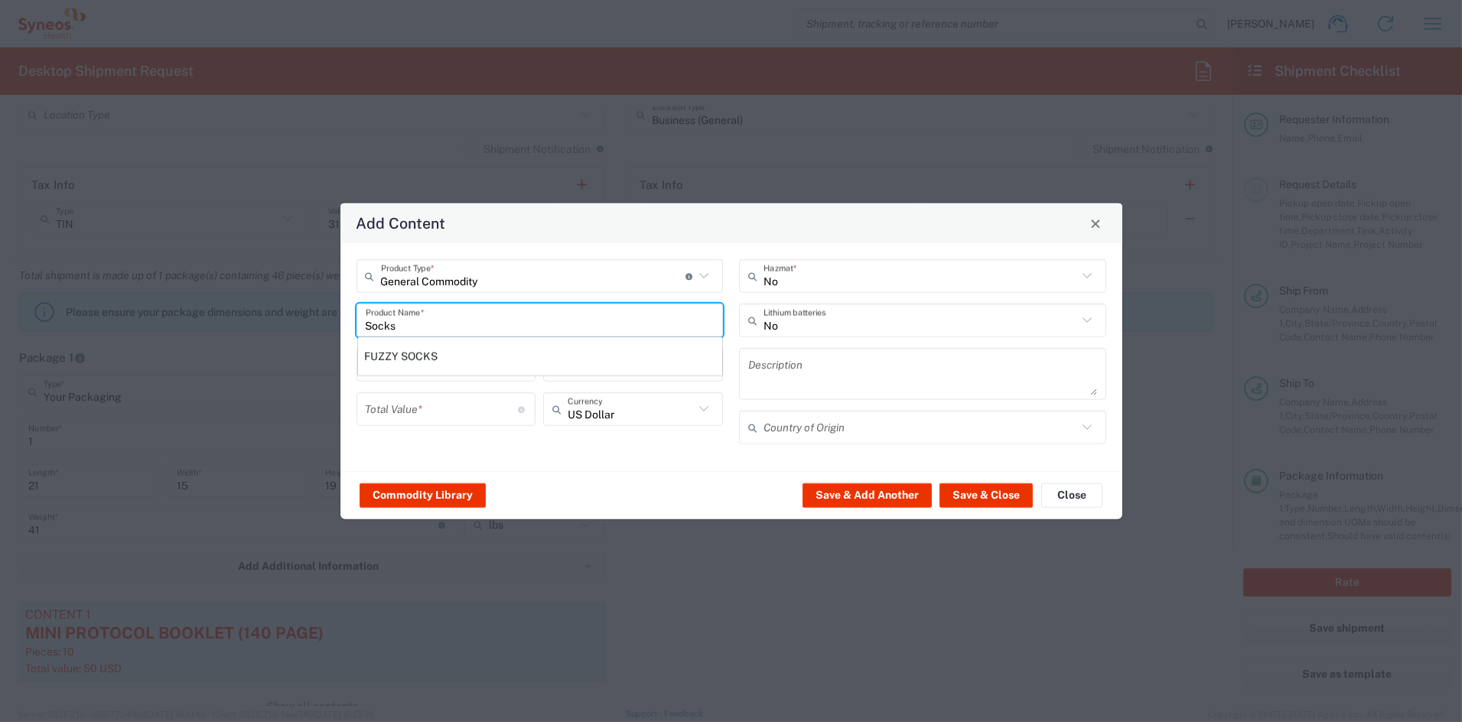
type input "[GEOGRAPHIC_DATA]"
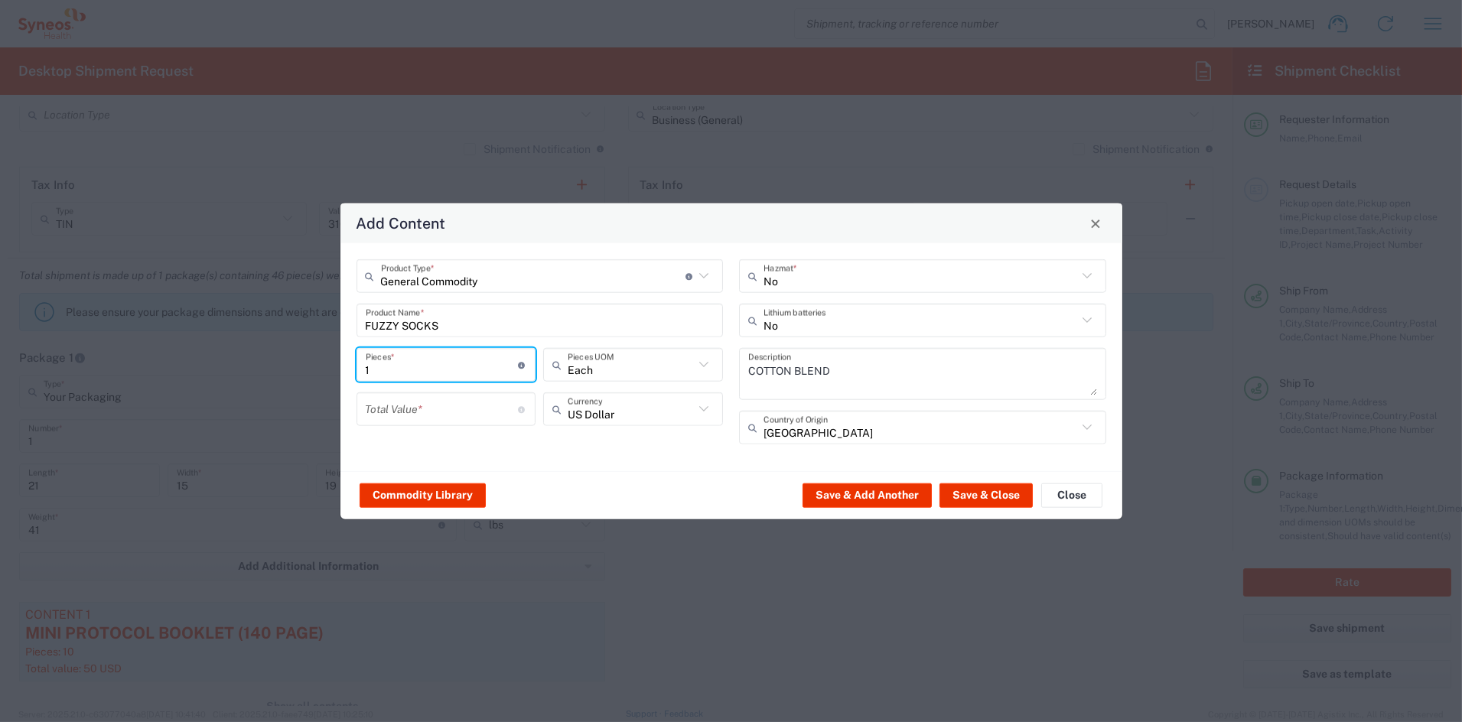
drag, startPoint x: 385, startPoint y: 370, endPoint x: 291, endPoint y: 363, distance: 93.6
click at [292, 363] on div "Add Content General Commodity Product Type * Document: Paper document generated…" at bounding box center [731, 361] width 1462 height 722
type input "12"
click at [406, 414] on input "number" at bounding box center [442, 409] width 153 height 27
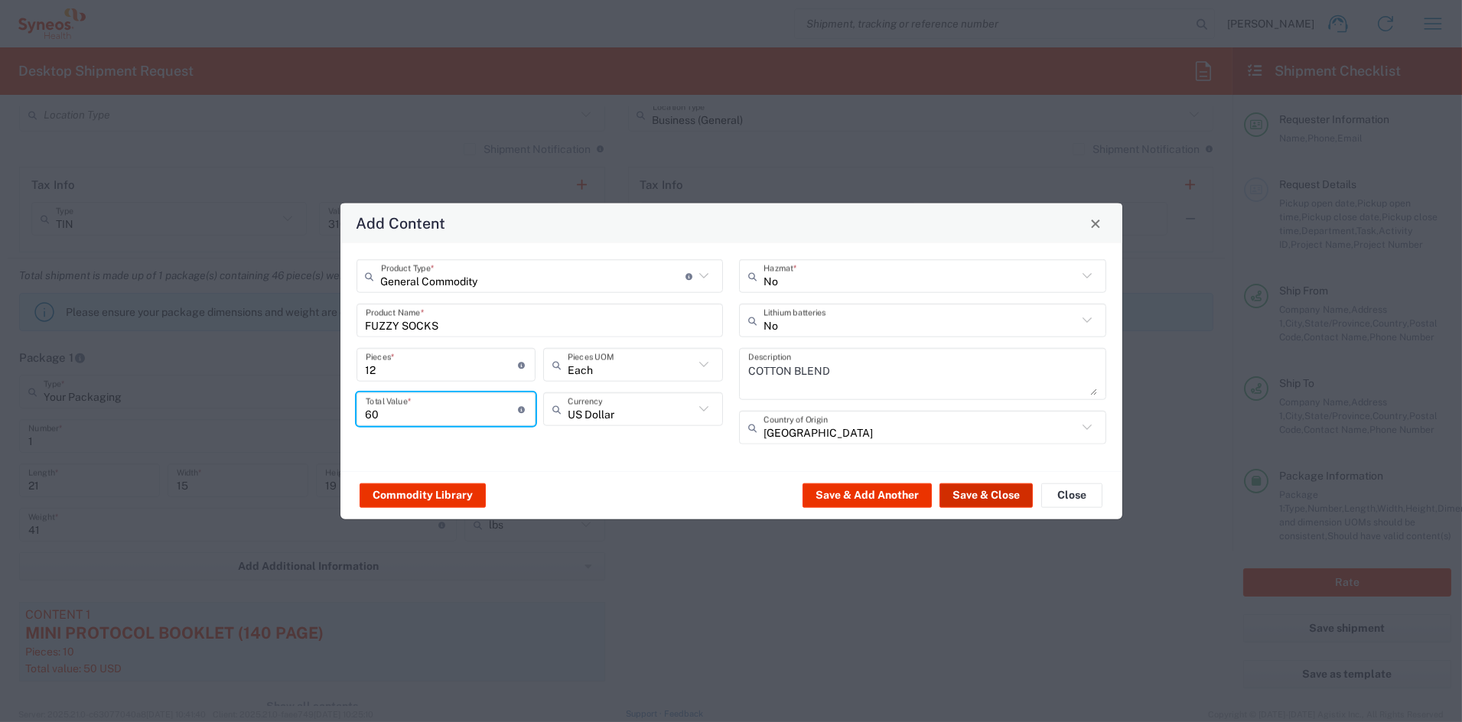
type input "60"
click at [976, 494] on button "Save & Close" at bounding box center [985, 495] width 93 height 24
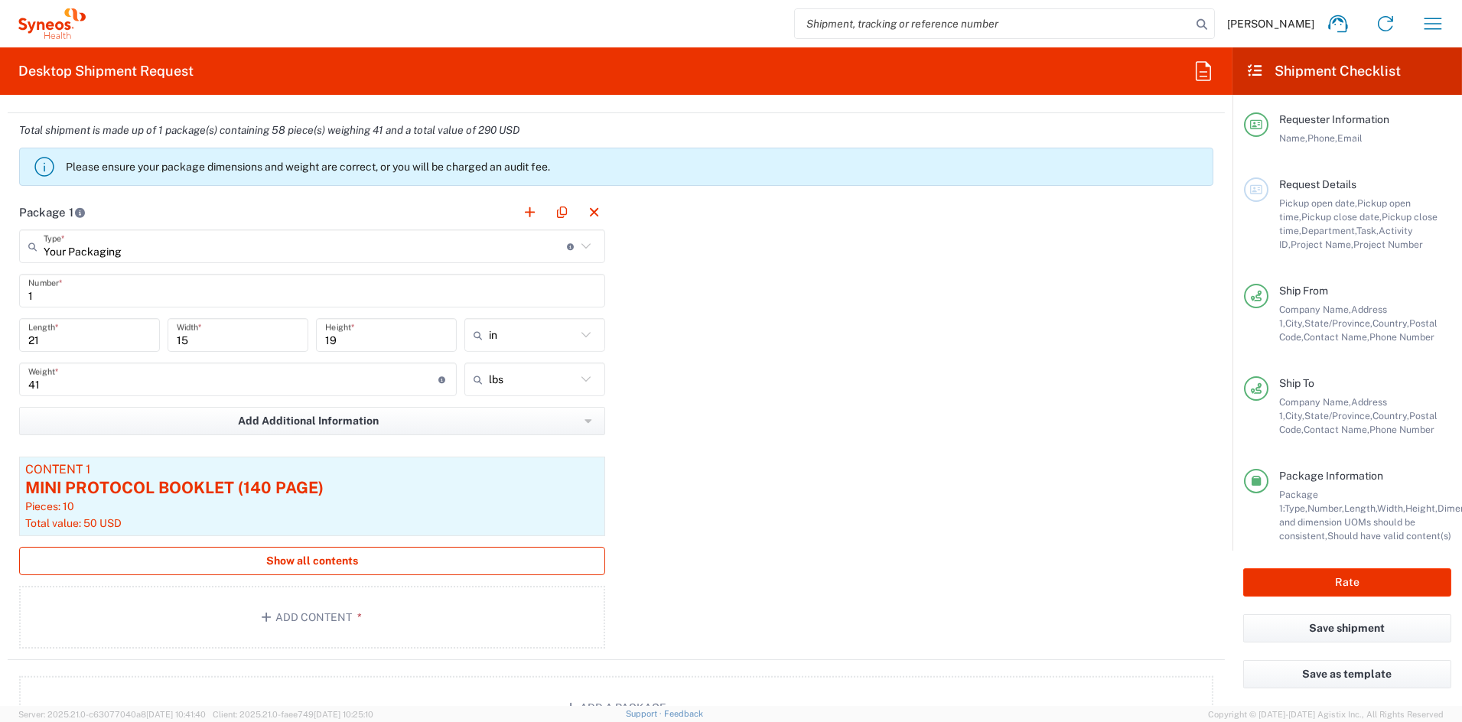
scroll to position [1280, 0]
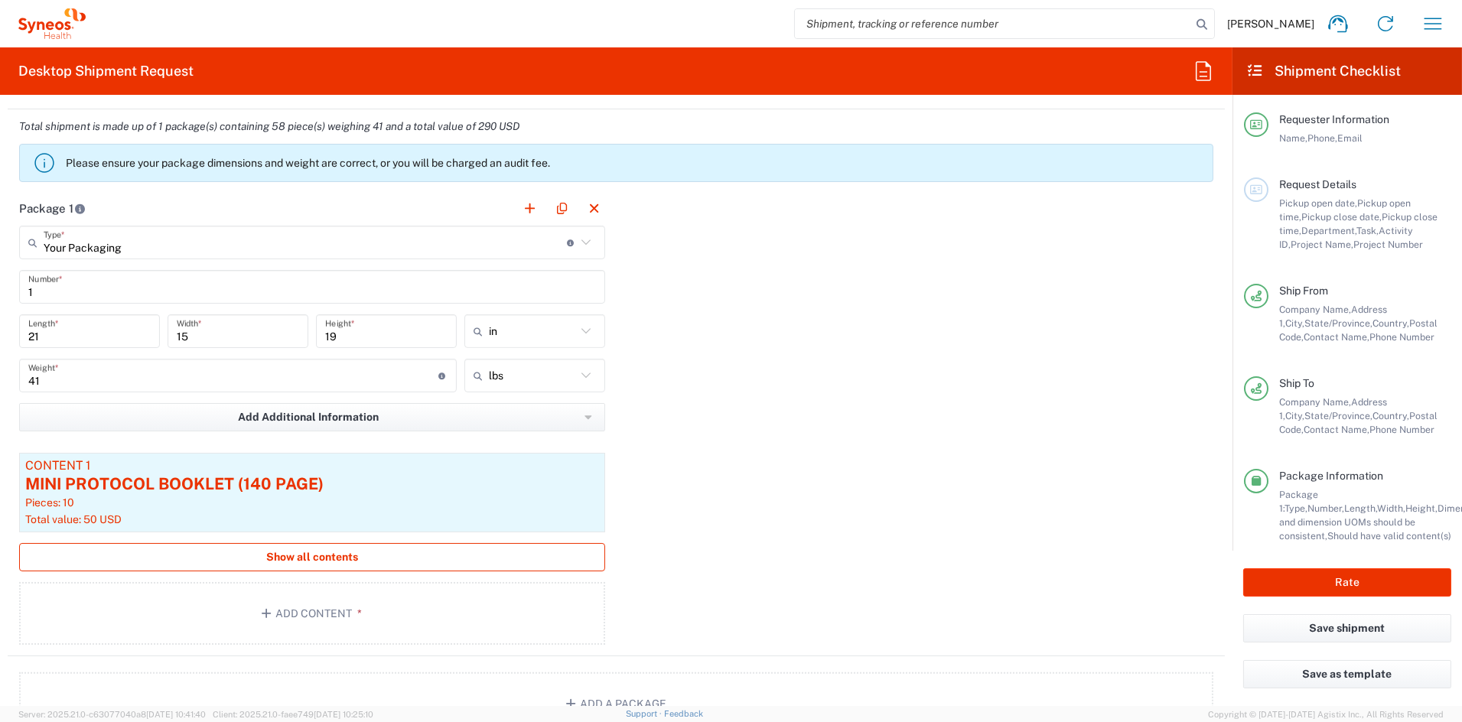
click at [324, 558] on span "Show all contents" at bounding box center [312, 557] width 92 height 15
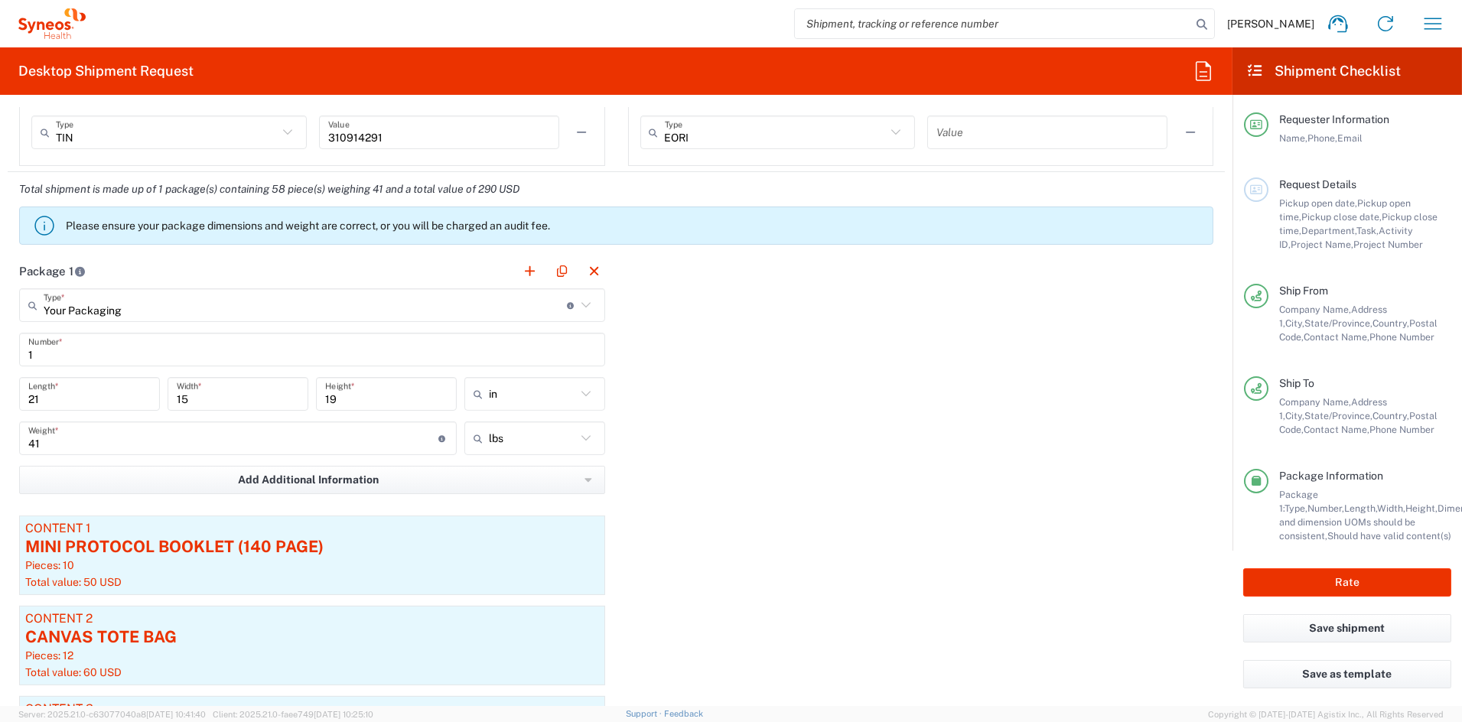
scroll to position [1216, 0]
click at [526, 275] on button "button" at bounding box center [529, 272] width 21 height 21
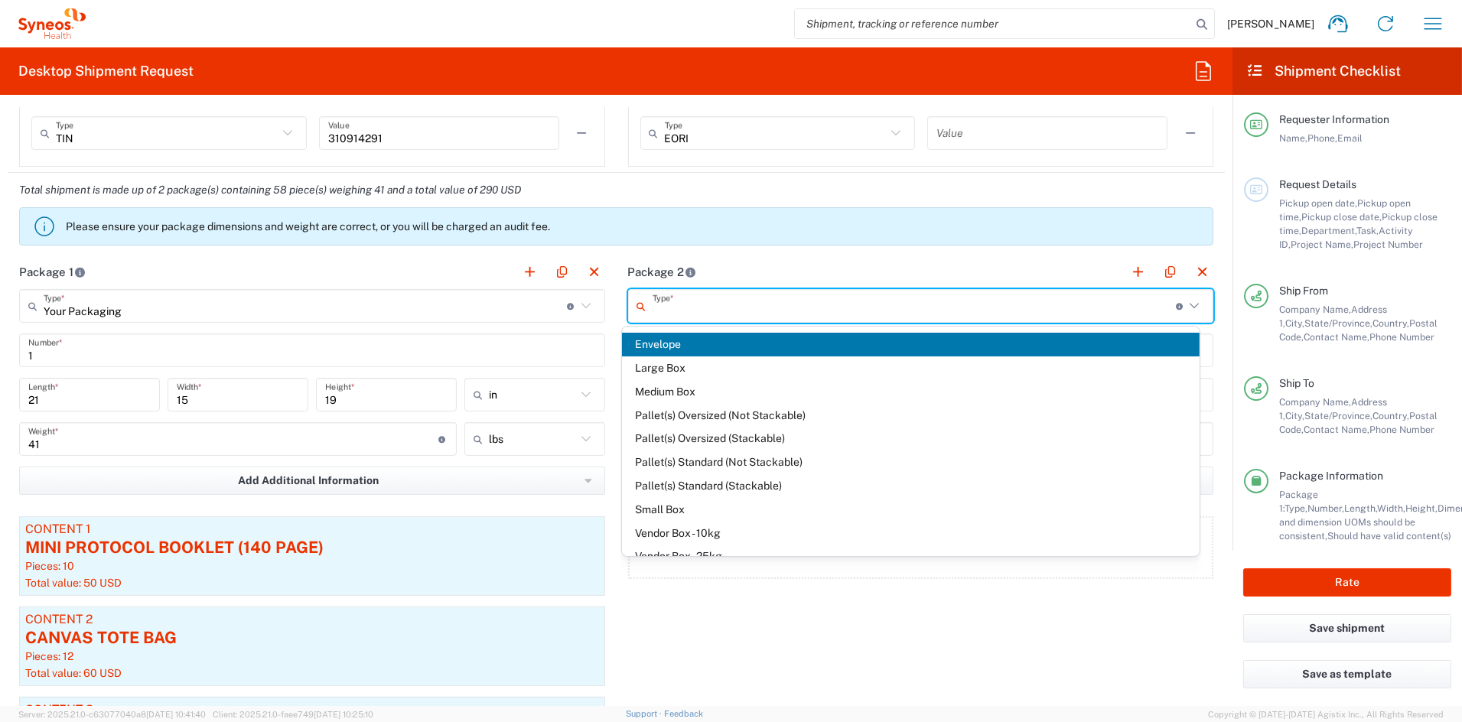
click at [775, 315] on input "text" at bounding box center [914, 306] width 523 height 27
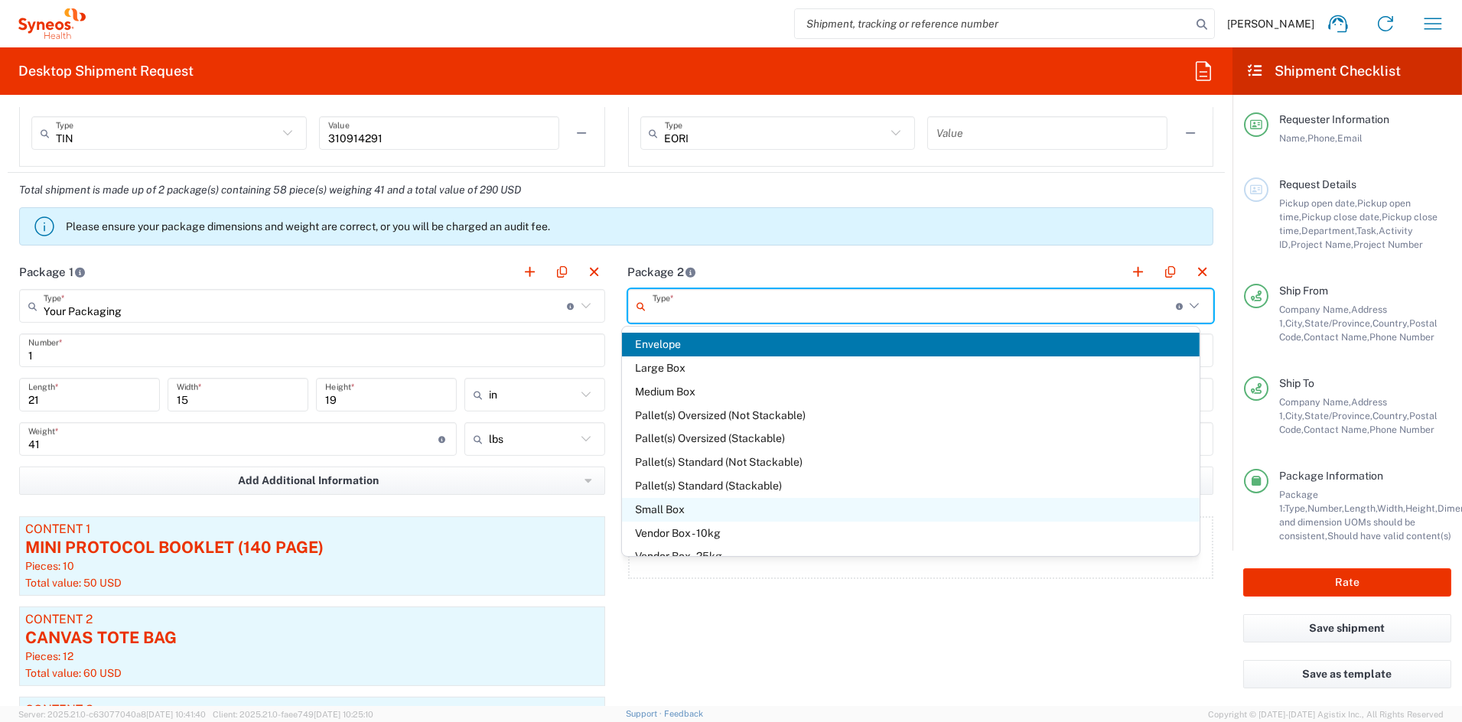
scroll to position [41, 0]
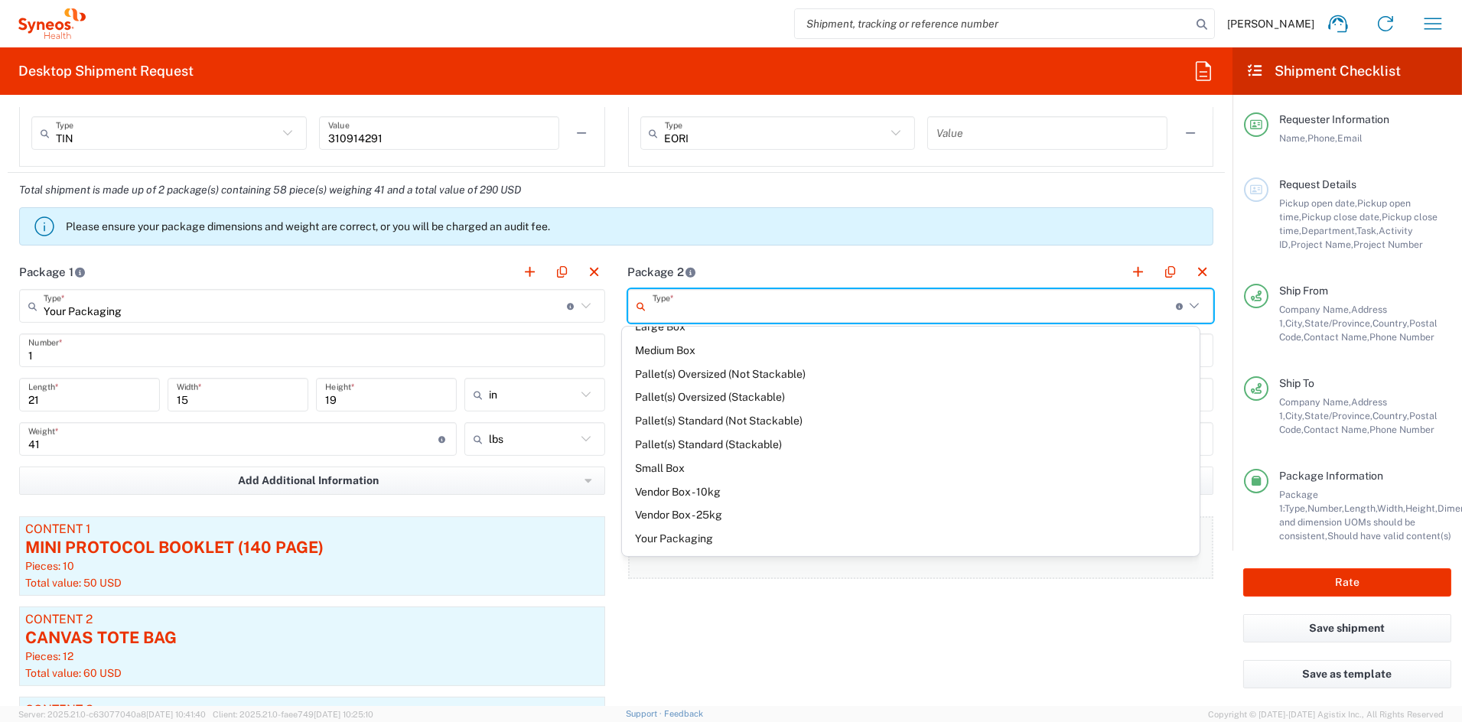
click at [698, 538] on span "Your Packaging" at bounding box center [911, 539] width 578 height 24
type input "Your Packaging"
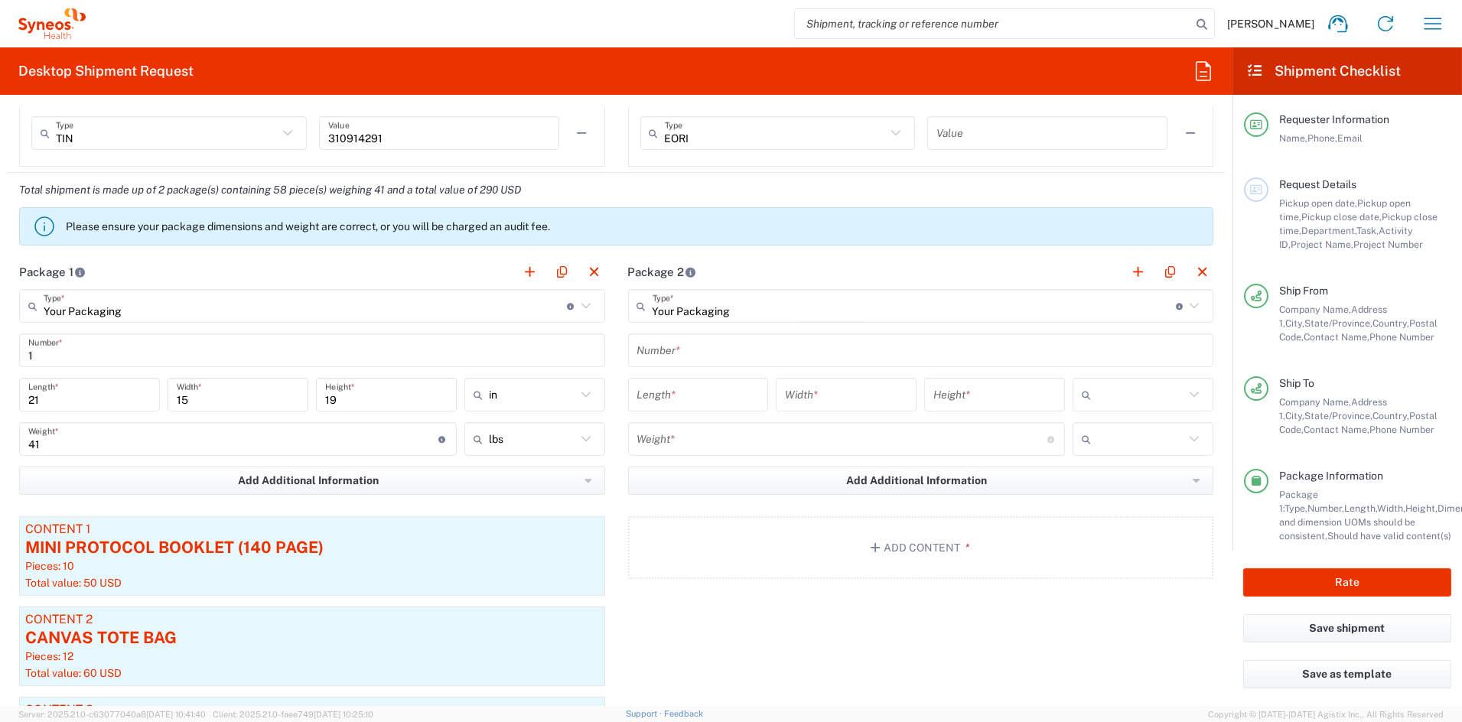
click at [742, 346] on input "text" at bounding box center [921, 350] width 568 height 27
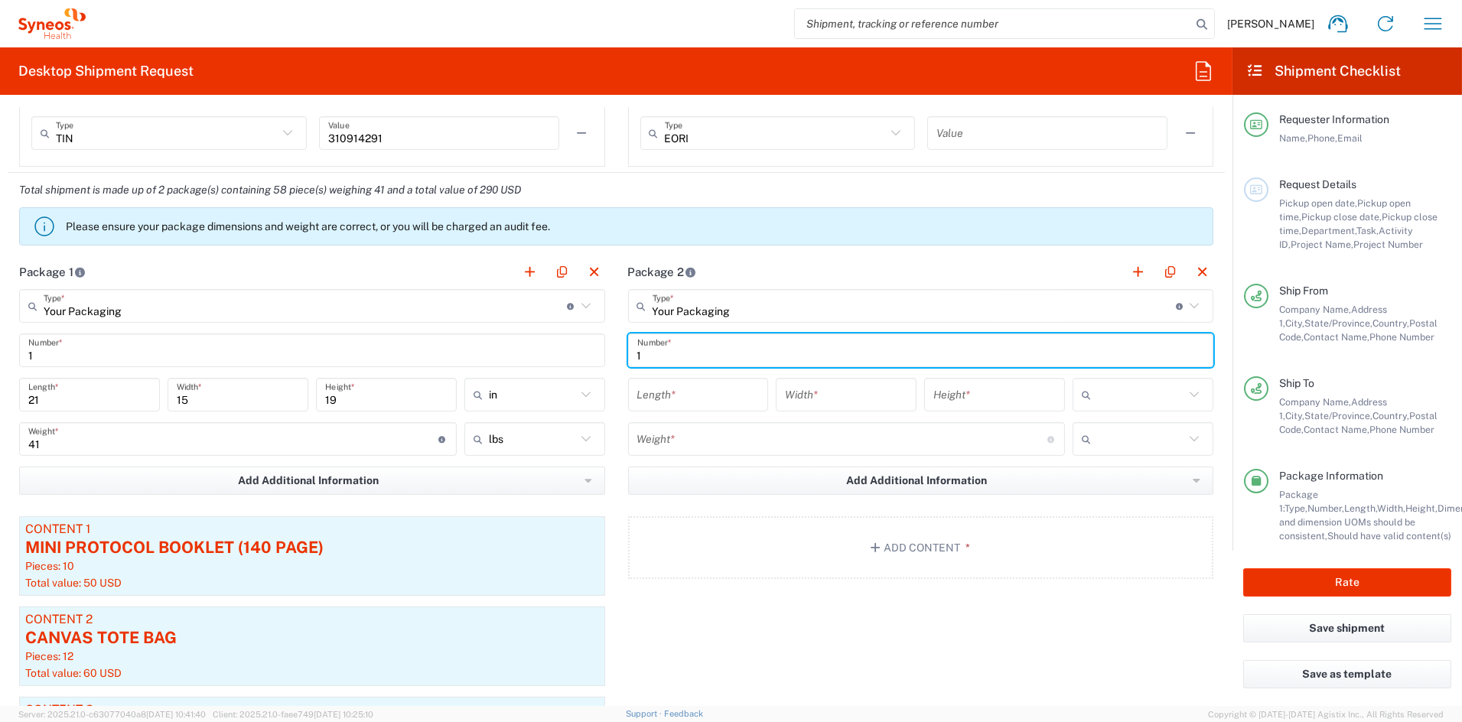
type input "1"
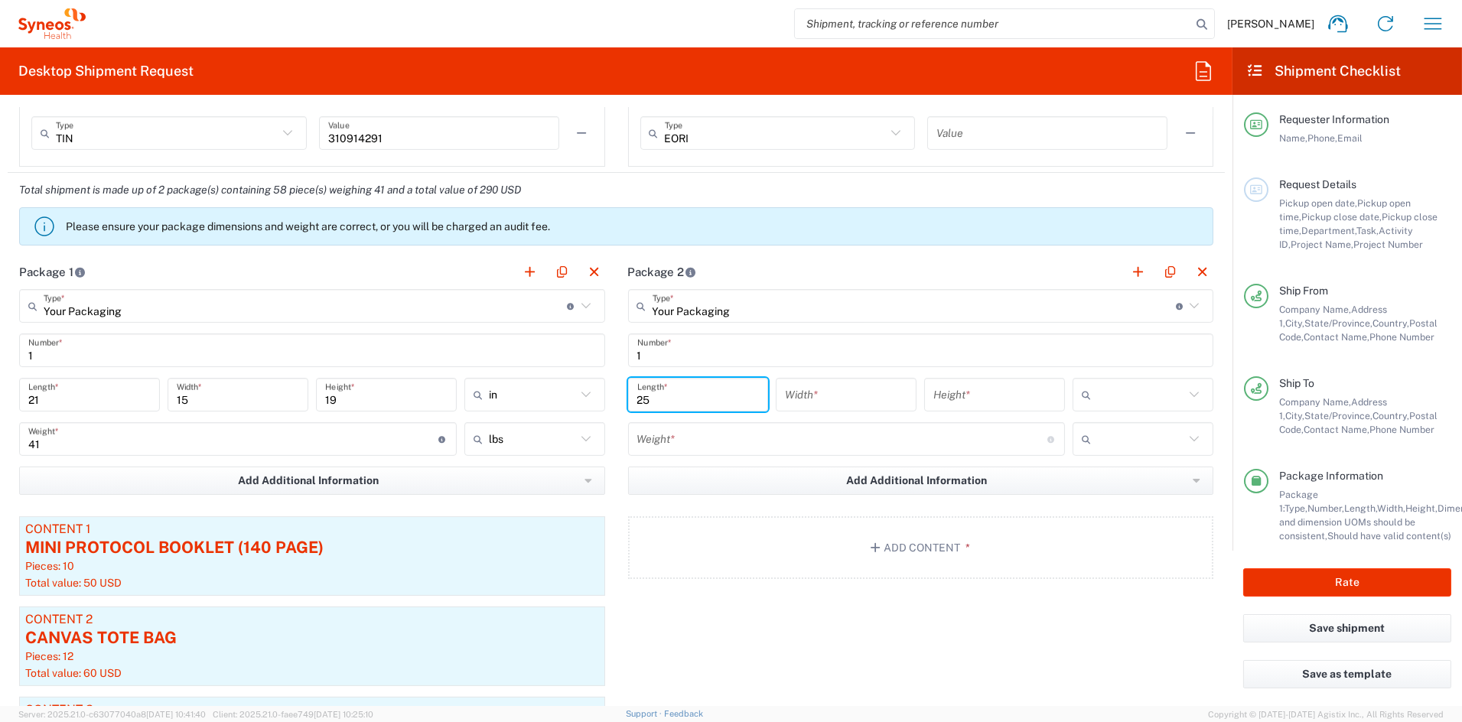
type input "25"
type input "15"
type input "19"
click at [1094, 484] on span "in" at bounding box center [1132, 481] width 138 height 24
type input "in"
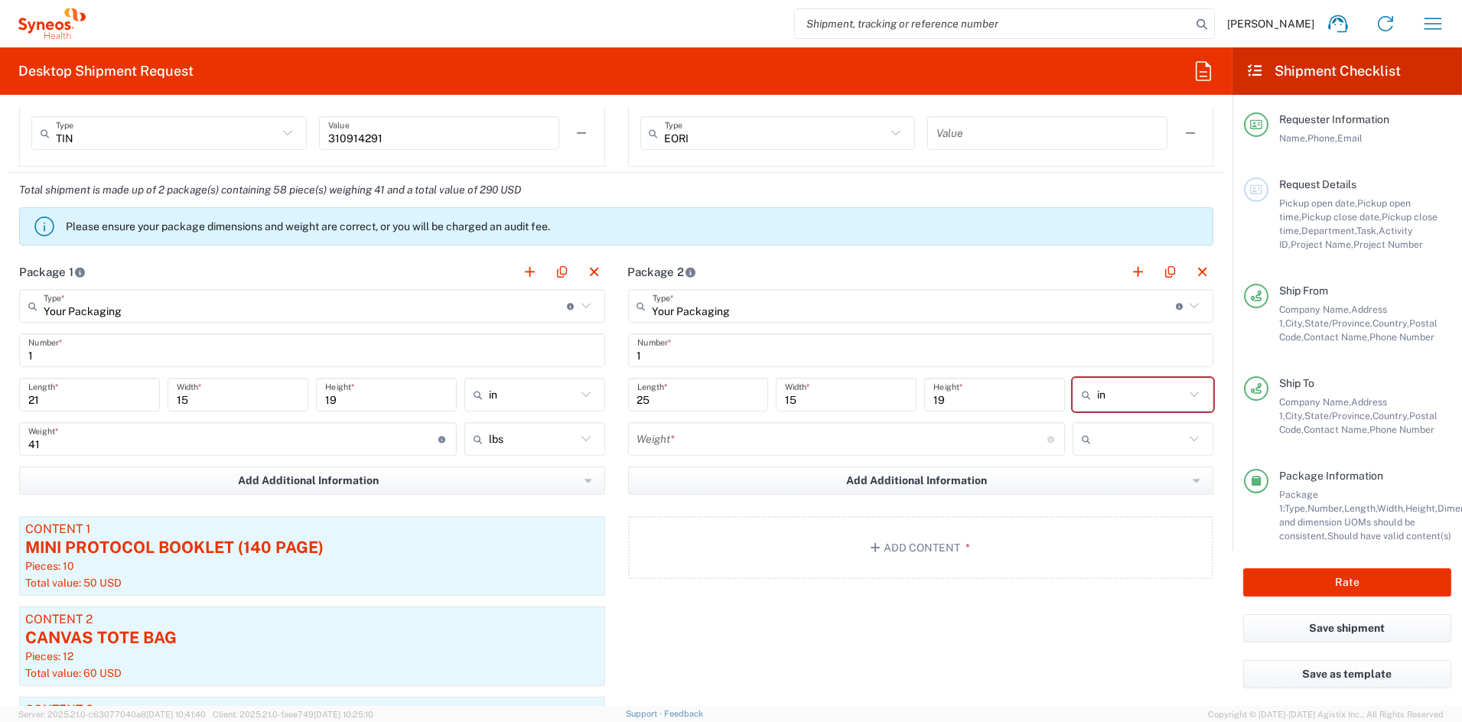
click at [692, 436] on input "number" at bounding box center [842, 439] width 410 height 27
type input "15"
click at [1086, 501] on span "lbs" at bounding box center [1132, 502] width 138 height 24
type input "lbs"
click at [919, 545] on button "Add Content *" at bounding box center [921, 547] width 586 height 63
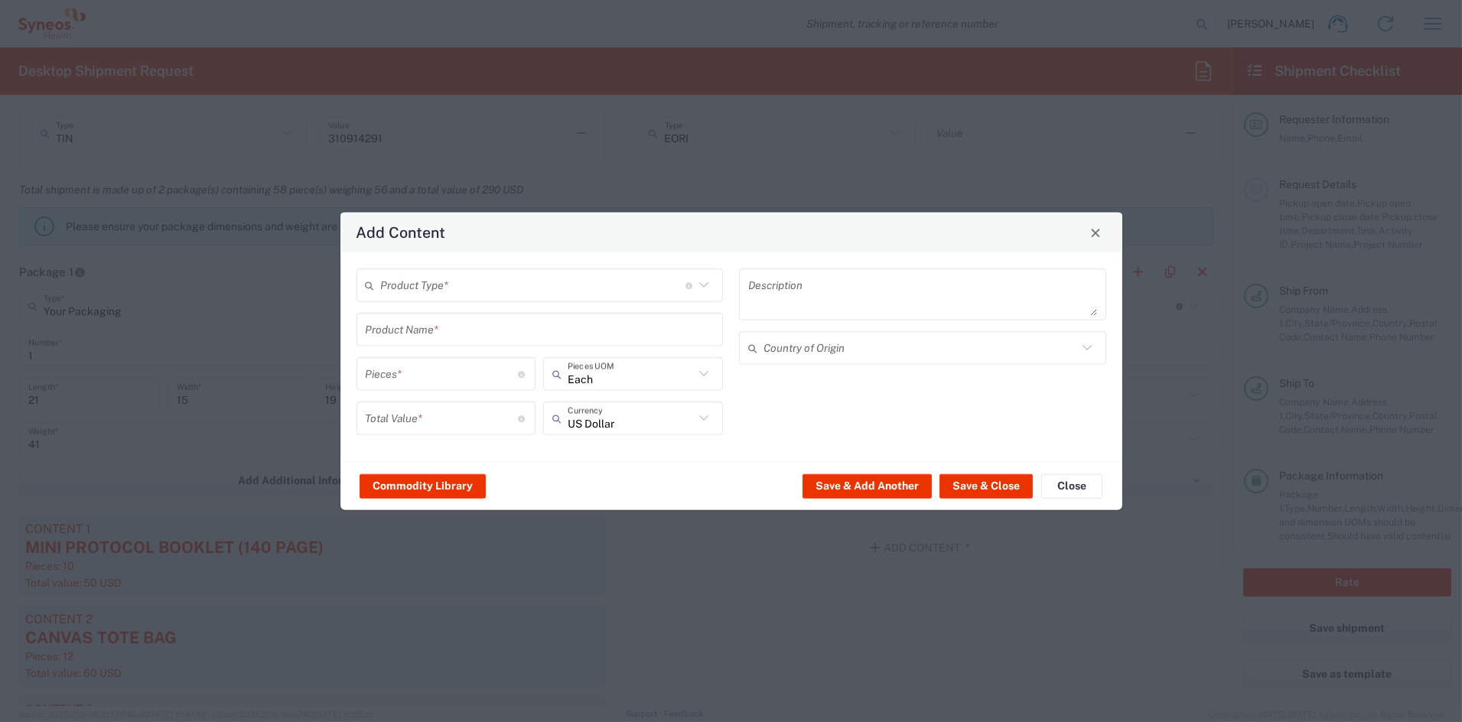
click at [497, 279] on input "text" at bounding box center [533, 285] width 304 height 27
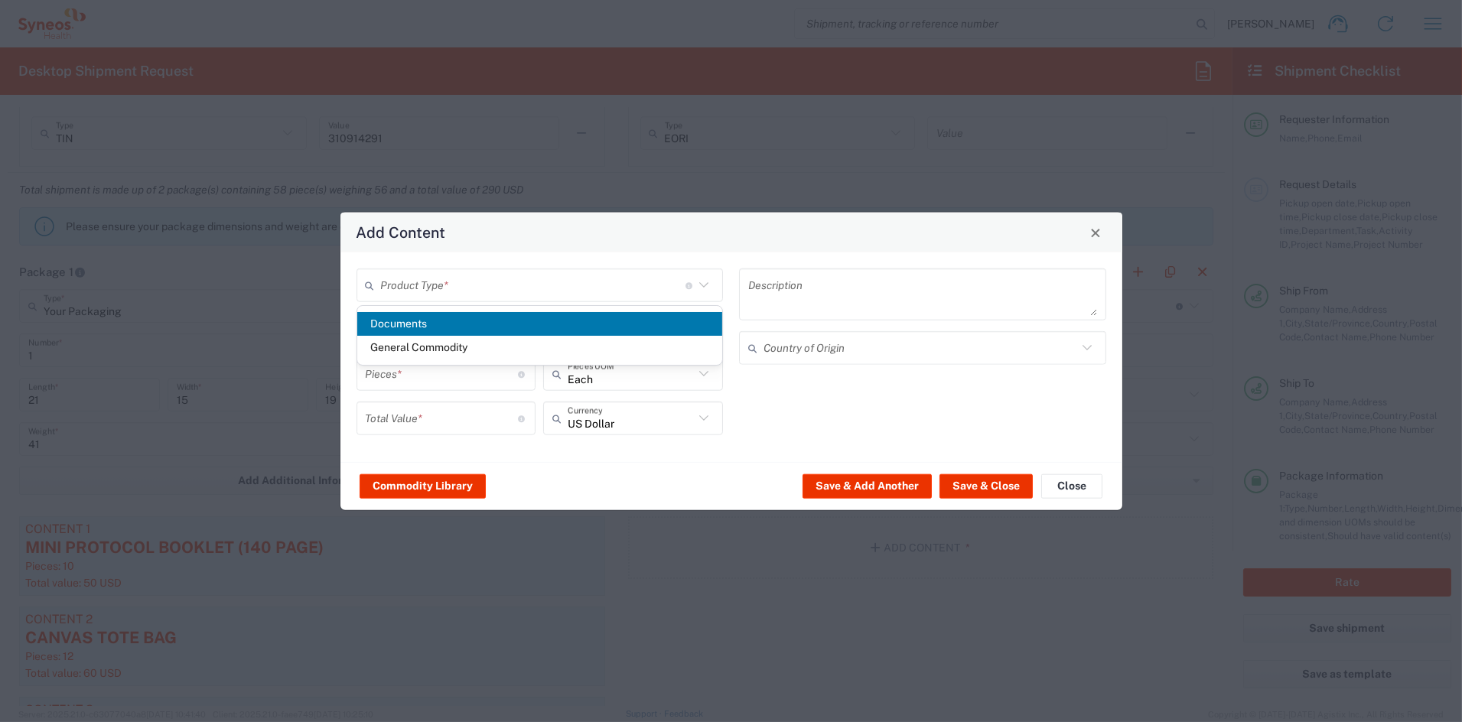
drag, startPoint x: 446, startPoint y: 345, endPoint x: 445, endPoint y: 337, distance: 7.7
click at [445, 345] on span "General Commodity" at bounding box center [539, 348] width 365 height 24
type input "General Commodity"
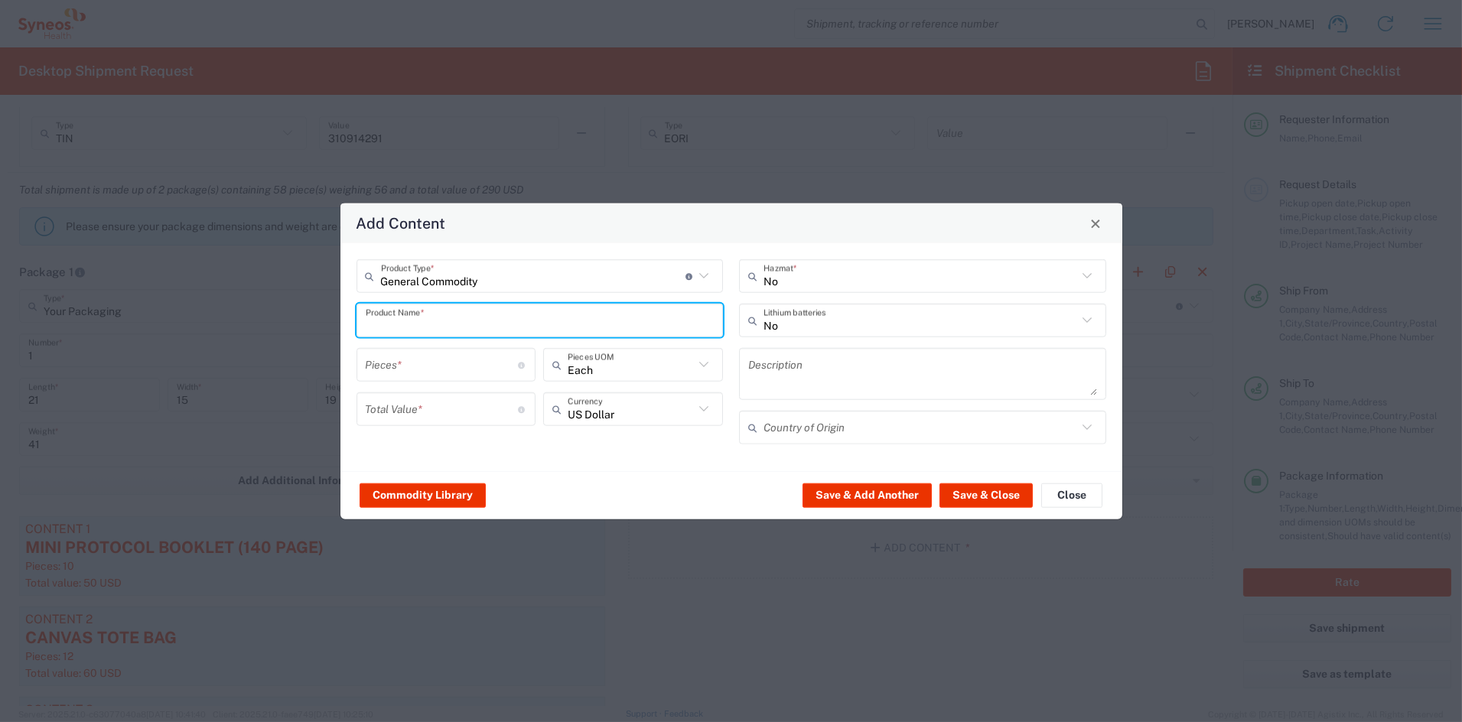
click at [446, 327] on input "text" at bounding box center [540, 320] width 349 height 27
click at [433, 353] on div "LOGO BRANDED FLEECE BLANKET" at bounding box center [540, 357] width 364 height 26
type input "LOGO BRANDED FLEECE BLANKET"
type input "1"
type textarea "KNITTED POLYESTER"
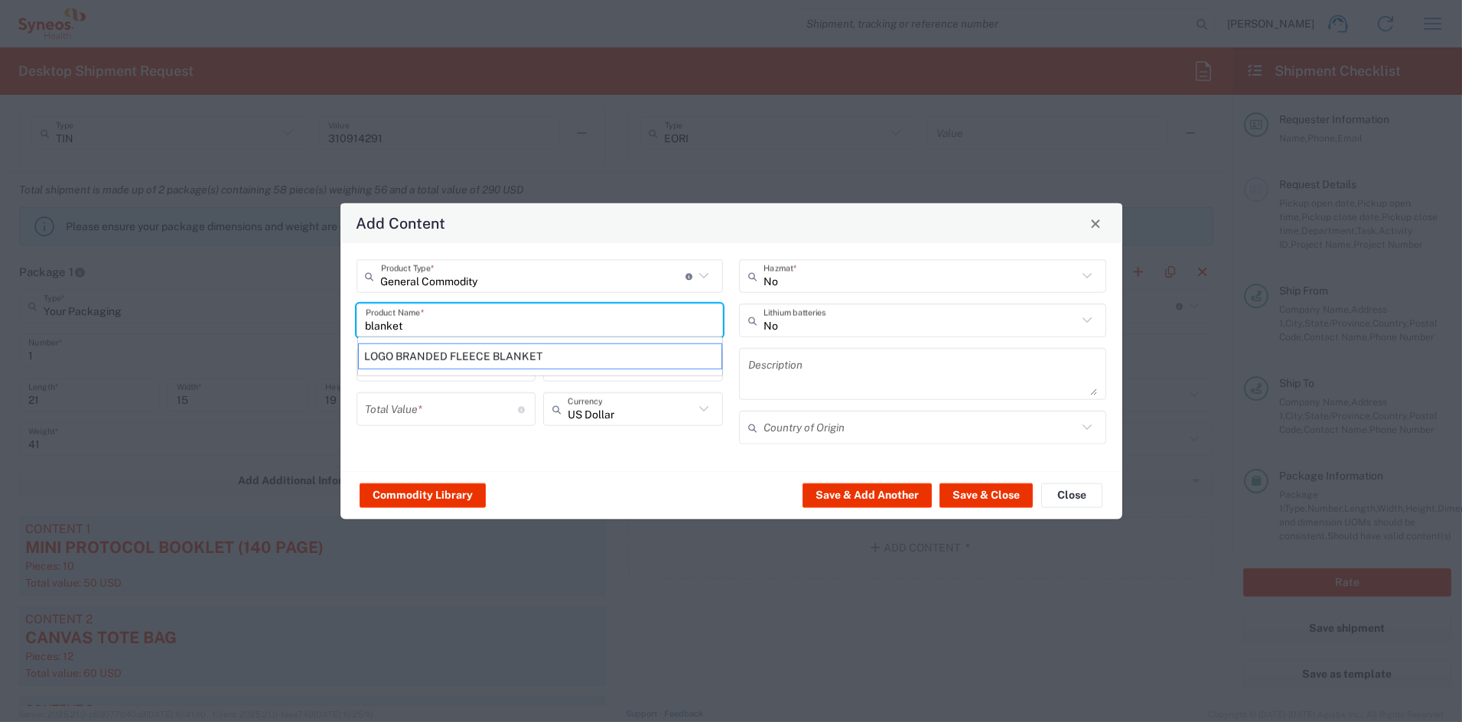
type input "[GEOGRAPHIC_DATA]"
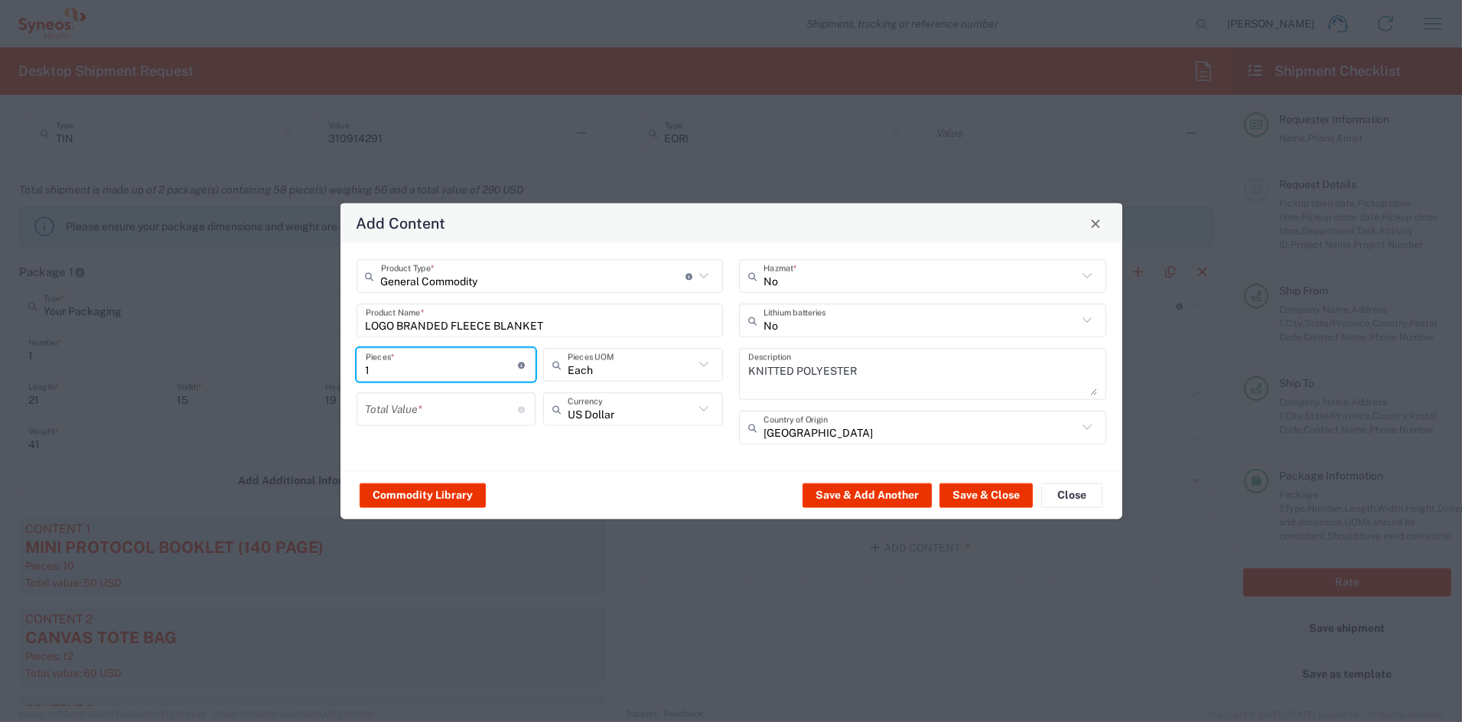
drag, startPoint x: 389, startPoint y: 363, endPoint x: 326, endPoint y: 362, distance: 62.7
click at [327, 362] on div "Add Content General Commodity Product Type * Document: Paper document generated…" at bounding box center [731, 361] width 1462 height 722
type input "12"
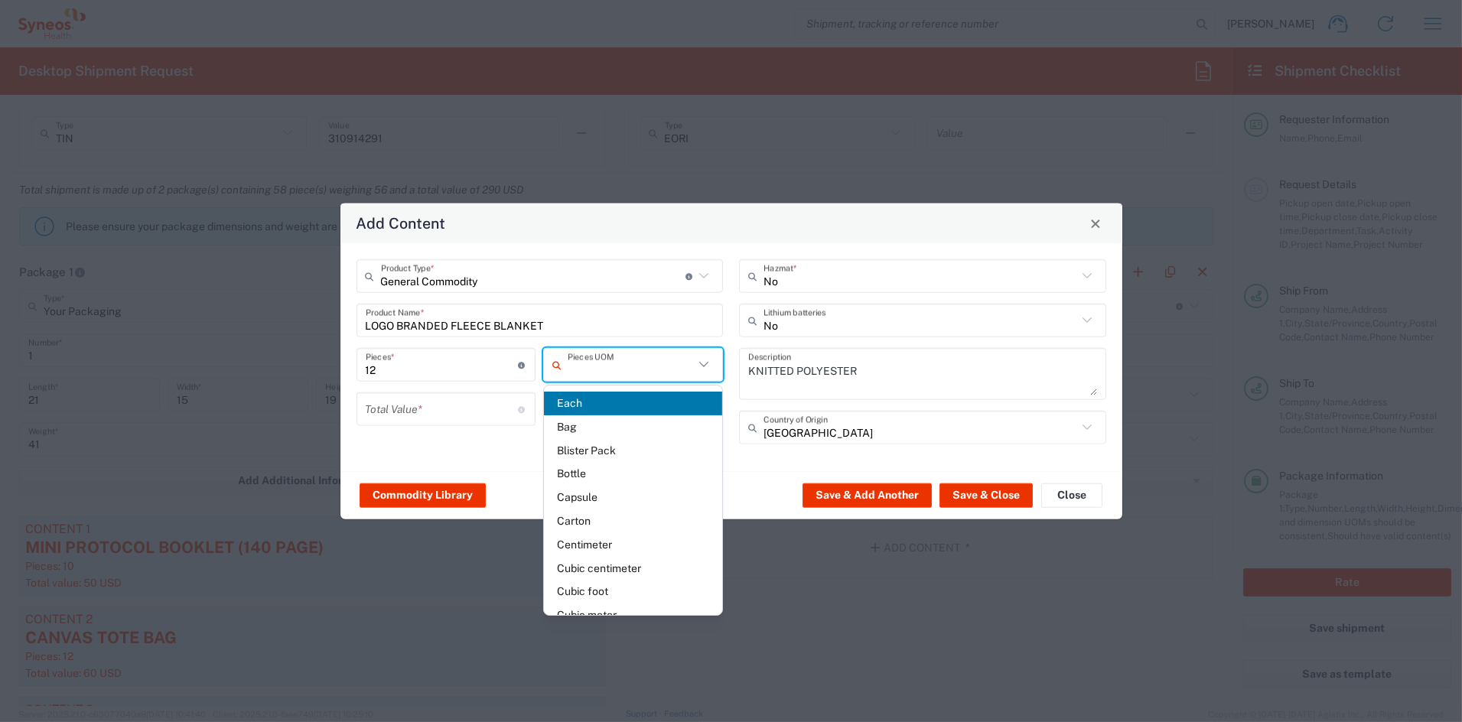
type input "Each"
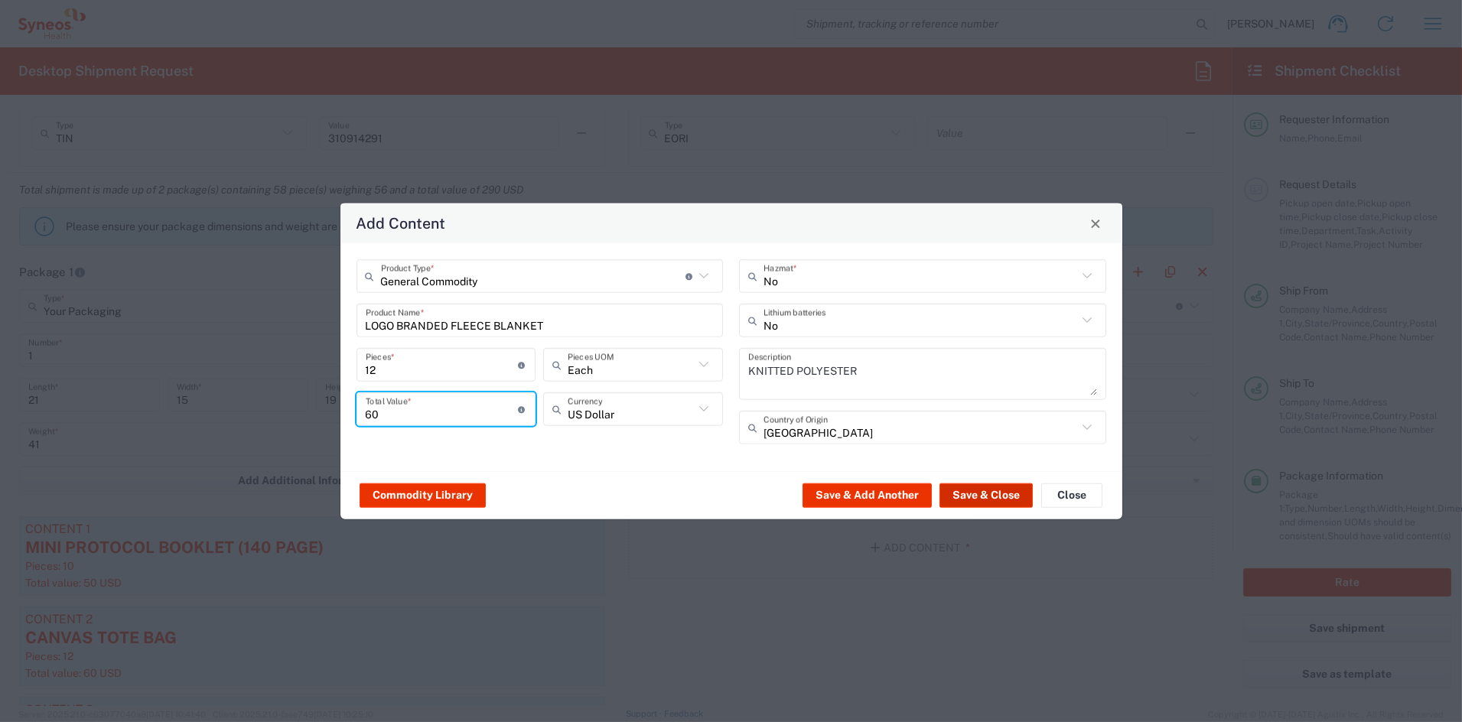
type input "60"
click at [986, 493] on button "Save & Close" at bounding box center [985, 495] width 93 height 24
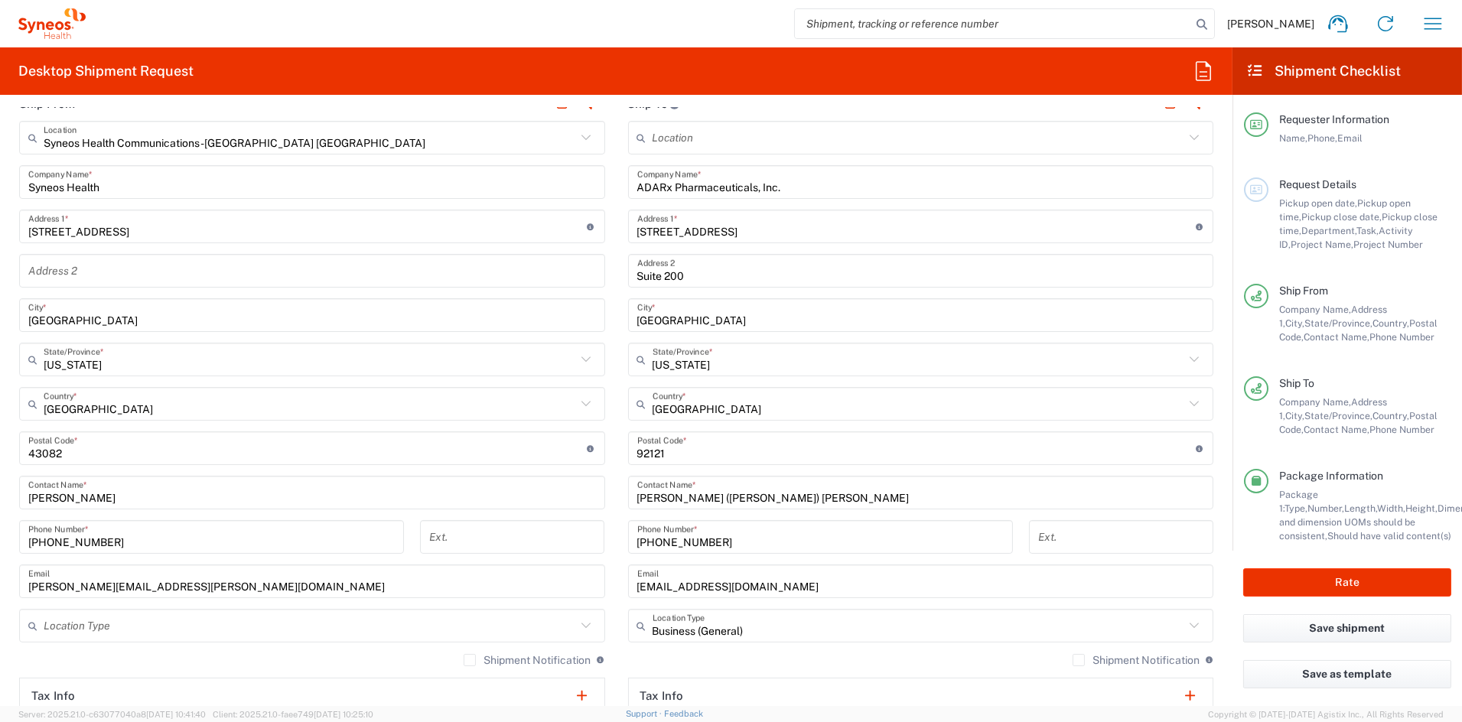
scroll to position [624, 0]
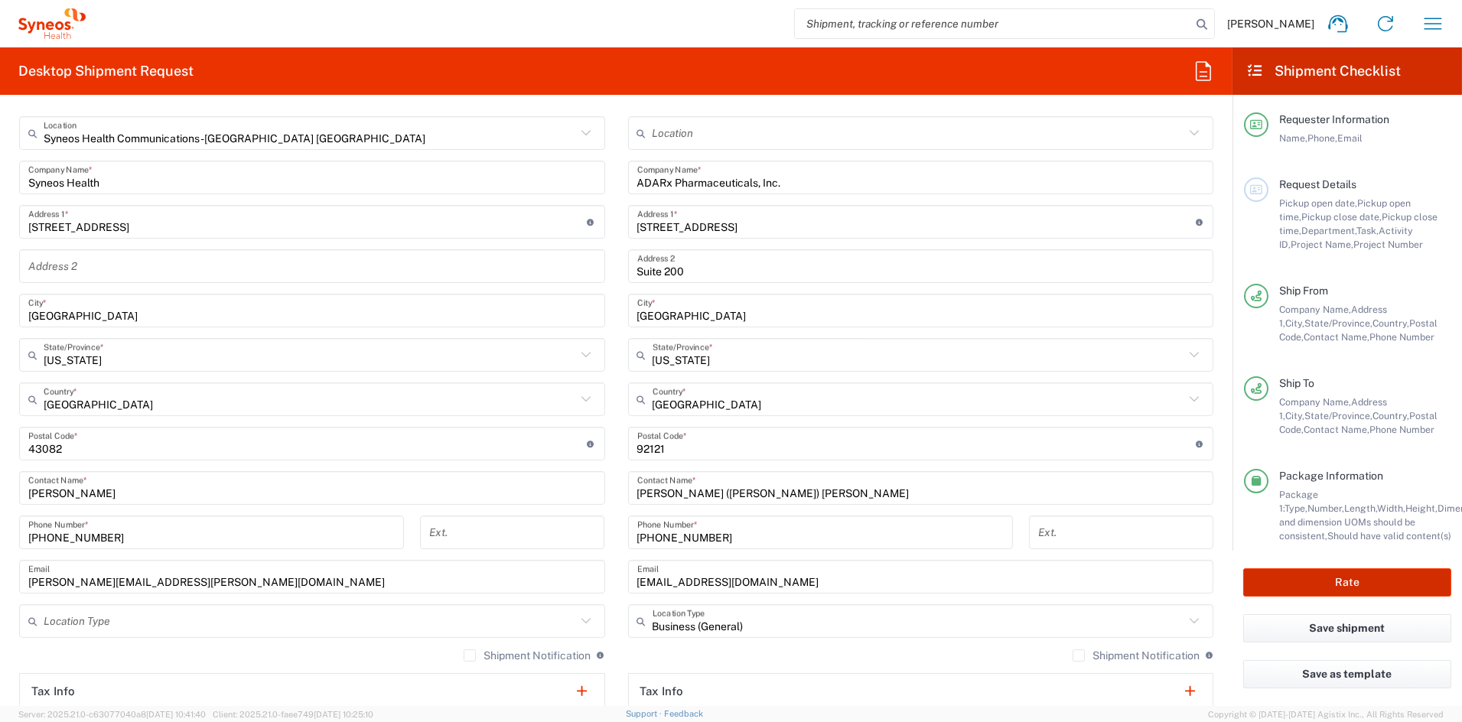
click at [1358, 584] on button "Rate" at bounding box center [1347, 582] width 208 height 28
type input "6156"
type input "7064521"
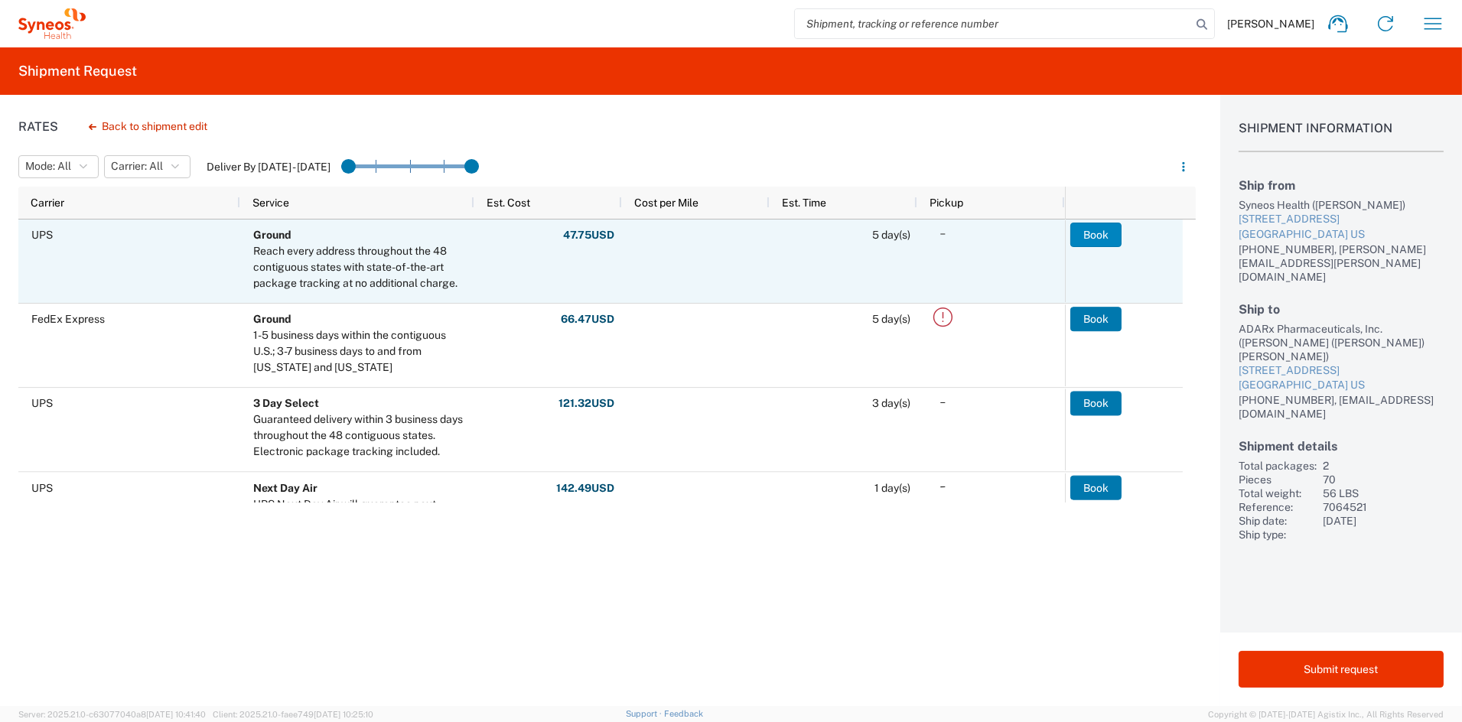
click at [1101, 233] on button "Book" at bounding box center [1095, 235] width 51 height 24
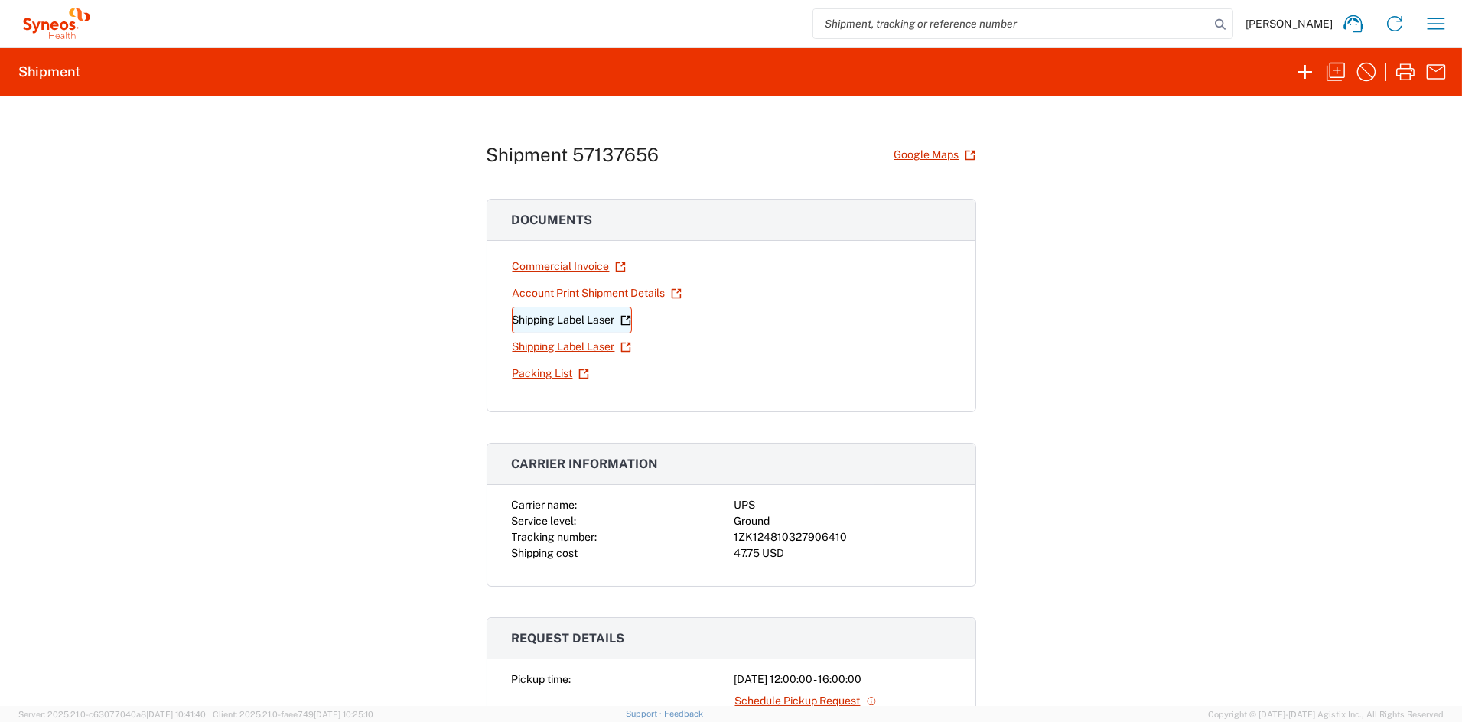
click at [542, 321] on link "Shipping Label Laser" at bounding box center [572, 320] width 120 height 27
click at [536, 350] on link "Shipping Label Laser" at bounding box center [572, 347] width 120 height 27
